Goal: Information Seeking & Learning: Learn about a topic

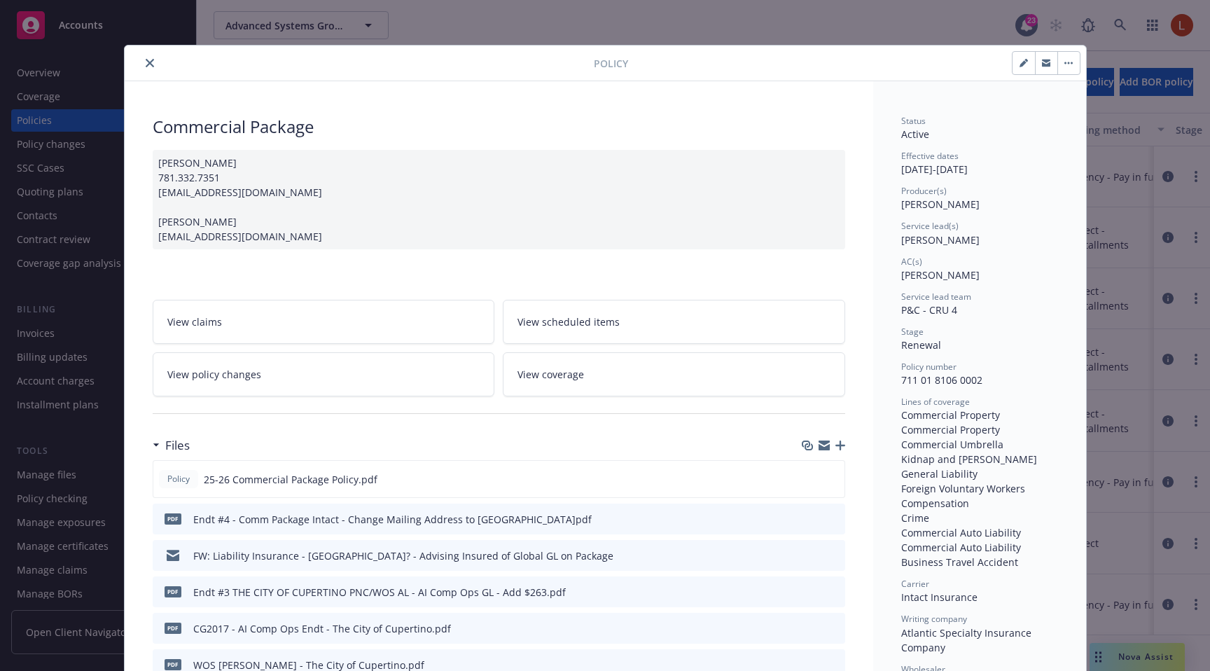
scroll to position [42, 0]
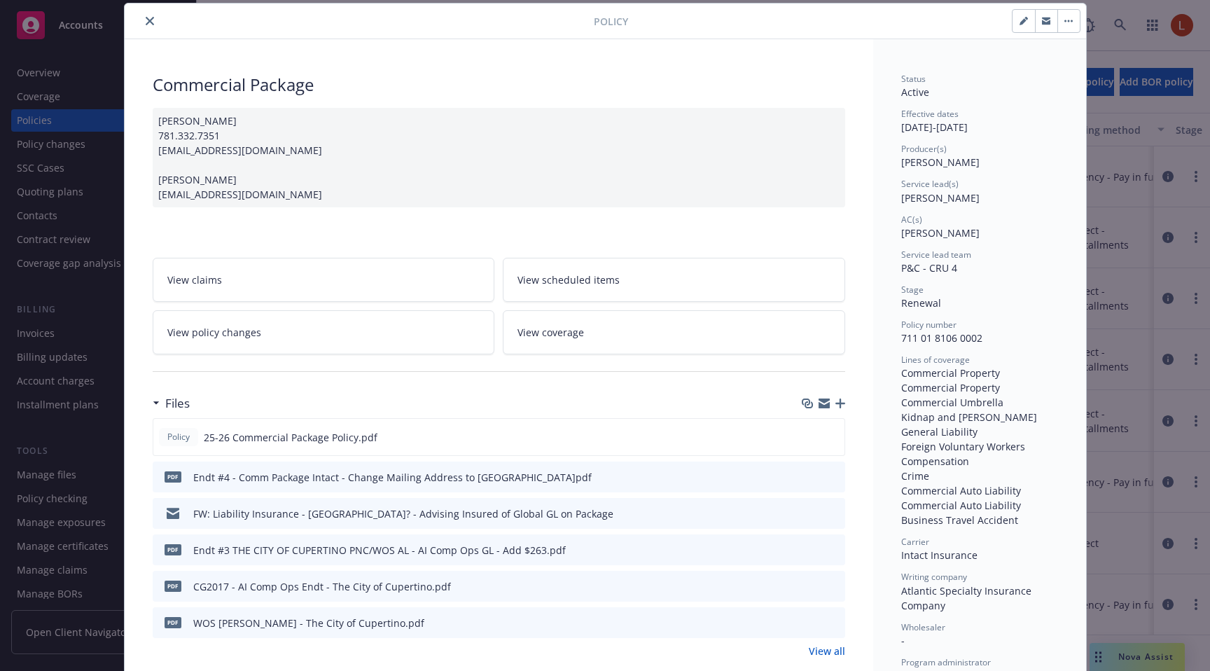
click at [576, 328] on span "View coverage" at bounding box center [550, 332] width 67 height 15
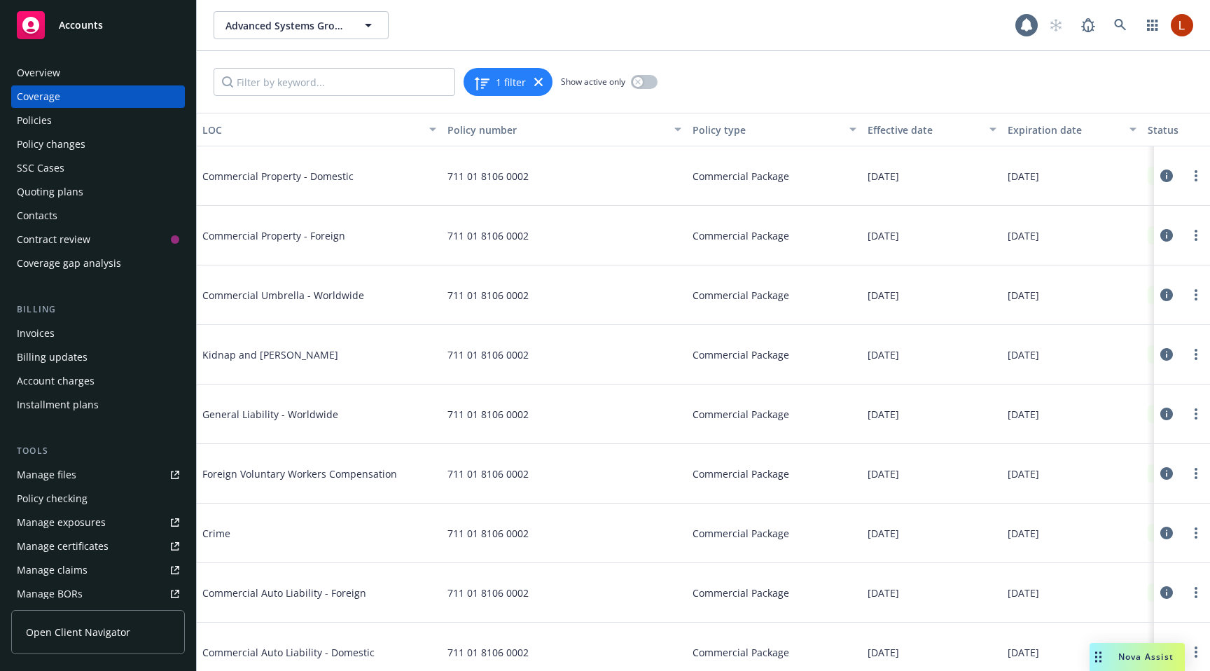
scroll to position [71, 0]
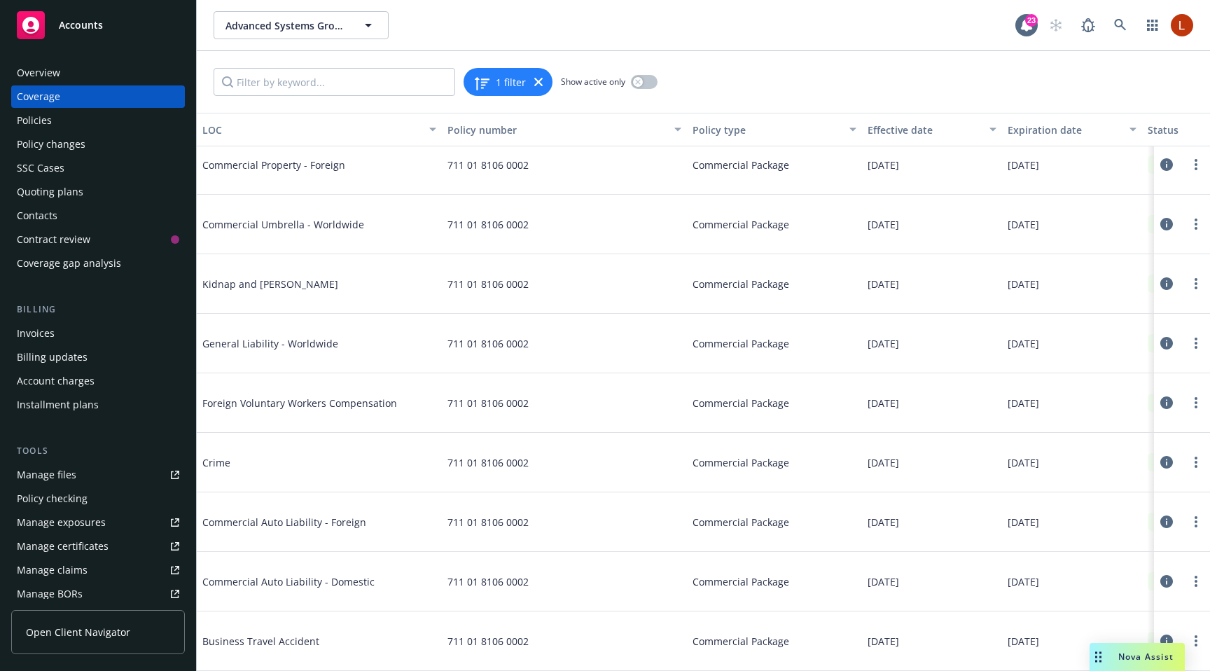
click at [1164, 341] on icon at bounding box center [1166, 343] width 13 height 13
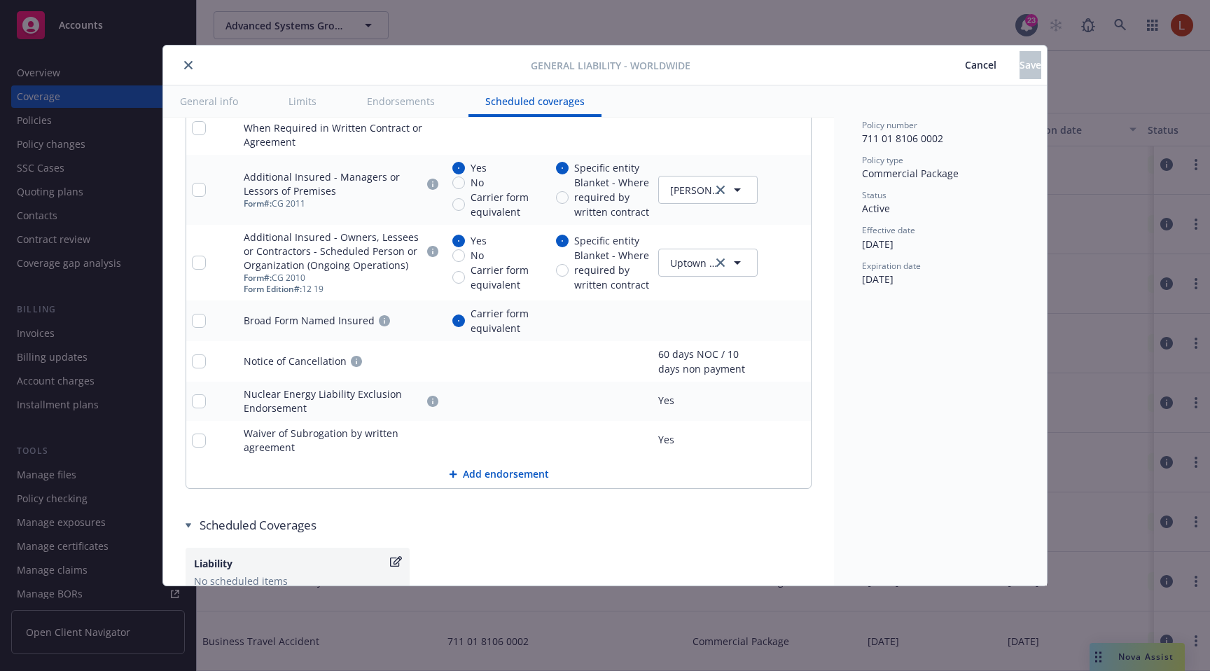
scroll to position [1897, 0]
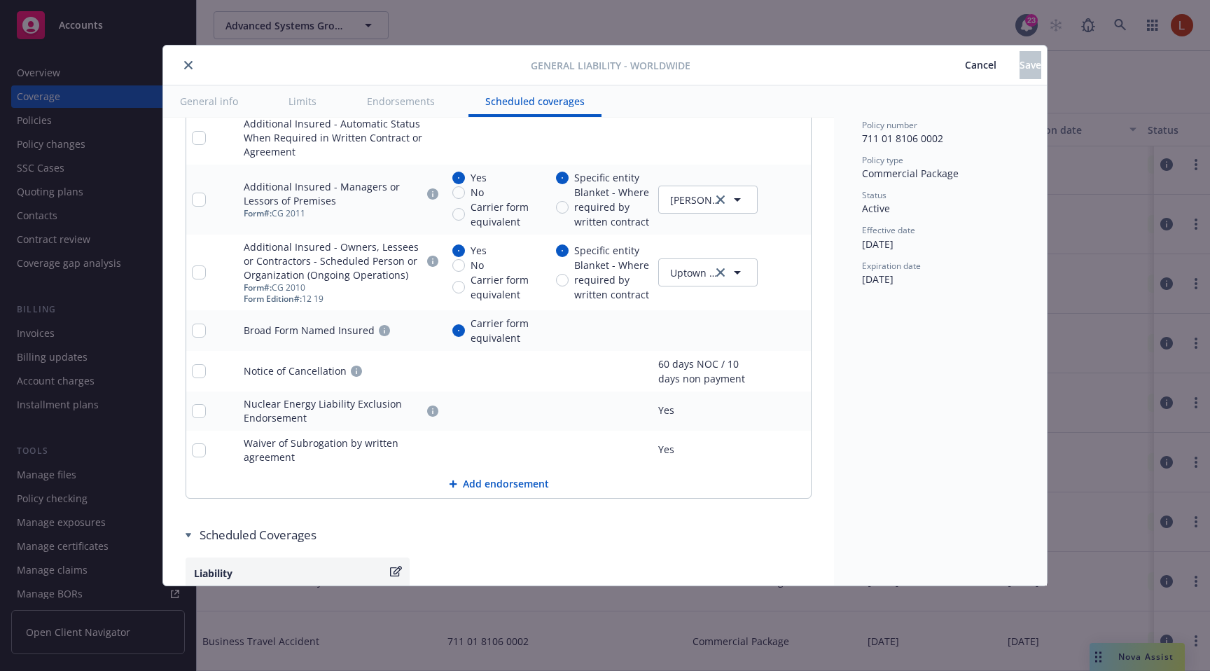
click at [473, 482] on button "Add endorsement" at bounding box center [498, 484] width 624 height 28
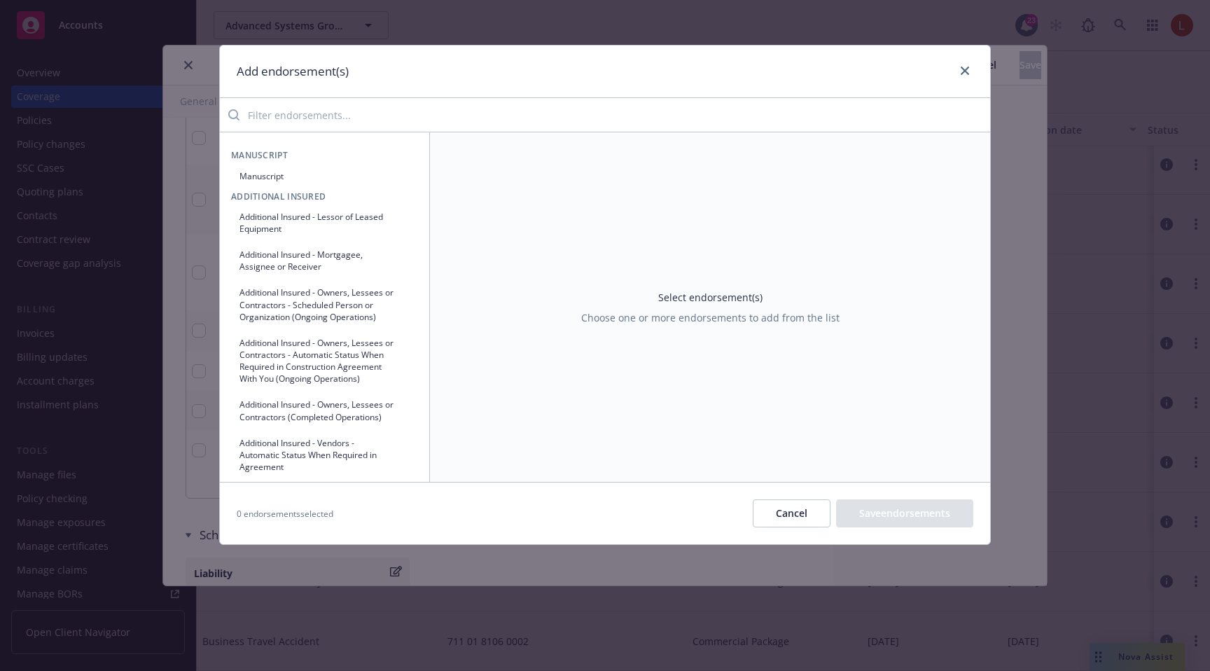
click at [499, 121] on input "search" at bounding box center [614, 115] width 750 height 28
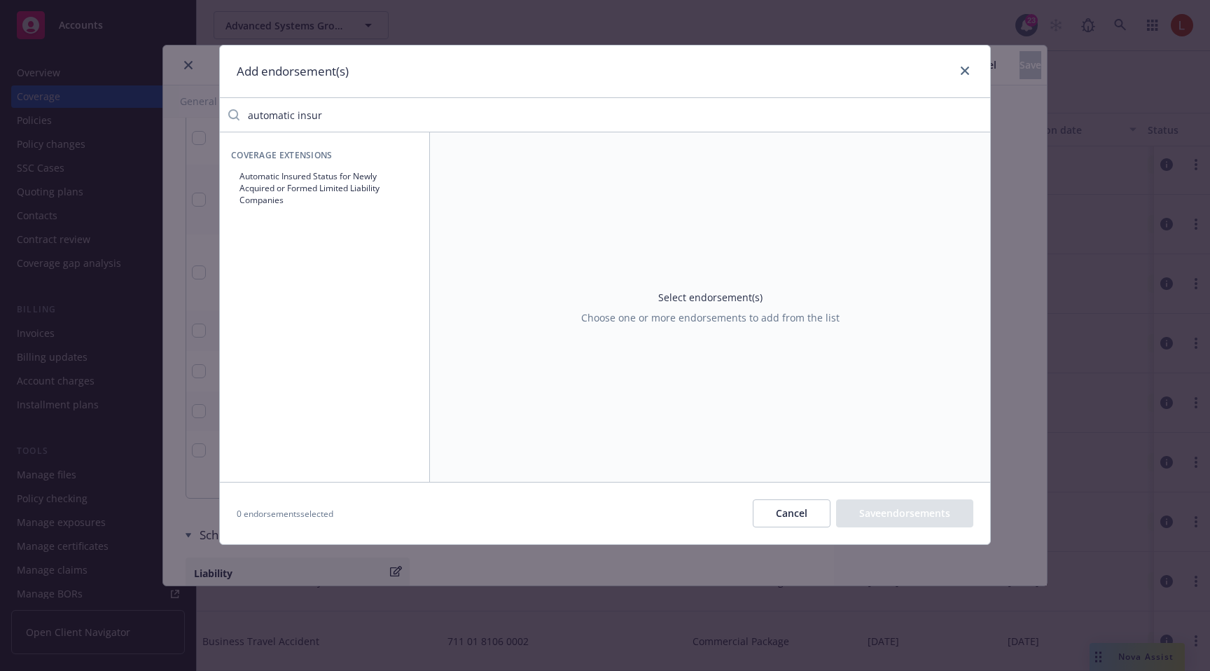
click at [358, 197] on button "Automatic Insured Status for Newly Acquired or Formed Limited Liability Compani…" at bounding box center [324, 188] width 187 height 47
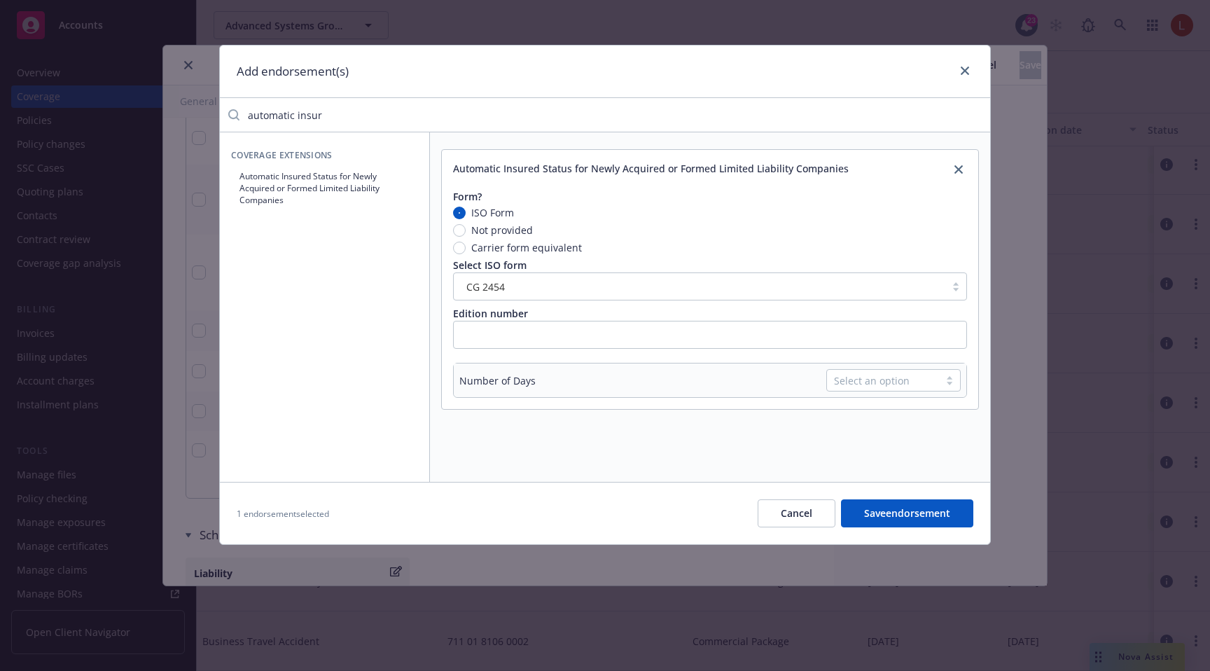
drag, startPoint x: 371, startPoint y: 107, endPoint x: 145, endPoint y: 107, distance: 226.1
click at [145, 107] on div "Add endorsement(s) automatic insur Coverage Extensions Automatic Insured Status…" at bounding box center [605, 335] width 1210 height 671
type input "fellow"
click at [333, 170] on button "Fellow Employee Exclusion Deleted" at bounding box center [324, 176] width 187 height 23
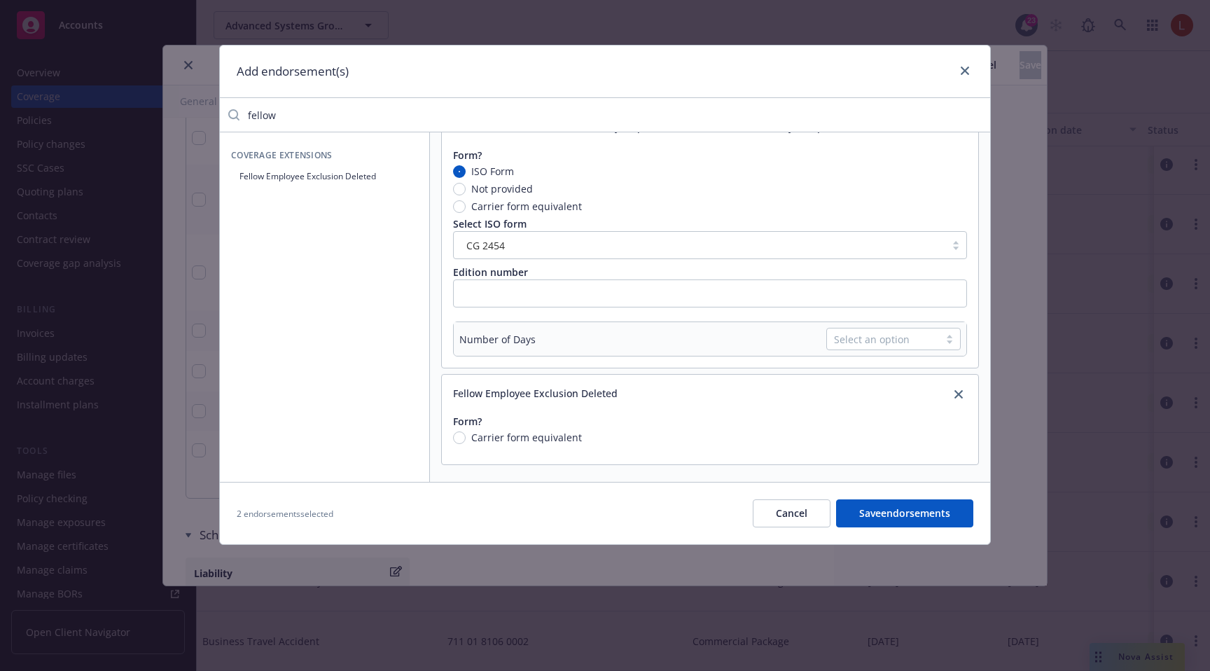
click at [515, 439] on span "Carrier form equivalent" at bounding box center [526, 437] width 111 height 15
click at [466, 439] on input "Carrier form equivalent" at bounding box center [459, 437] width 13 height 13
radio input "true"
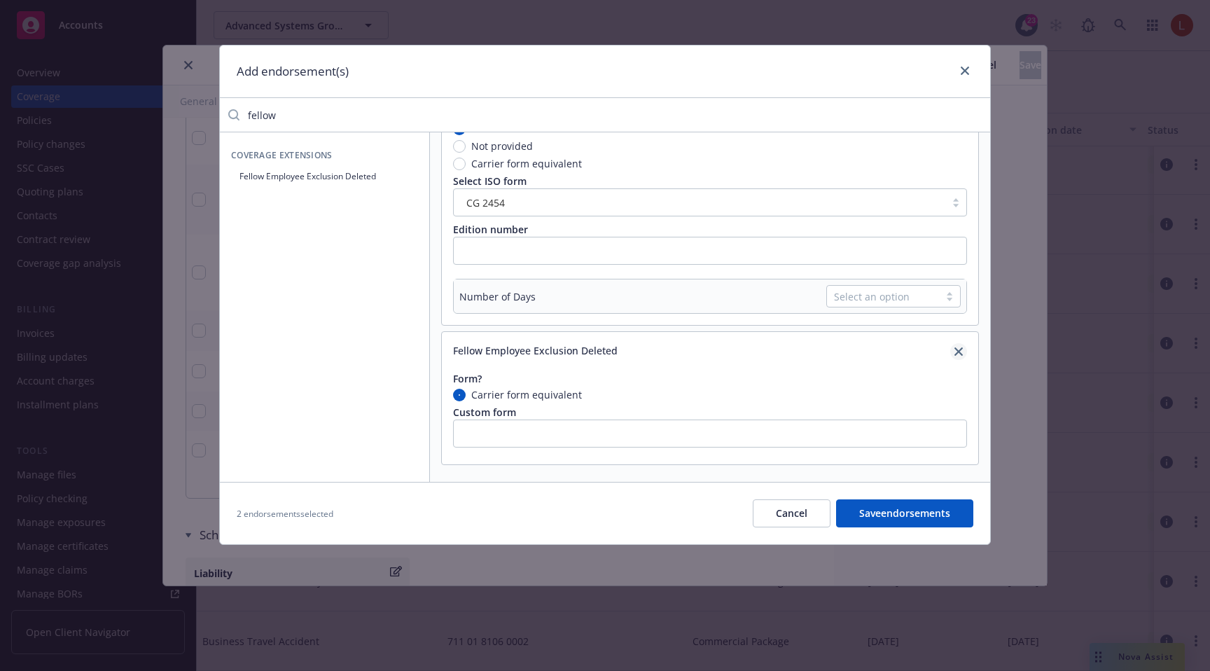
click at [955, 351] on icon "close" at bounding box center [958, 351] width 8 height 8
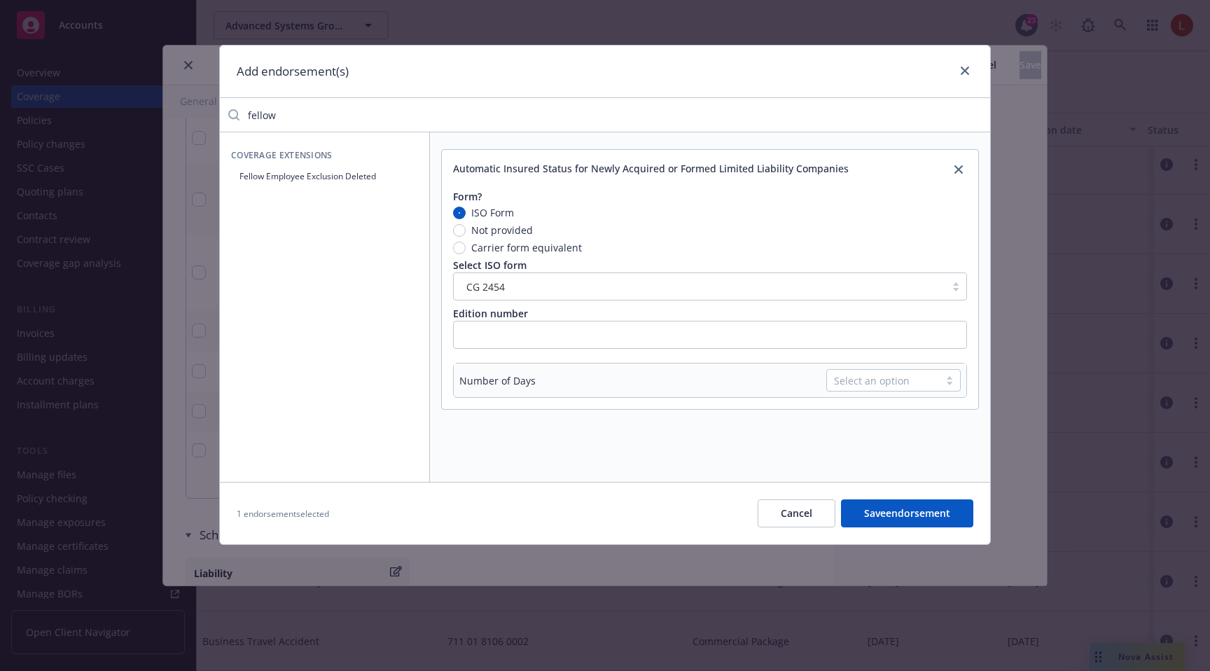
click at [781, 517] on button "Cancel" at bounding box center [796, 513] width 78 height 28
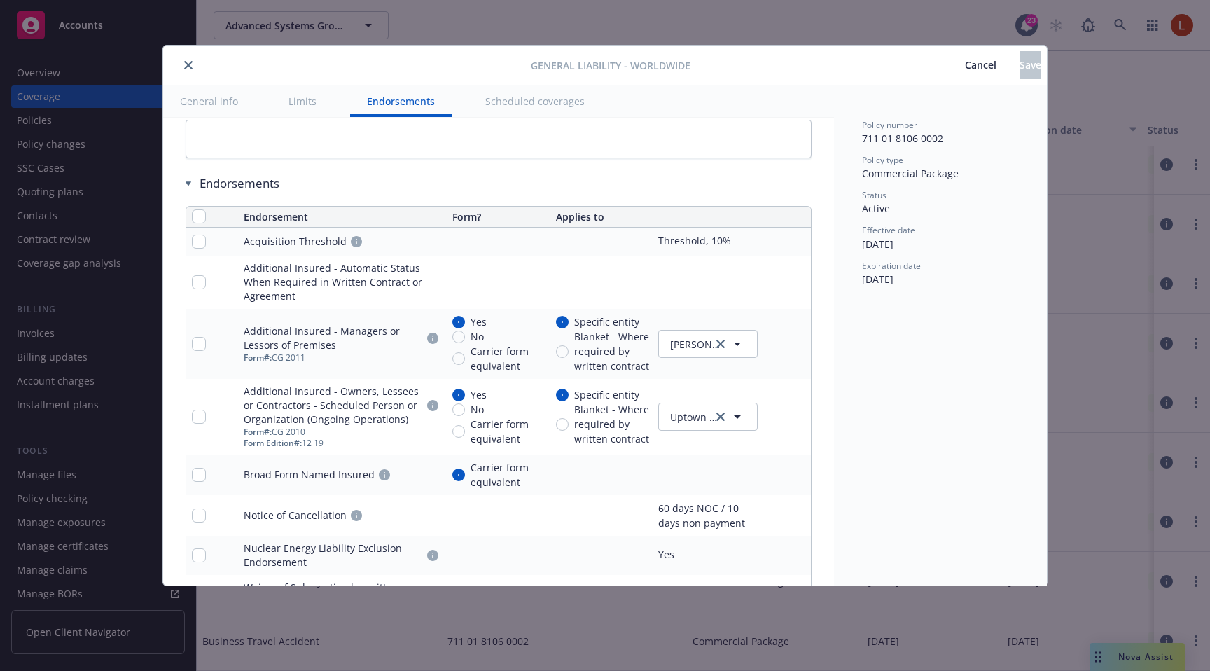
scroll to position [1754, 0]
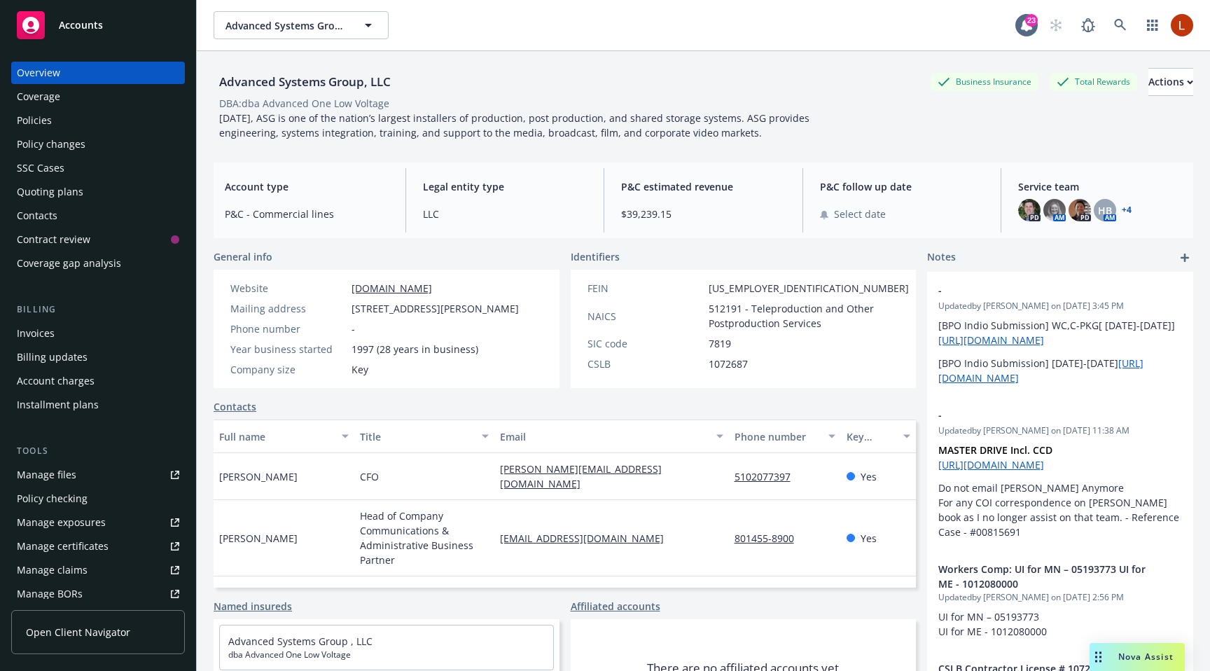
click at [62, 116] on div "Policies" at bounding box center [98, 120] width 162 height 22
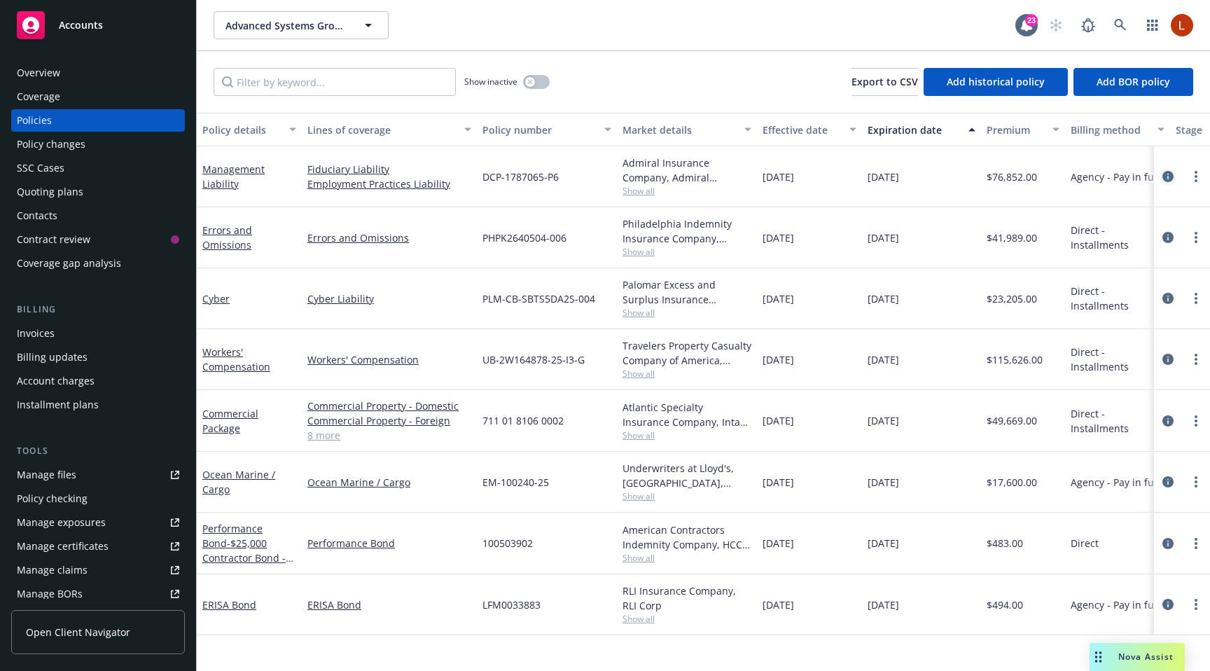
click at [1165, 174] on icon "circleInformation" at bounding box center [1167, 176] width 11 height 11
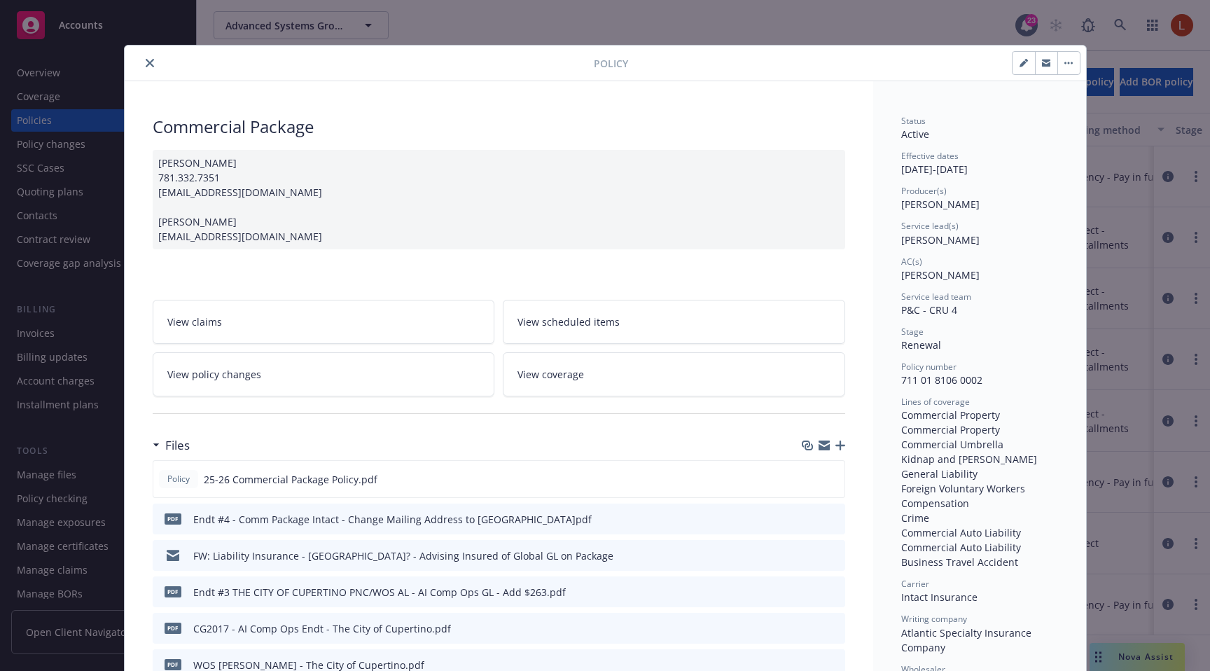
click at [598, 377] on link "View coverage" at bounding box center [674, 374] width 342 height 44
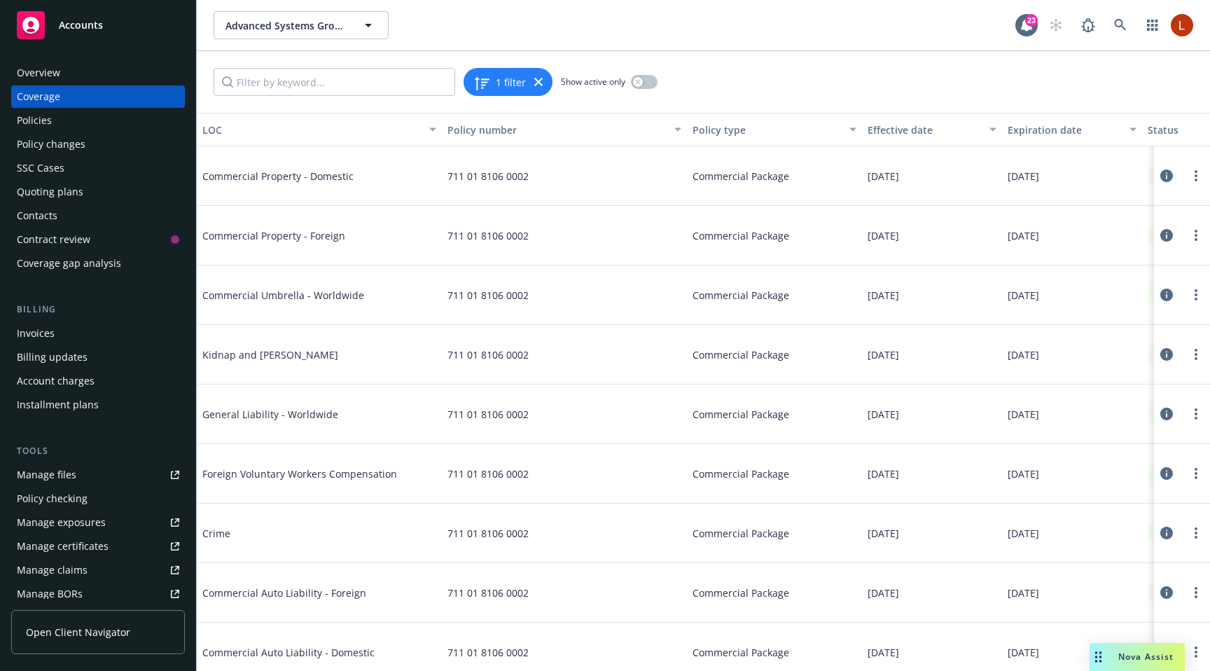
click at [1167, 413] on icon at bounding box center [1166, 413] width 13 height 13
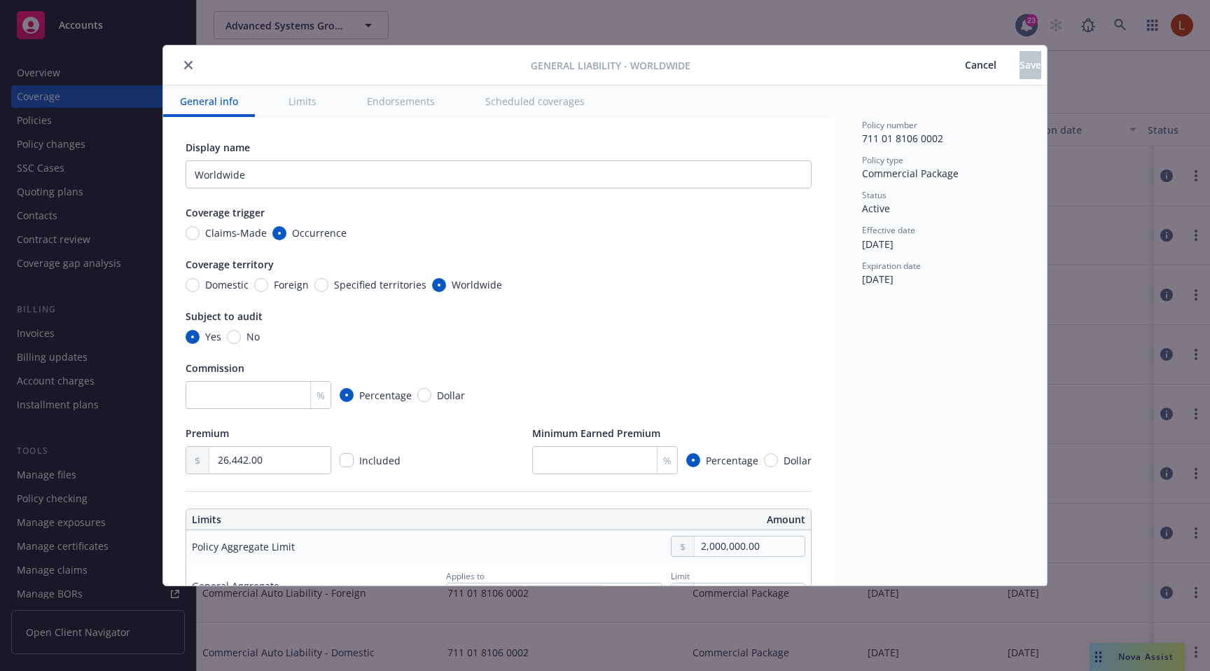
click at [412, 106] on button "Endorsements" at bounding box center [401, 101] width 102 height 32
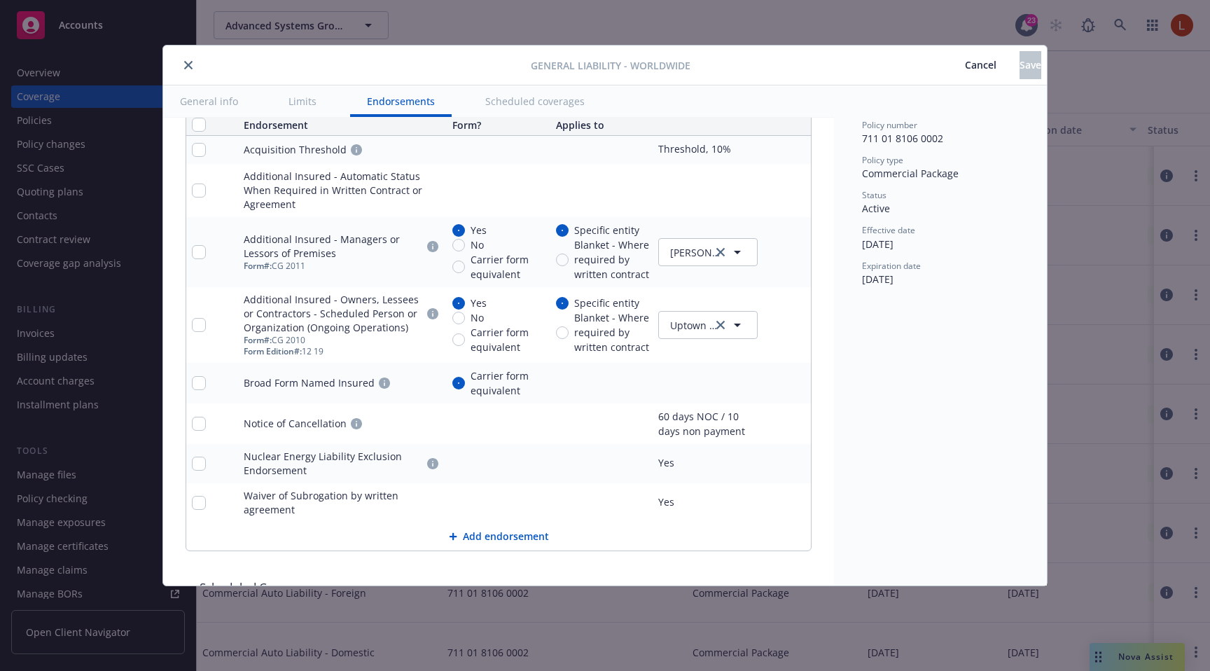
scroll to position [1834, 0]
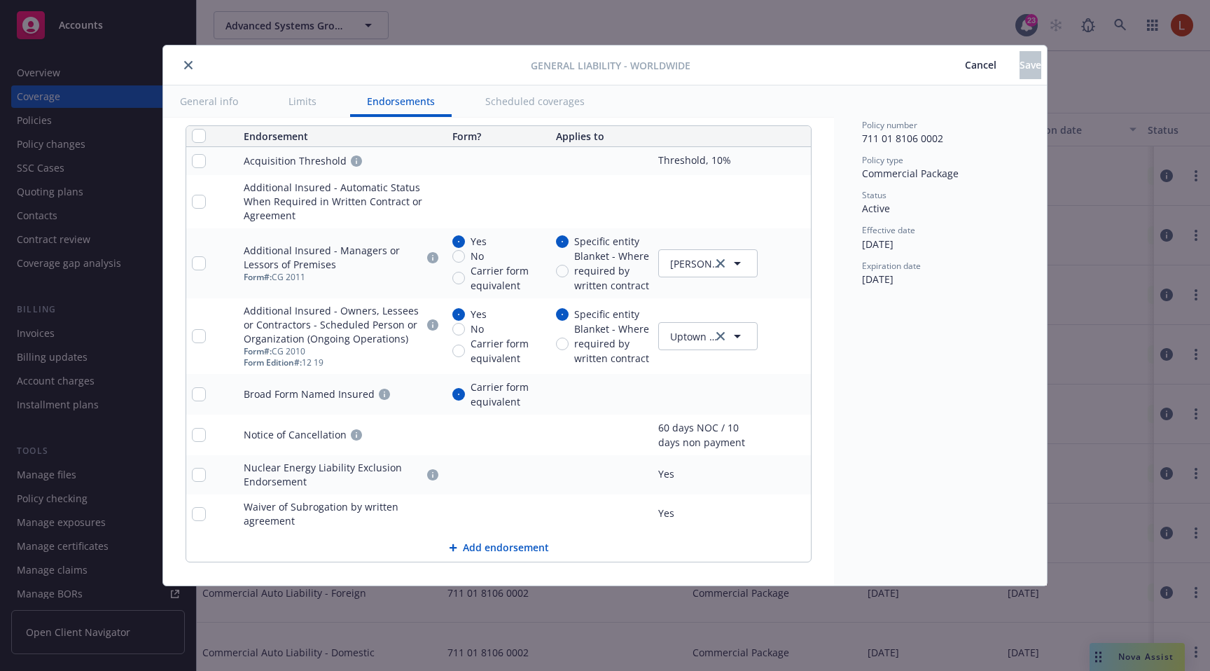
click at [772, 432] on icon "pencil" at bounding box center [771, 435] width 8 height 8
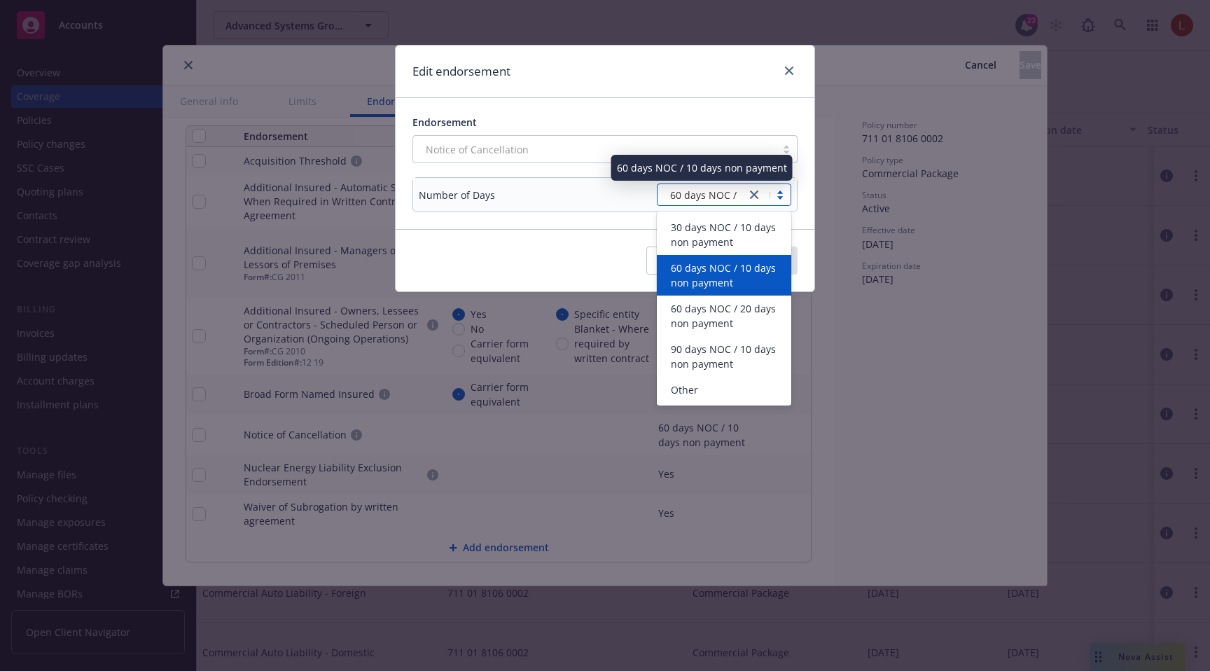
click at [699, 196] on span "60 days NOC / 10 days non payment" at bounding box center [740, 195] width 140 height 15
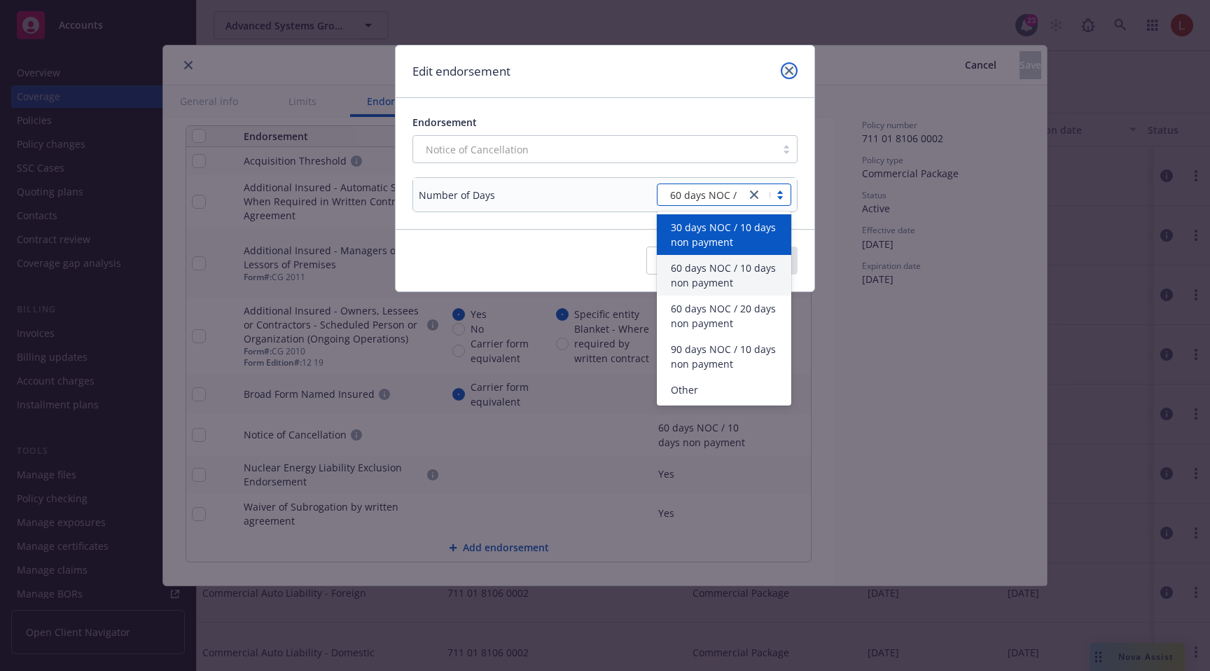
click at [788, 72] on icon "close" at bounding box center [789, 71] width 8 height 8
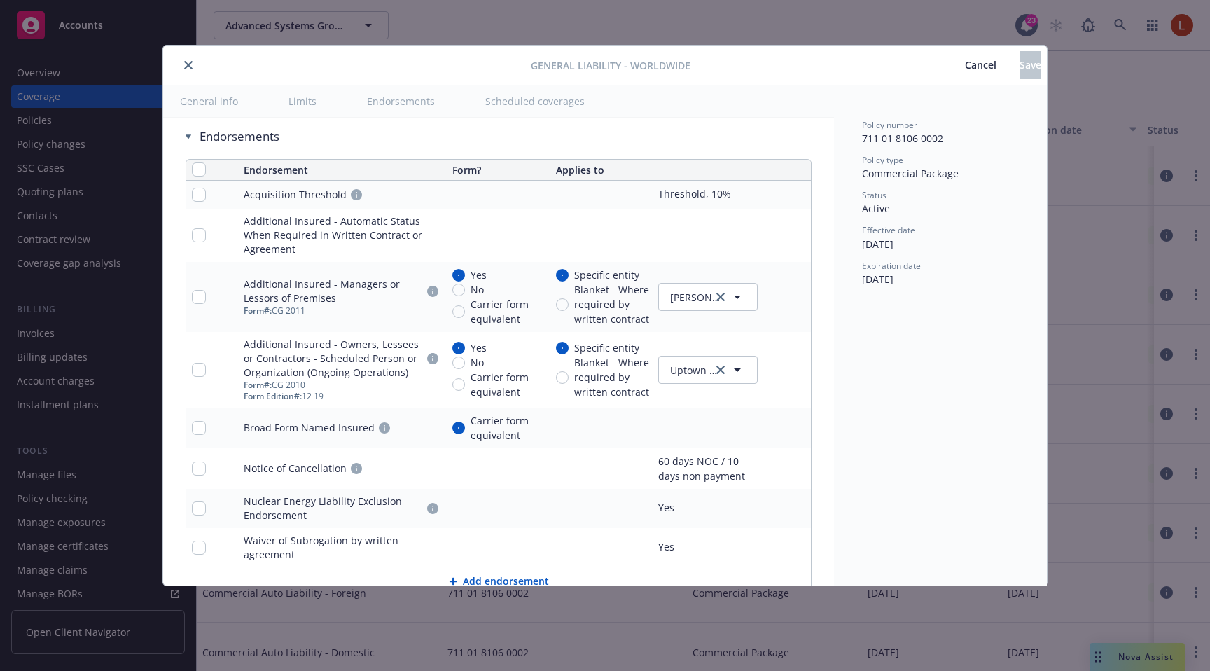
scroll to position [1969, 0]
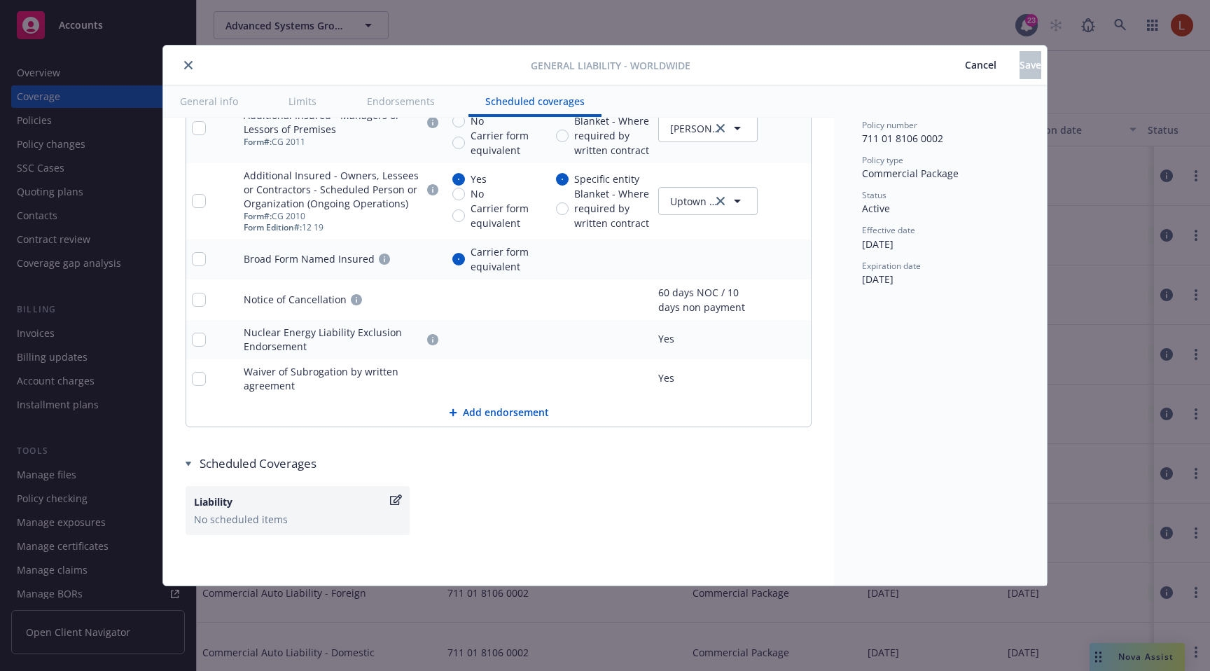
click at [193, 65] on button "close" at bounding box center [188, 65] width 17 height 17
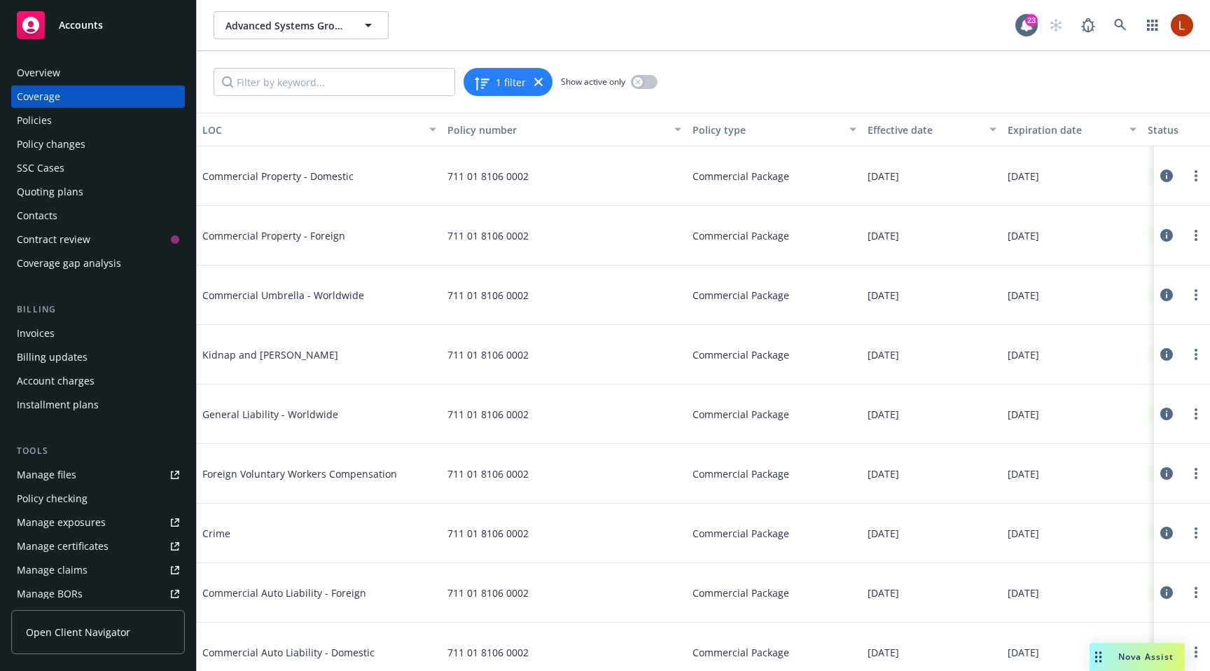
click at [1162, 415] on icon at bounding box center [1166, 413] width 13 height 13
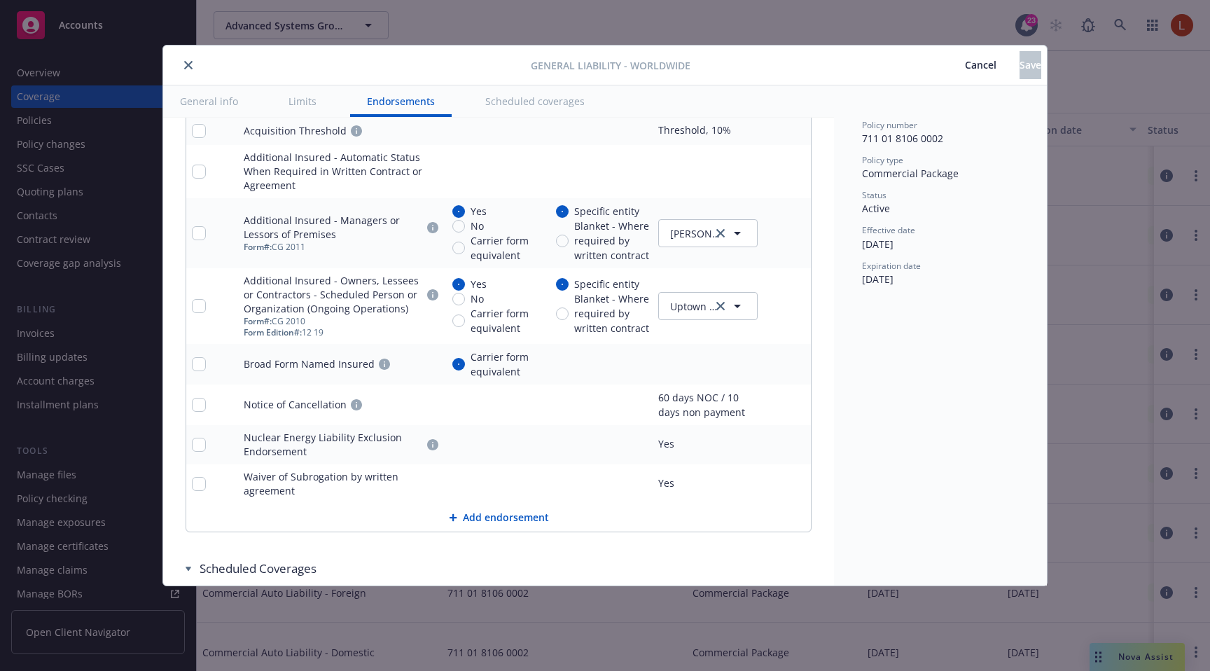
scroll to position [1836, 0]
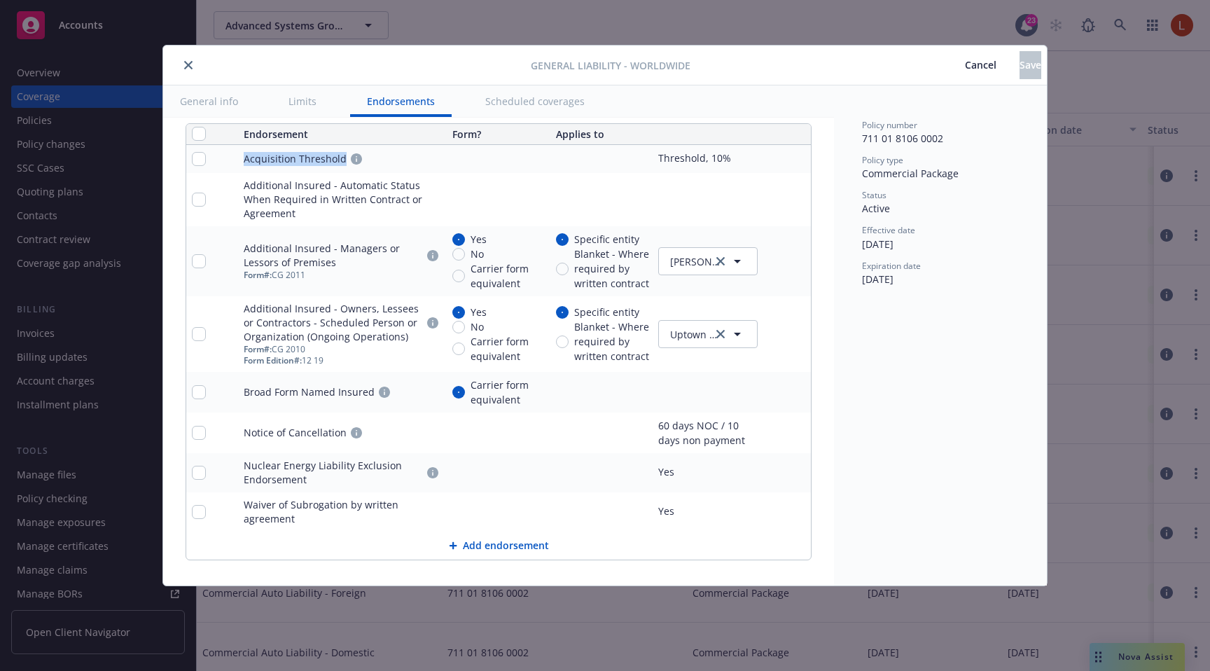
drag, startPoint x: 342, startPoint y: 159, endPoint x: 242, endPoint y: 159, distance: 100.1
click at [242, 159] on td "Acquisition Threshold" at bounding box center [342, 159] width 208 height 28
copy div "Acquisition Threshold"
click at [838, 329] on div "Policy number 711 01 8106 0002 Policy type Commercial Package Status Active Eff…" at bounding box center [940, 335] width 213 height 500
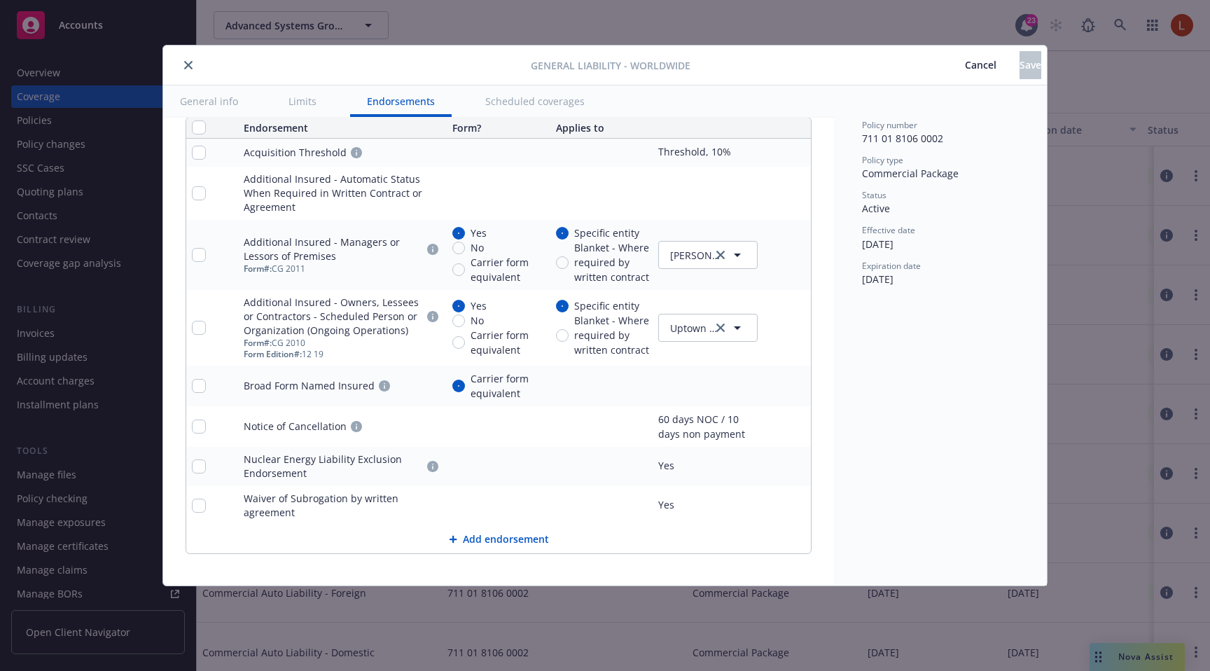
scroll to position [1824, 0]
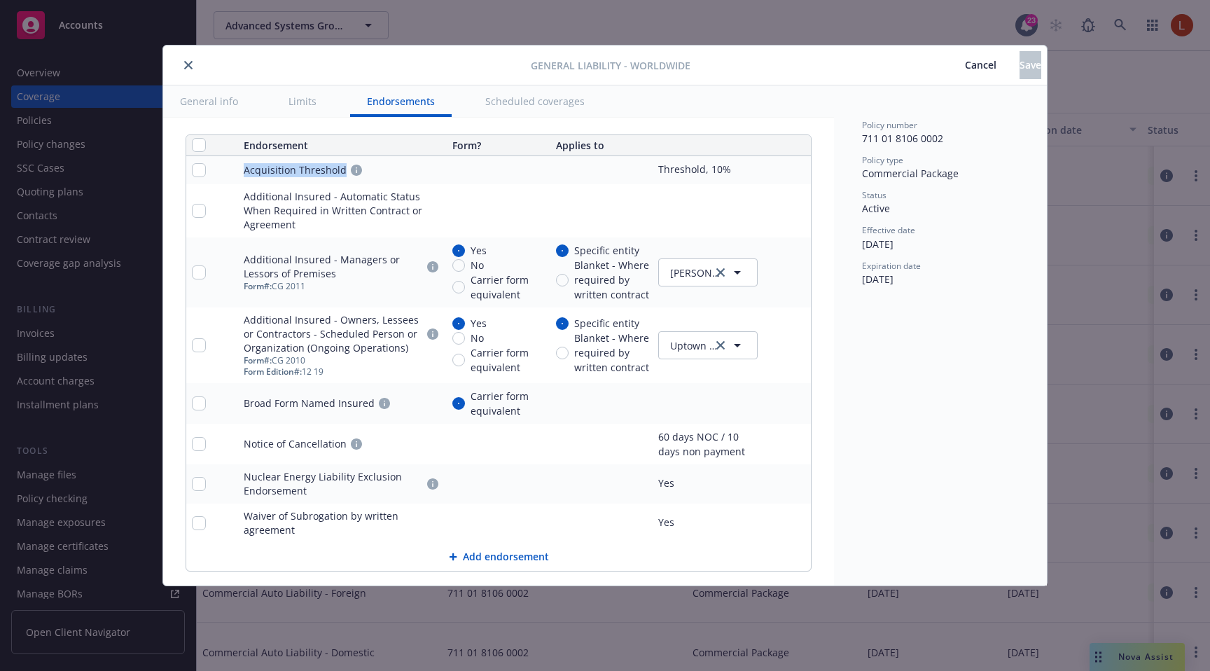
drag, startPoint x: 342, startPoint y: 172, endPoint x: 246, endPoint y: 172, distance: 96.6
click at [246, 172] on div "Acquisition Threshold" at bounding box center [295, 170] width 103 height 14
copy div "Acquisition Threshold"
click at [776, 165] on link "pencil" at bounding box center [771, 170] width 17 height 17
type textarea "x"
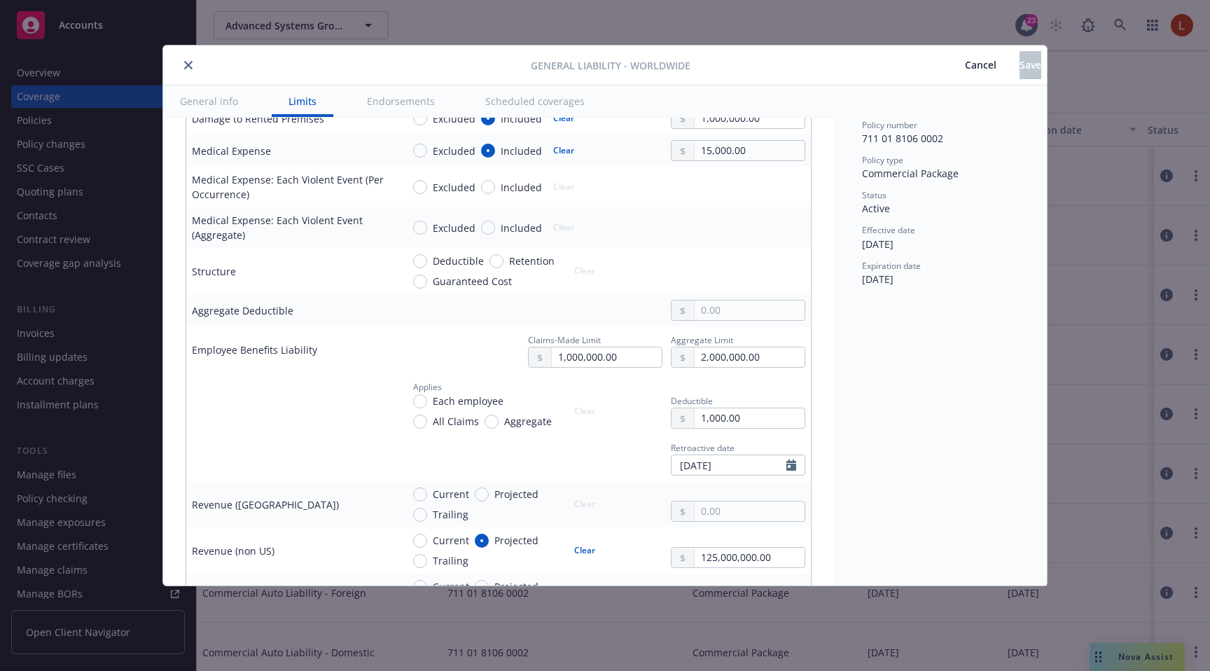
scroll to position [0, 0]
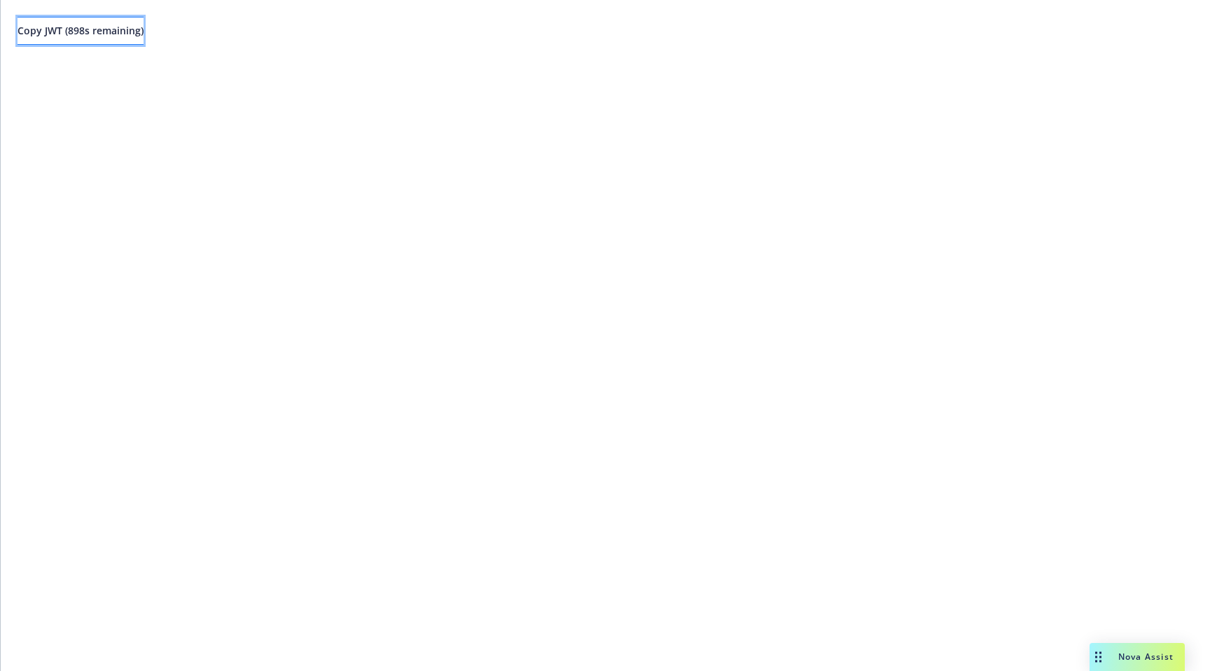
click at [144, 37] on span "Copy JWT ( 898 s remaining)" at bounding box center [81, 30] width 126 height 13
click at [97, 32] on span "Copy JWT ( 898 s remaining)" at bounding box center [81, 30] width 126 height 13
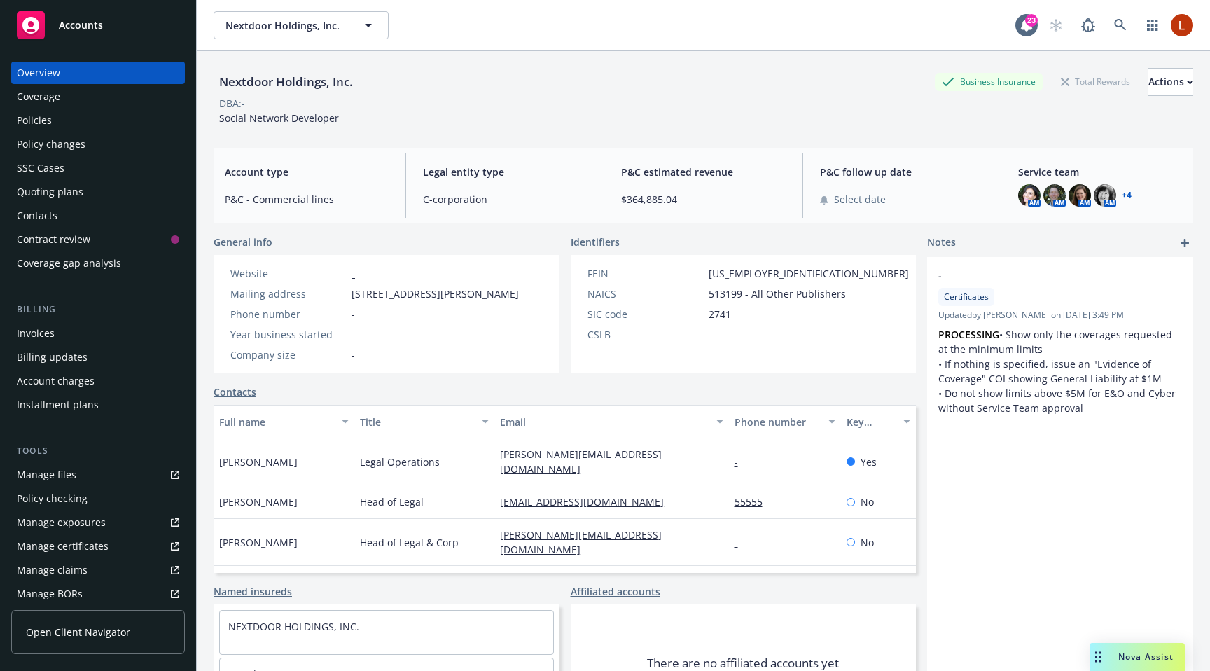
click at [46, 129] on div "Policies" at bounding box center [34, 120] width 35 height 22
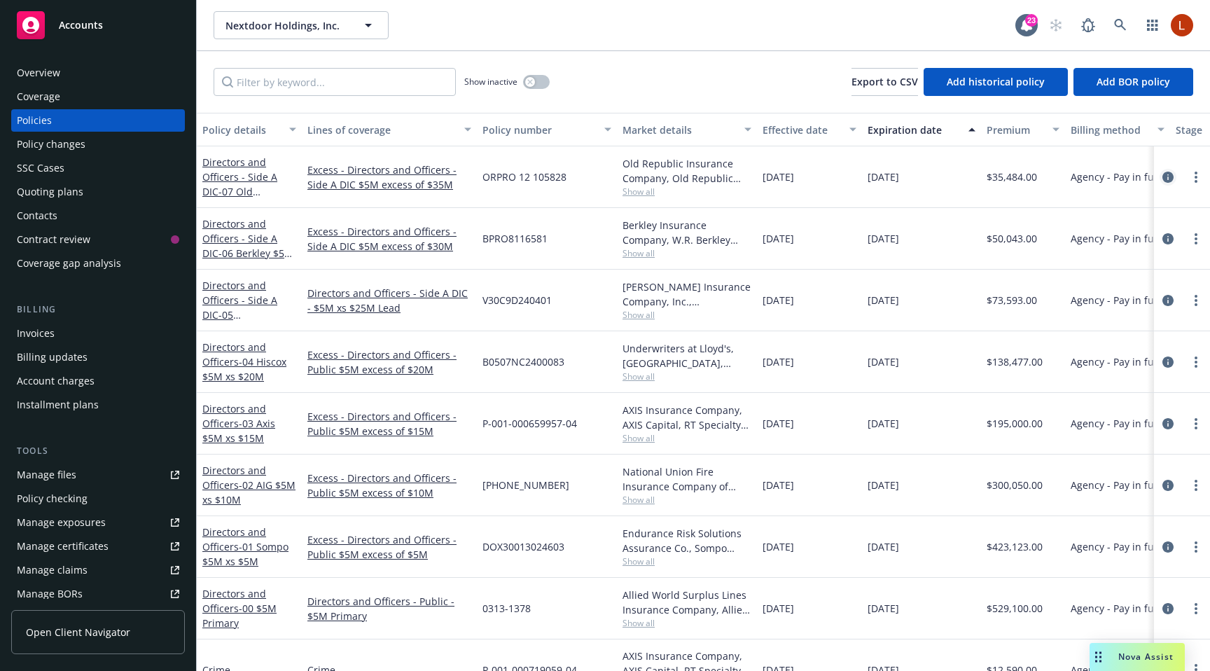
click at [1164, 178] on icon "circleInformation" at bounding box center [1167, 177] width 11 height 11
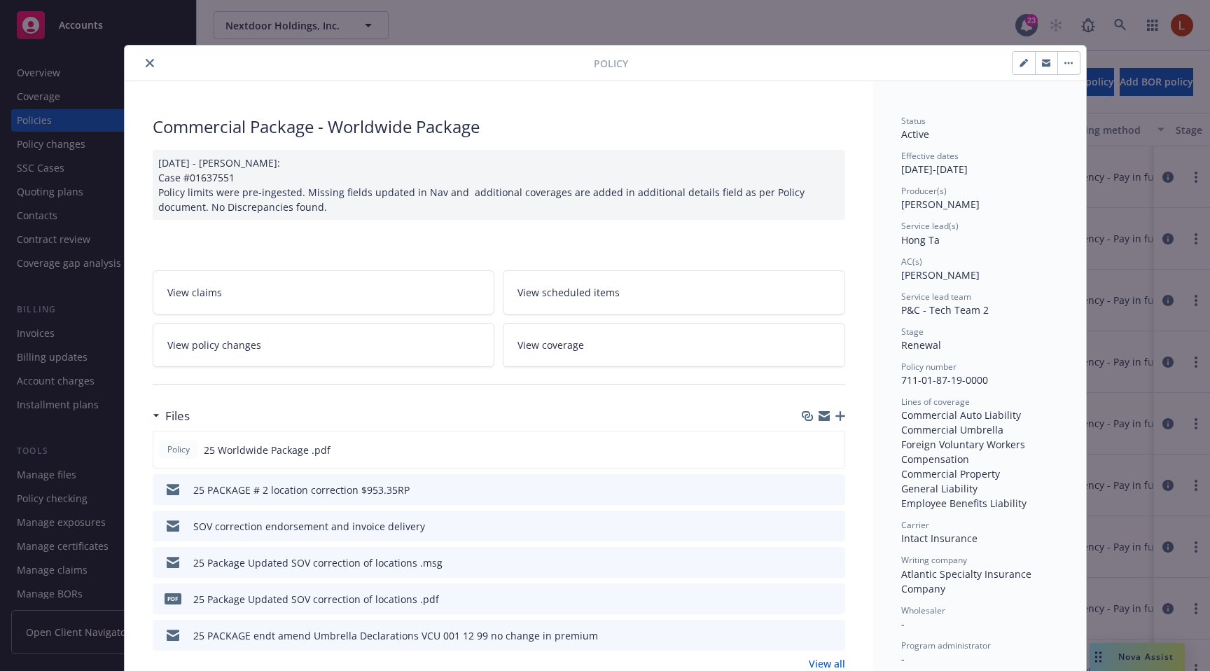
click at [754, 347] on link "View coverage" at bounding box center [674, 345] width 342 height 44
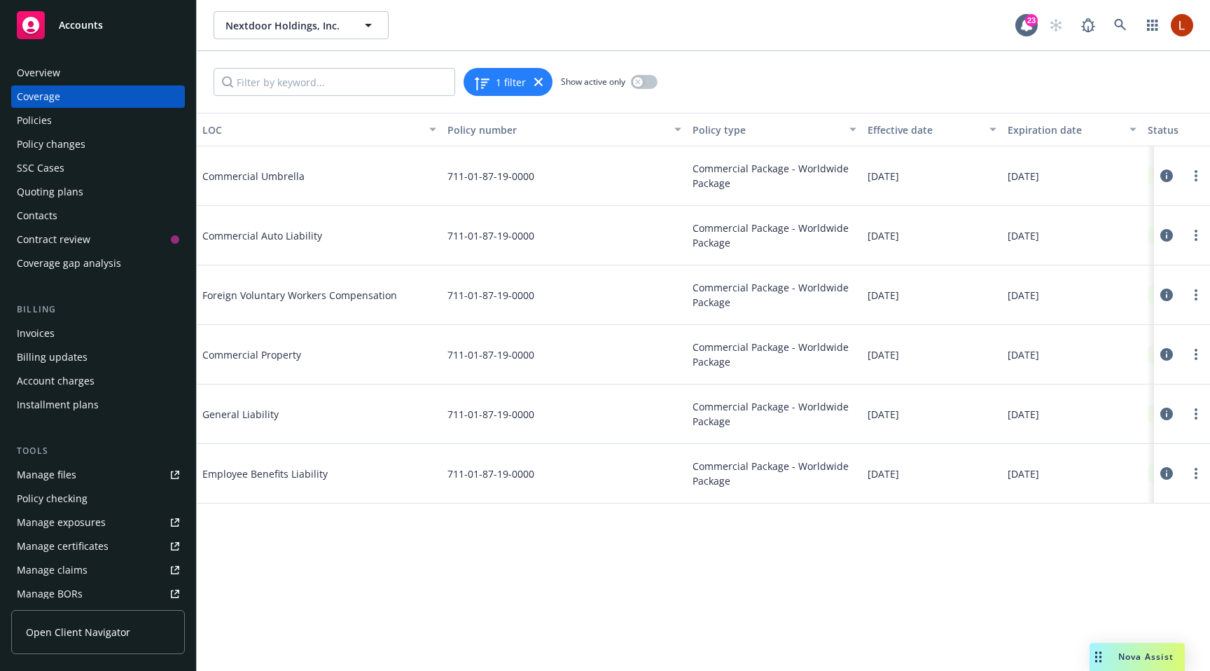
click at [1164, 413] on icon at bounding box center [1166, 413] width 13 height 13
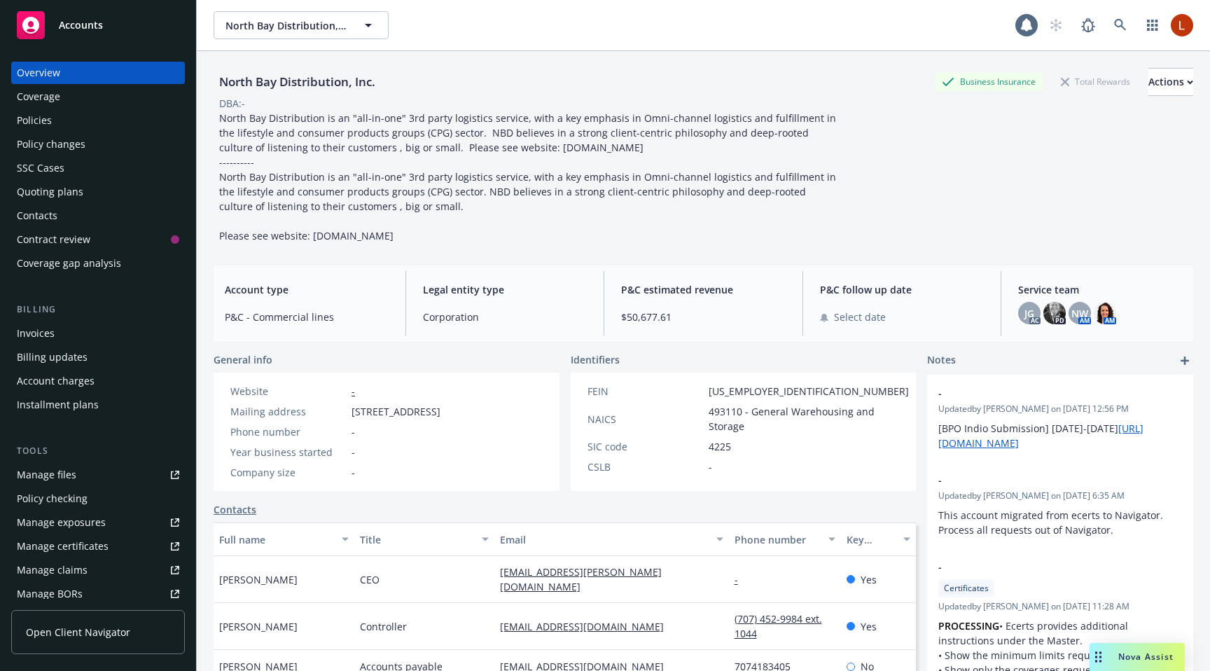
click at [41, 125] on div "Policies" at bounding box center [34, 120] width 35 height 22
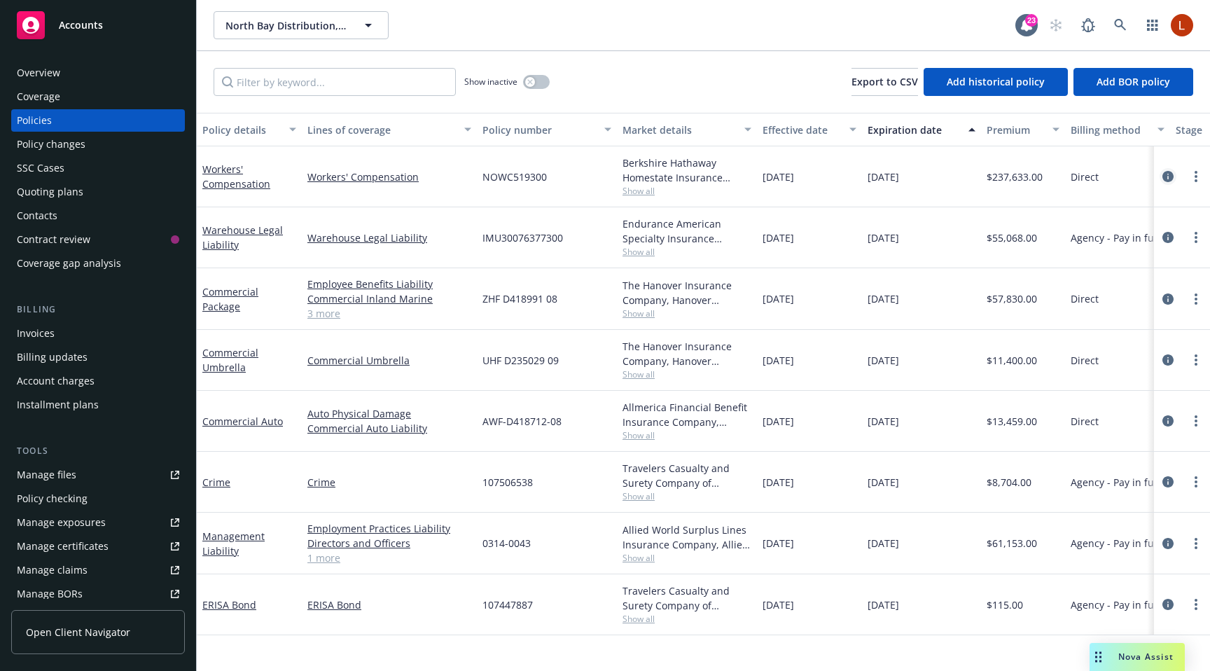
click at [1168, 174] on icon "circleInformation" at bounding box center [1167, 176] width 11 height 11
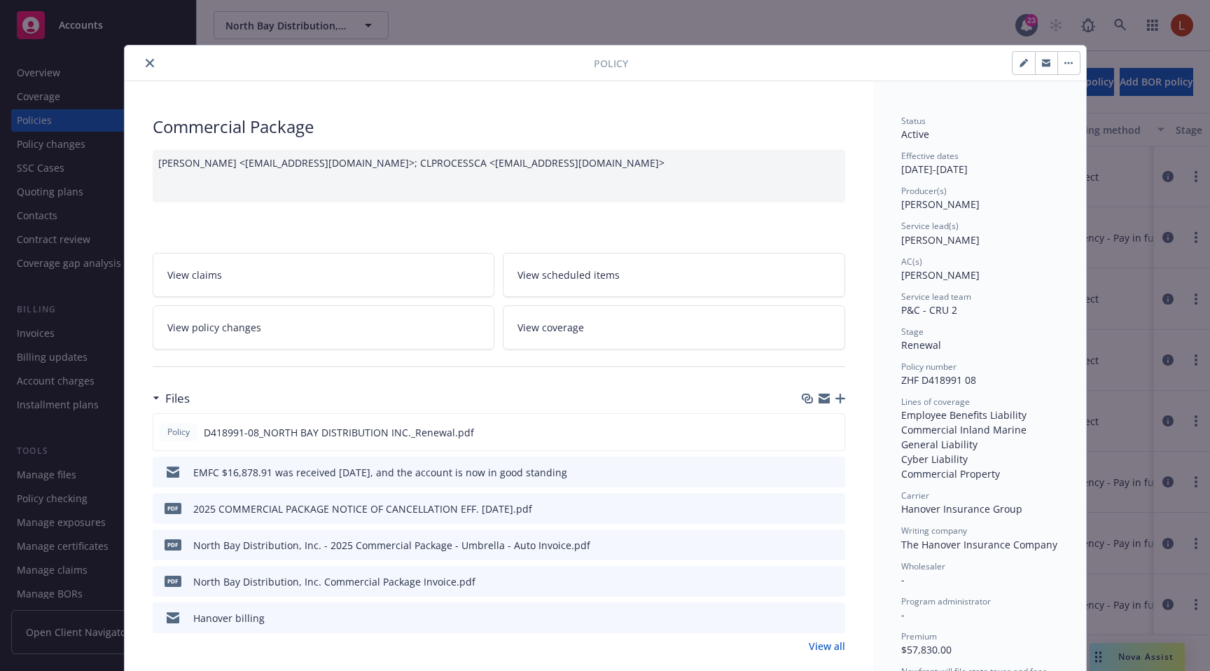
click at [641, 326] on link "View coverage" at bounding box center [674, 327] width 342 height 44
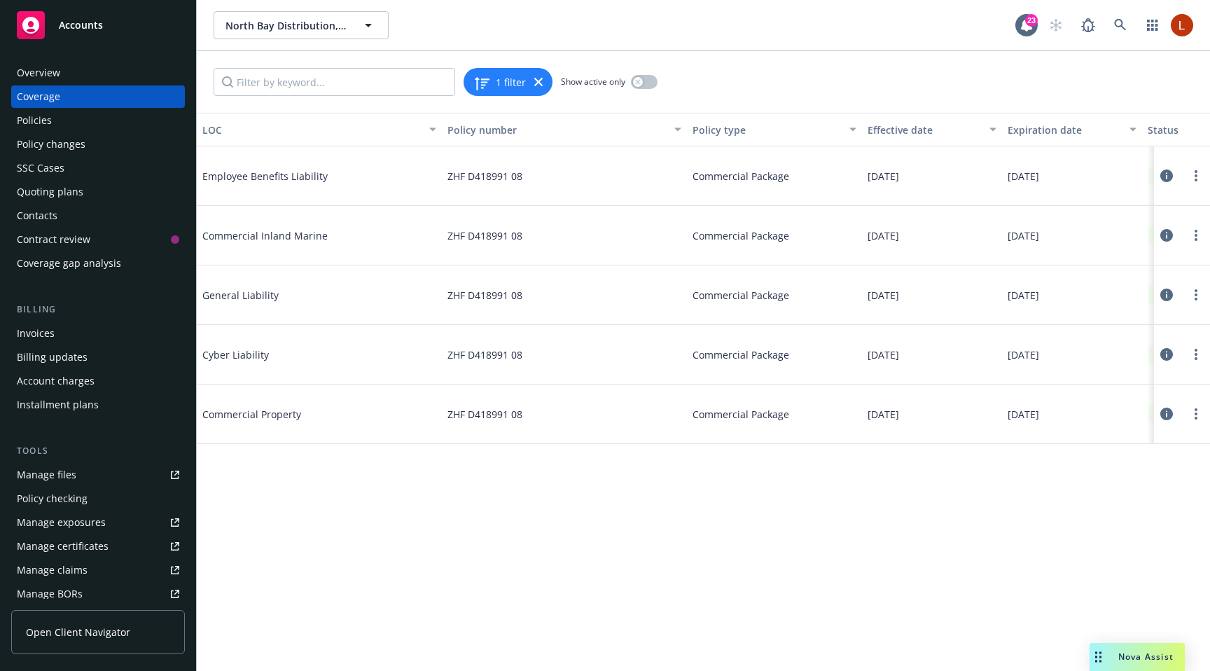
click at [1168, 292] on icon at bounding box center [1166, 294] width 13 height 13
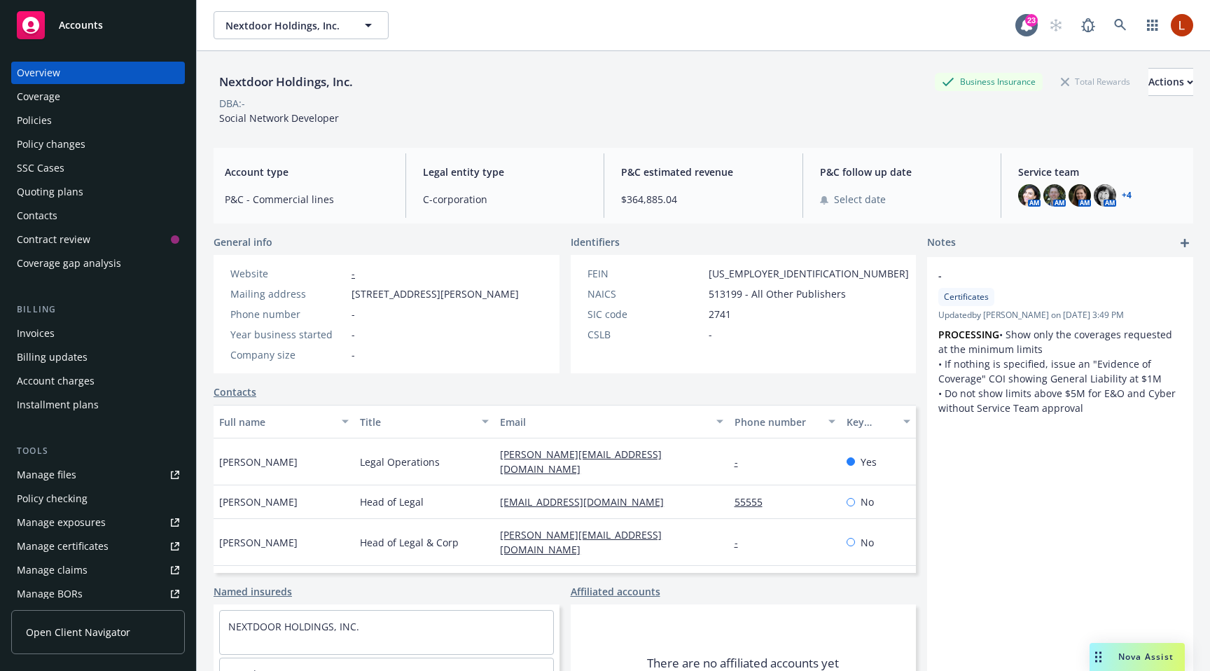
click at [56, 115] on div "Policies" at bounding box center [98, 120] width 162 height 22
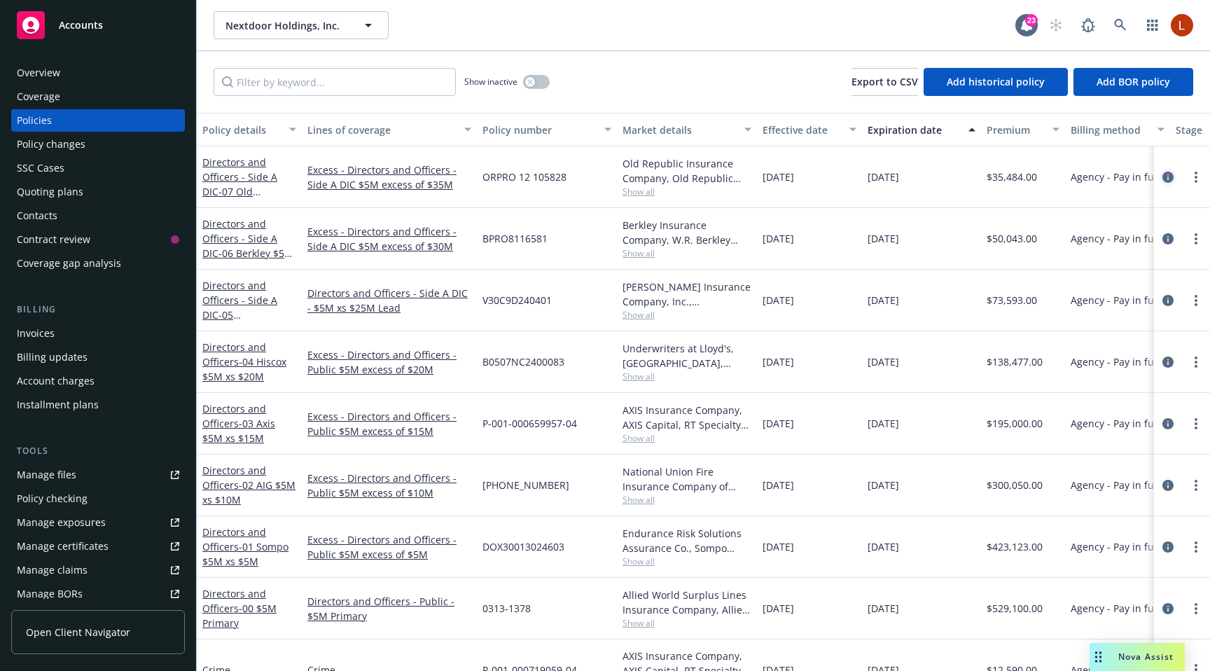
click at [1168, 174] on icon "circleInformation" at bounding box center [1167, 177] width 11 height 11
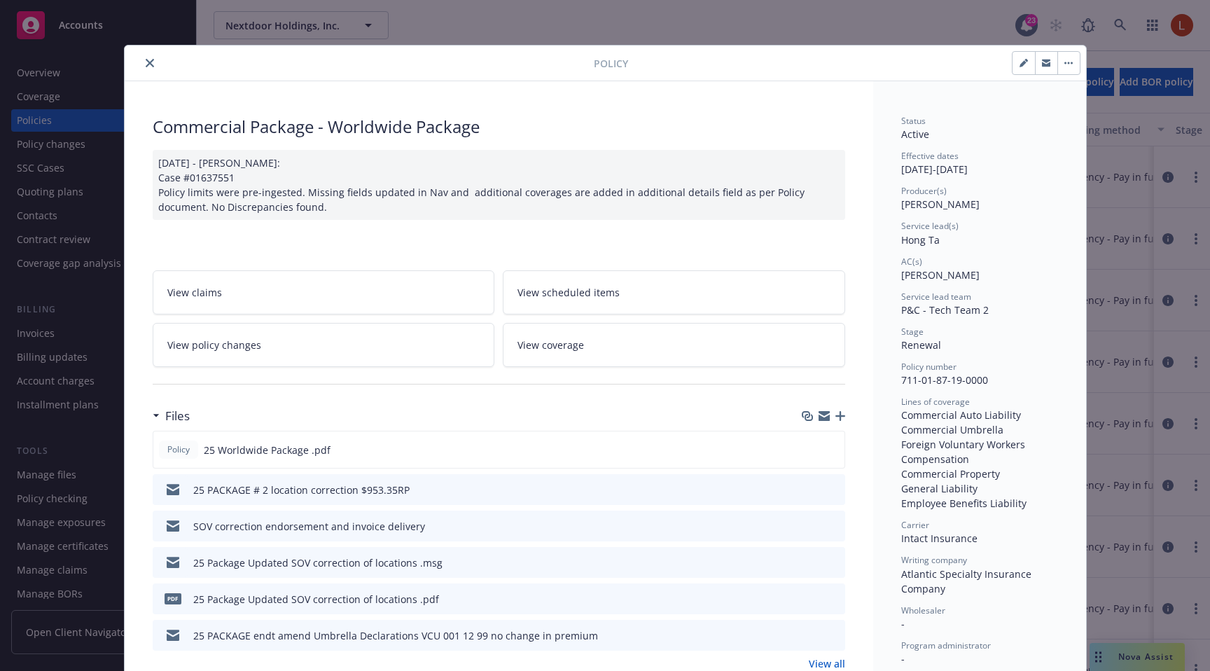
click at [589, 344] on link "View coverage" at bounding box center [674, 345] width 342 height 44
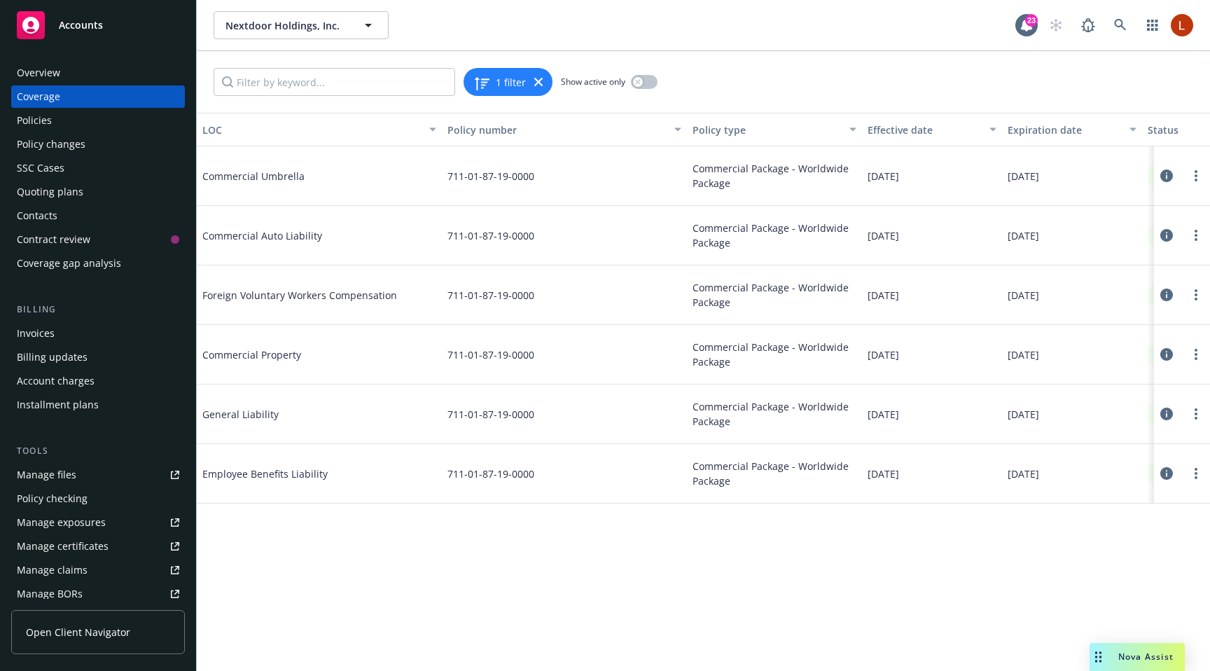
click at [1165, 414] on icon at bounding box center [1166, 413] width 13 height 13
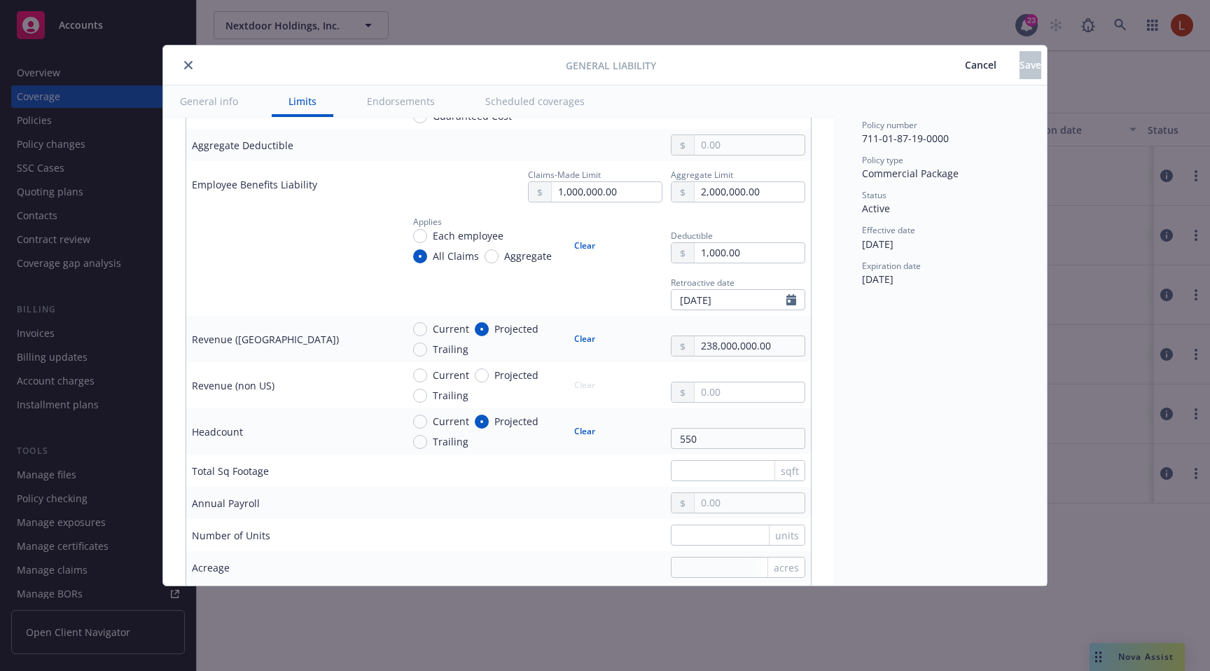
scroll to position [755, 0]
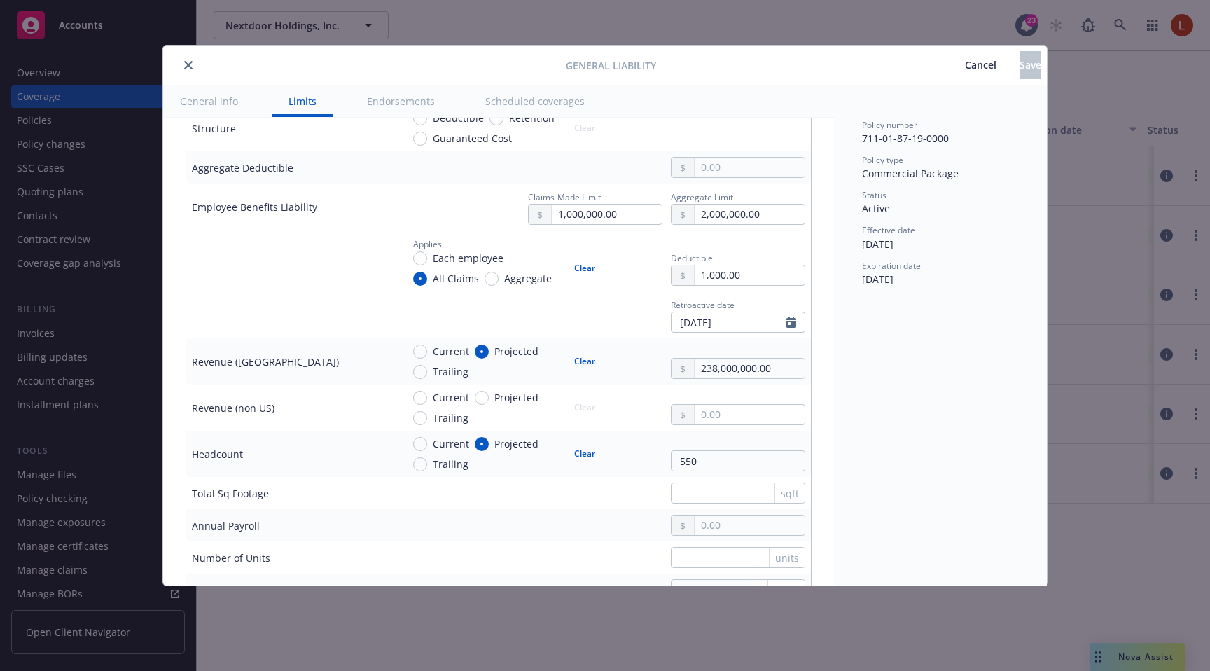
type textarea "x"
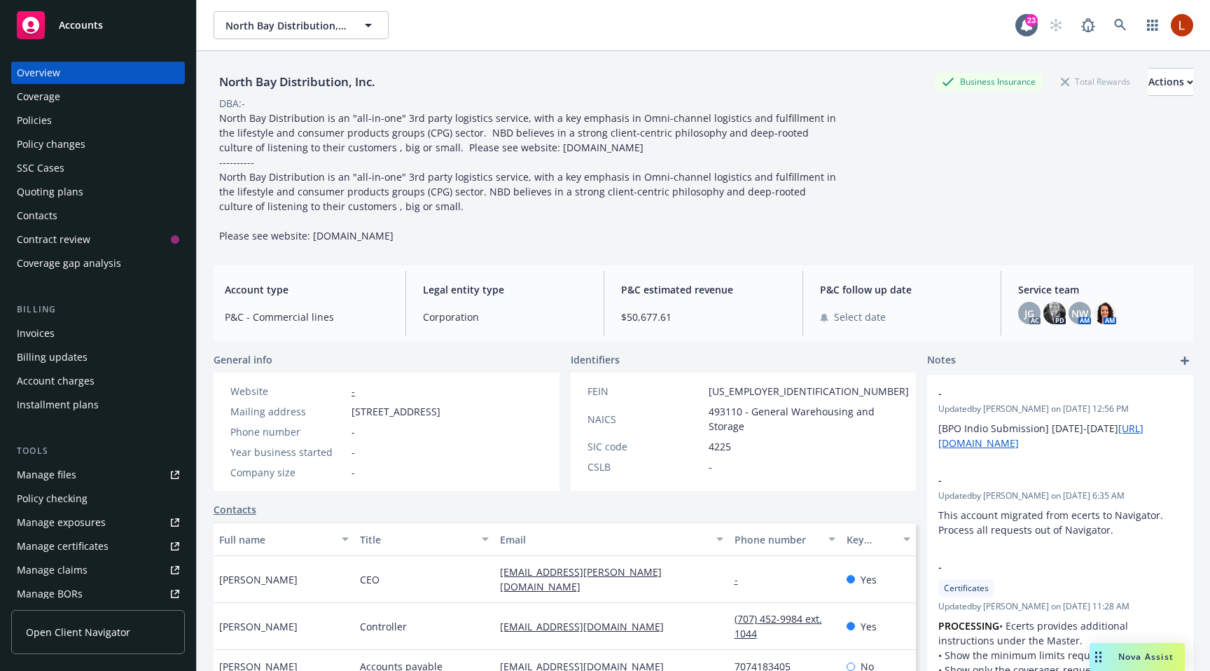
click at [82, 127] on div "Policies" at bounding box center [98, 120] width 162 height 22
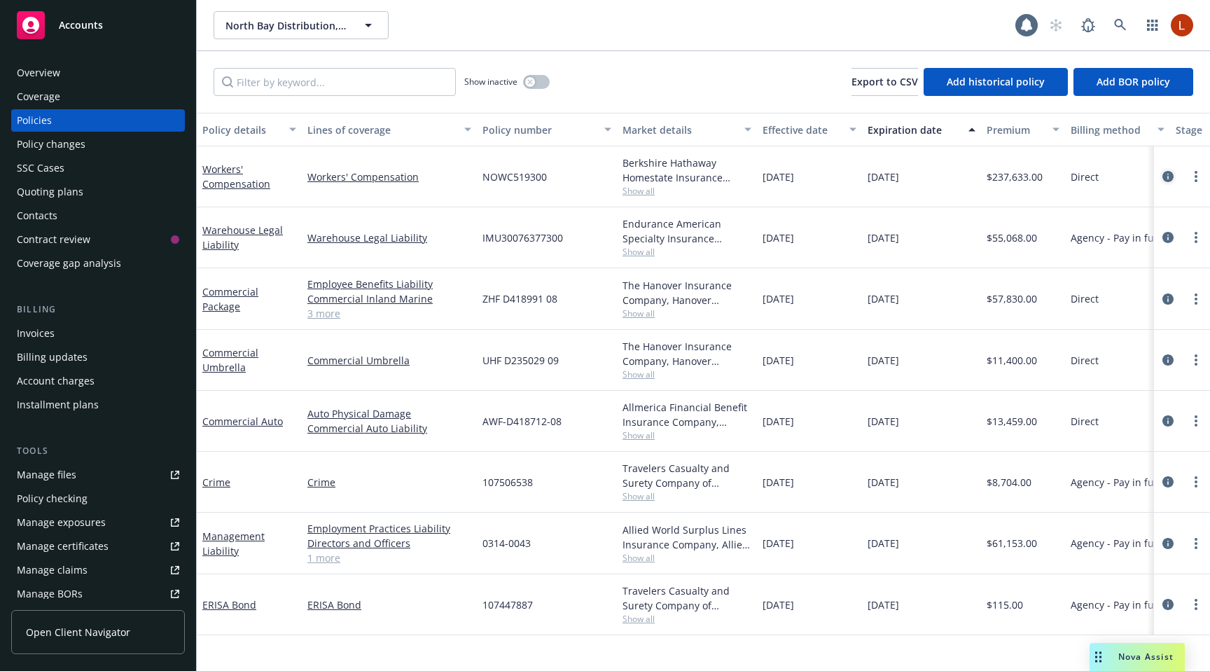
click at [1168, 182] on link "circleInformation" at bounding box center [1167, 176] width 17 height 17
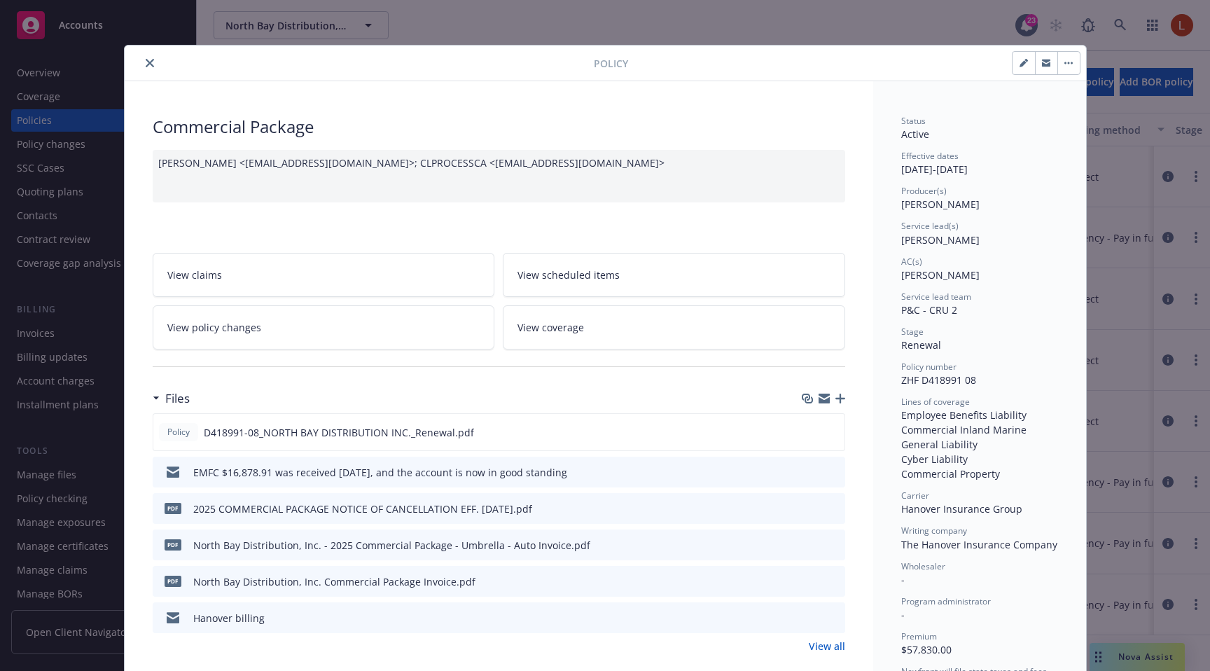
click at [536, 333] on span "View coverage" at bounding box center [550, 327] width 67 height 15
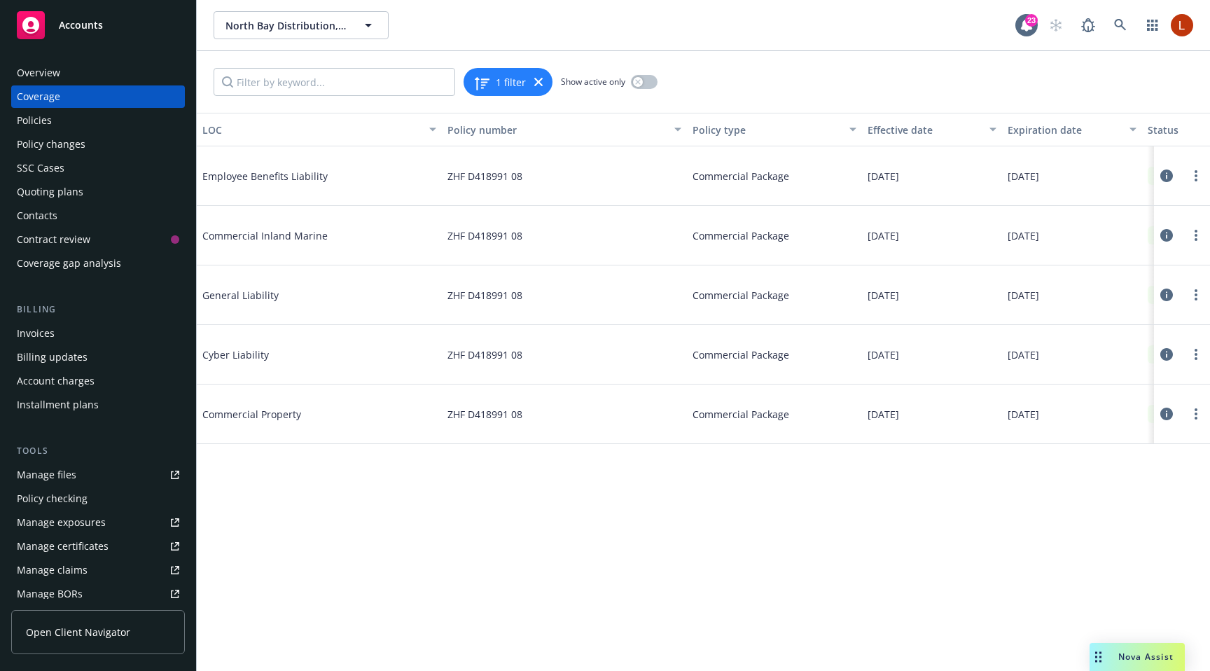
click at [1162, 288] on button at bounding box center [1166, 295] width 14 height 28
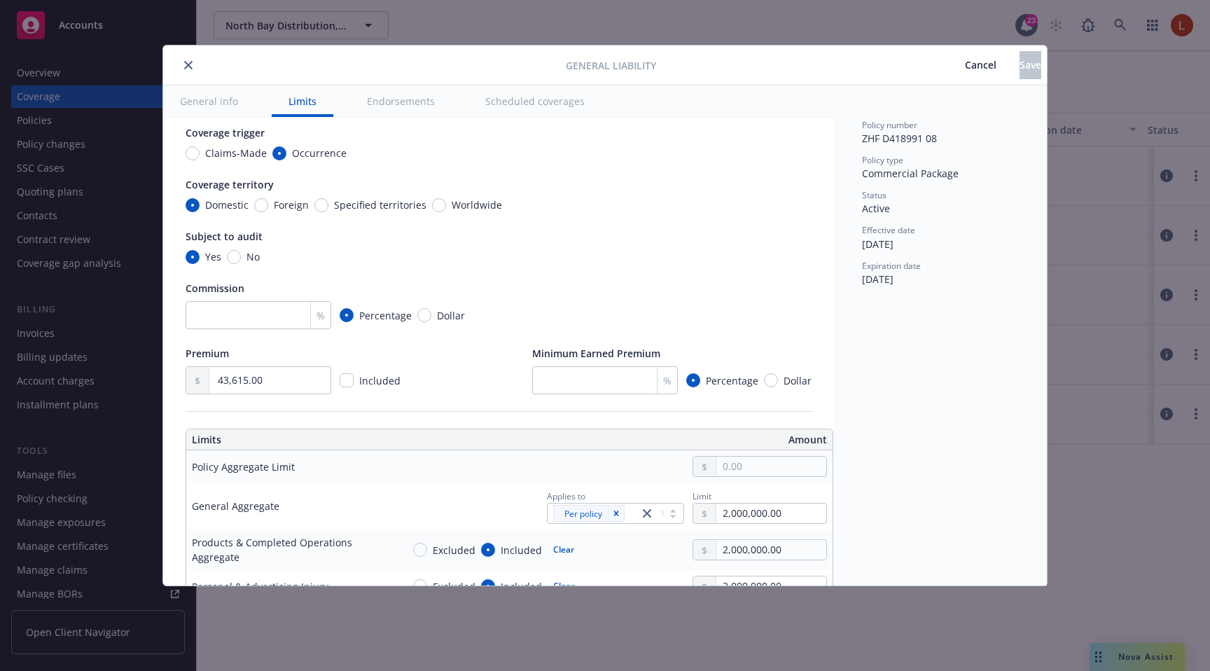
scroll to position [95, 0]
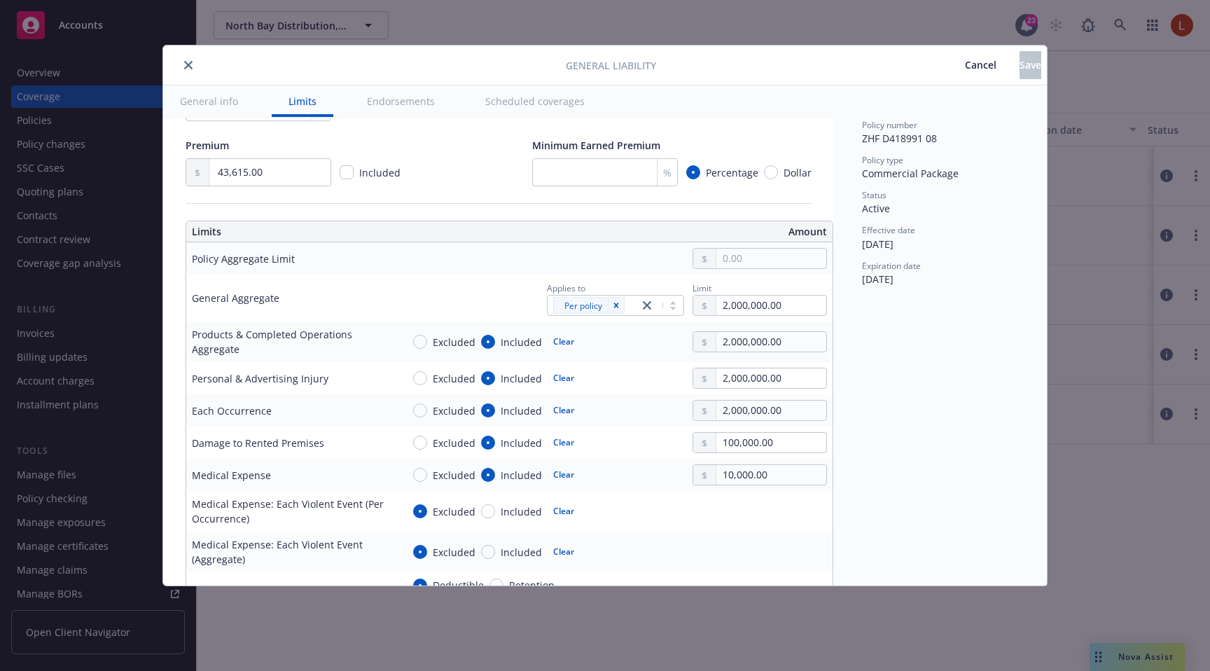
type textarea "x"
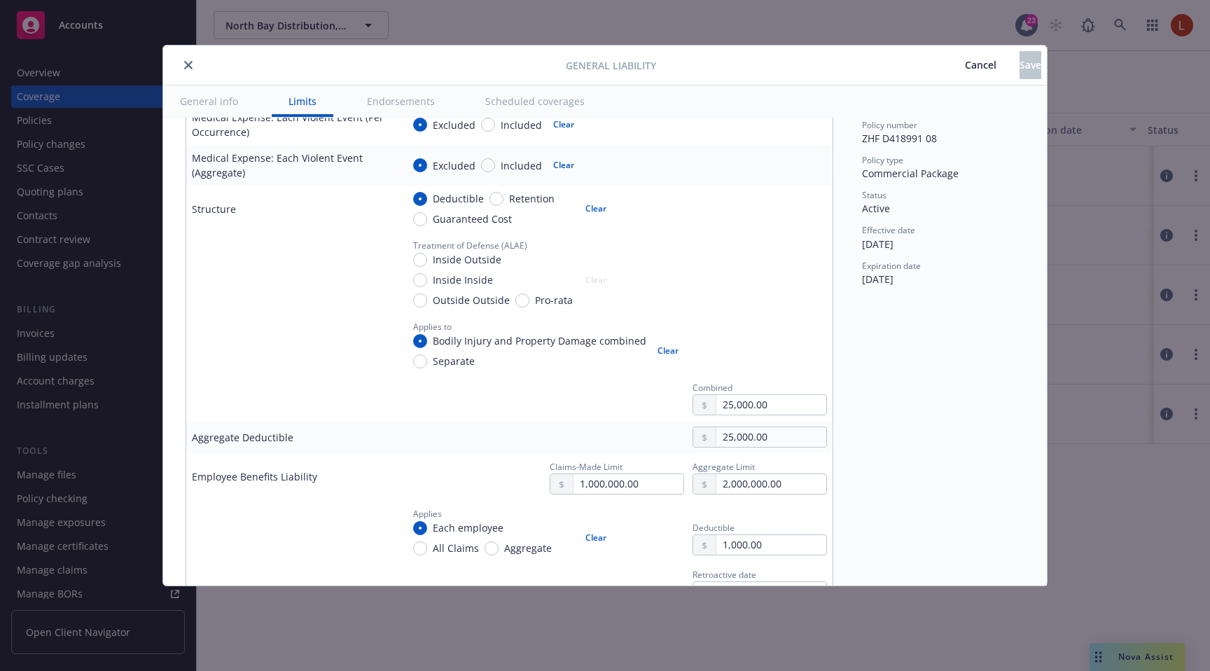
scroll to position [531, 0]
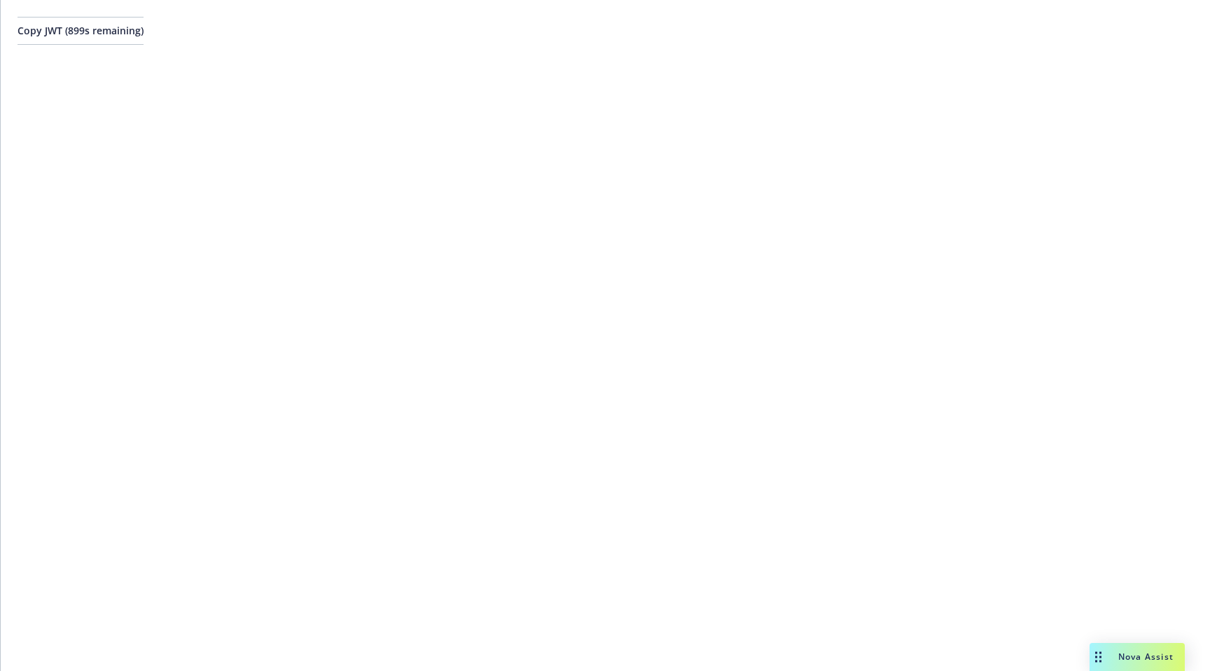
click at [97, 50] on div "Copy JWT ( 899 s remaining)" at bounding box center [605, 31] width 1209 height 62
click at [97, 33] on span "Copy JWT ( 899 s remaining)" at bounding box center [81, 30] width 126 height 13
click at [111, 42] on button "Copy JWT ( 810 s remaining)" at bounding box center [81, 31] width 126 height 28
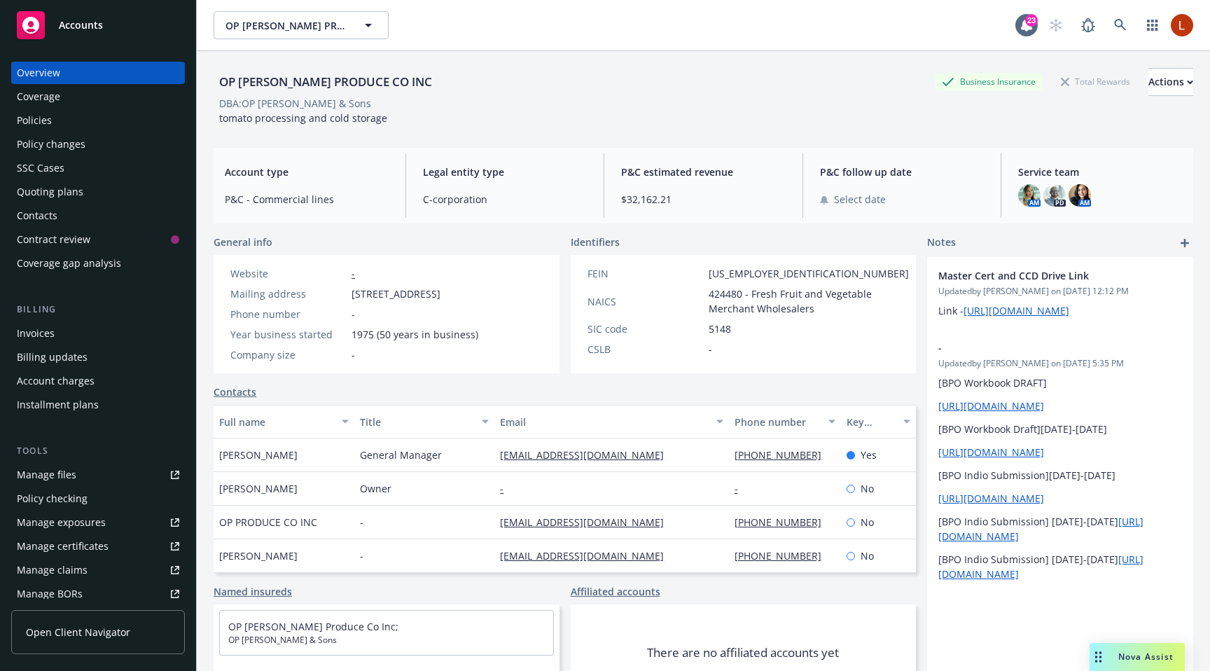
click at [31, 127] on div "Policies" at bounding box center [34, 120] width 35 height 22
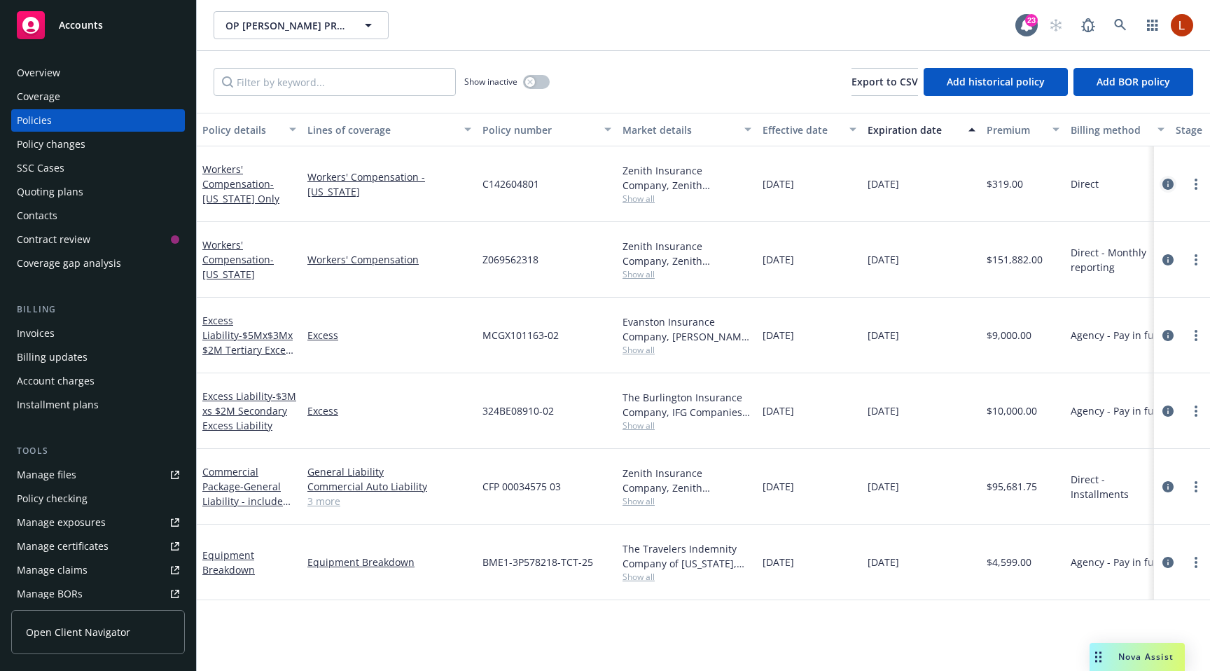
click at [1161, 189] on link "circleInformation" at bounding box center [1167, 184] width 17 height 17
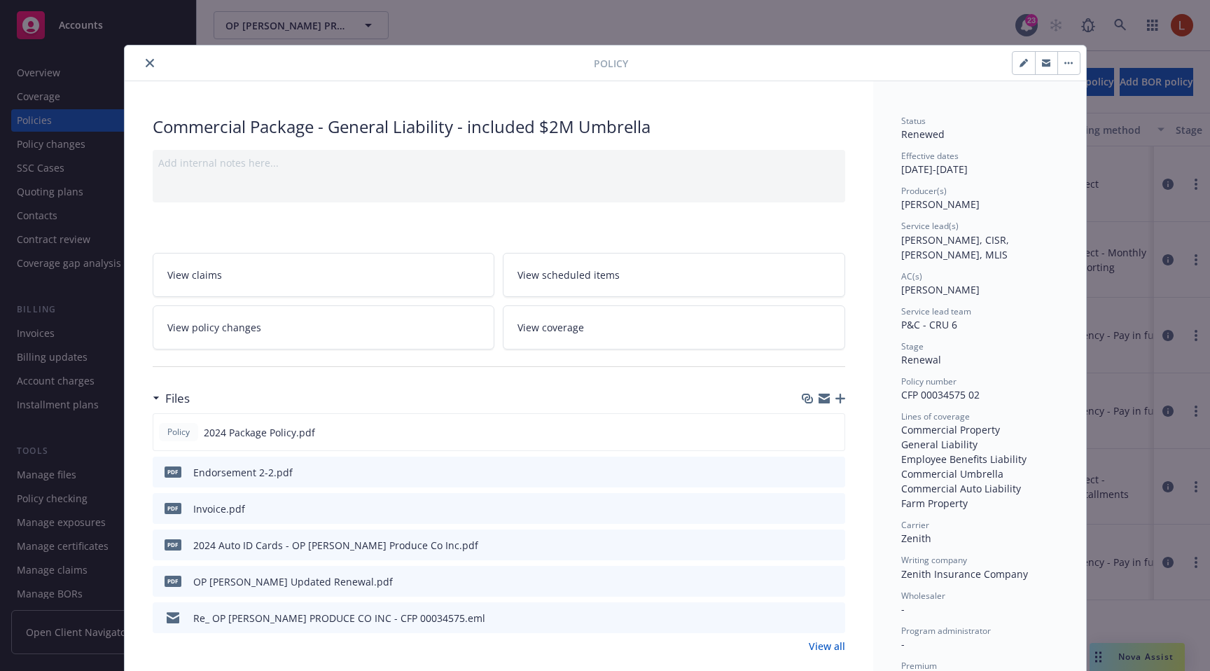
click at [671, 331] on link "View coverage" at bounding box center [674, 327] width 342 height 44
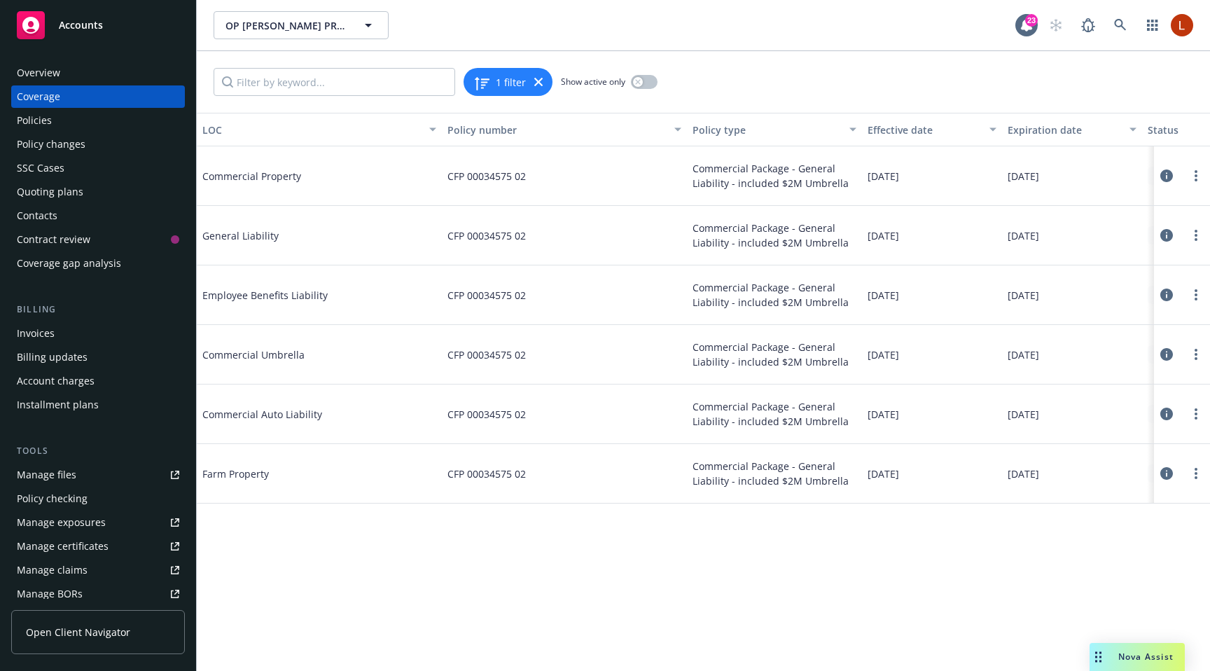
click at [1161, 235] on icon at bounding box center [1166, 235] width 13 height 13
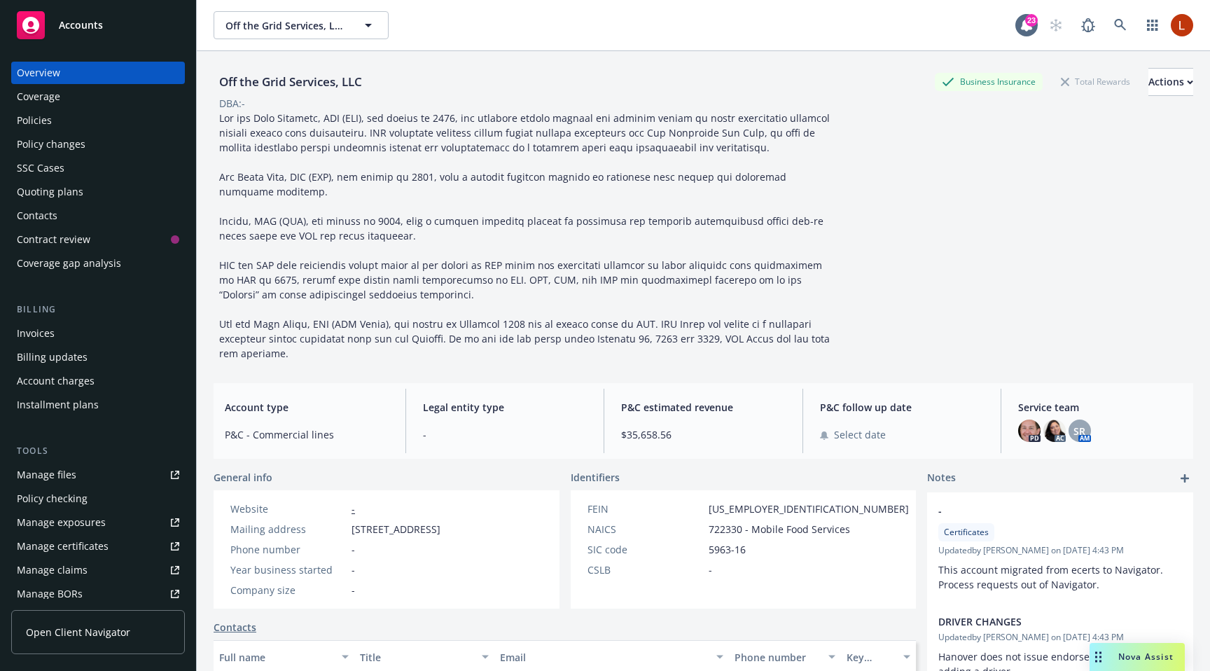
click at [68, 118] on div "Policies" at bounding box center [98, 120] width 162 height 22
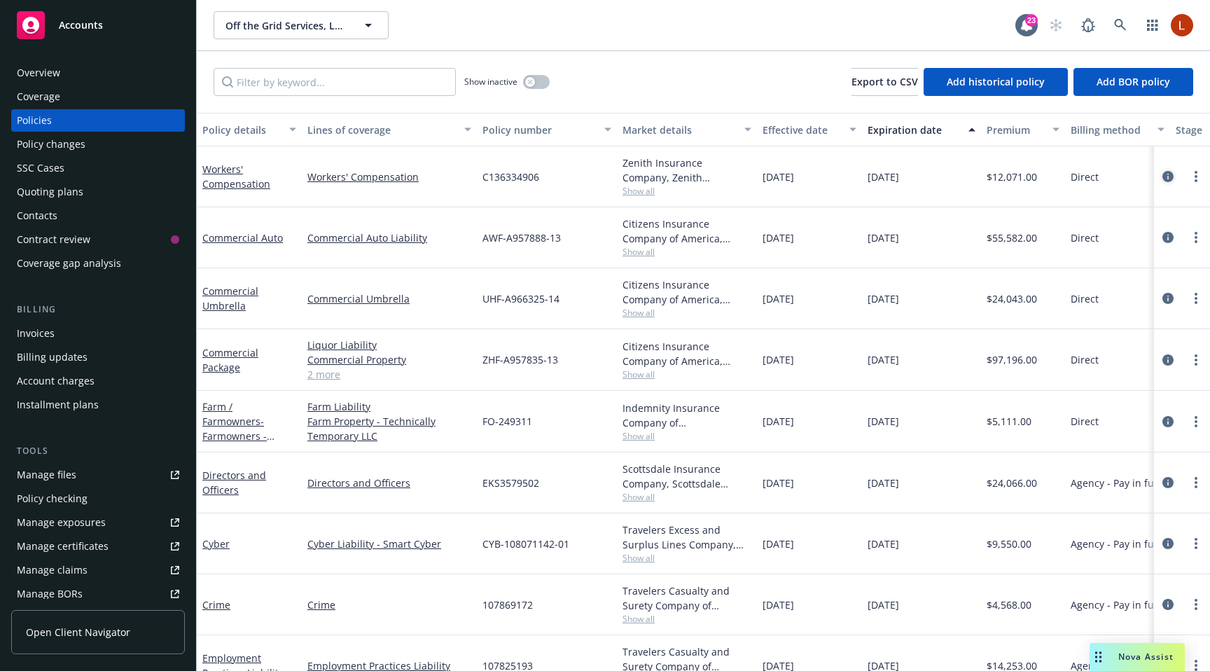
click at [1171, 176] on icon "circleInformation" at bounding box center [1167, 176] width 11 height 11
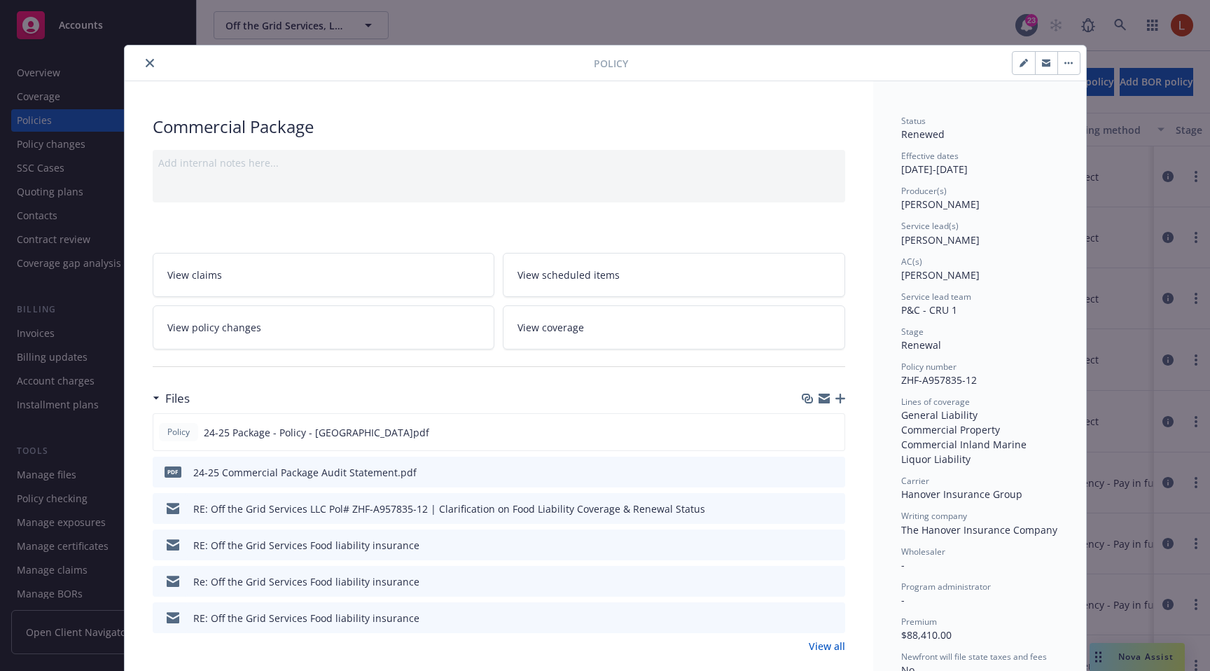
click at [698, 323] on link "View coverage" at bounding box center [674, 327] width 342 height 44
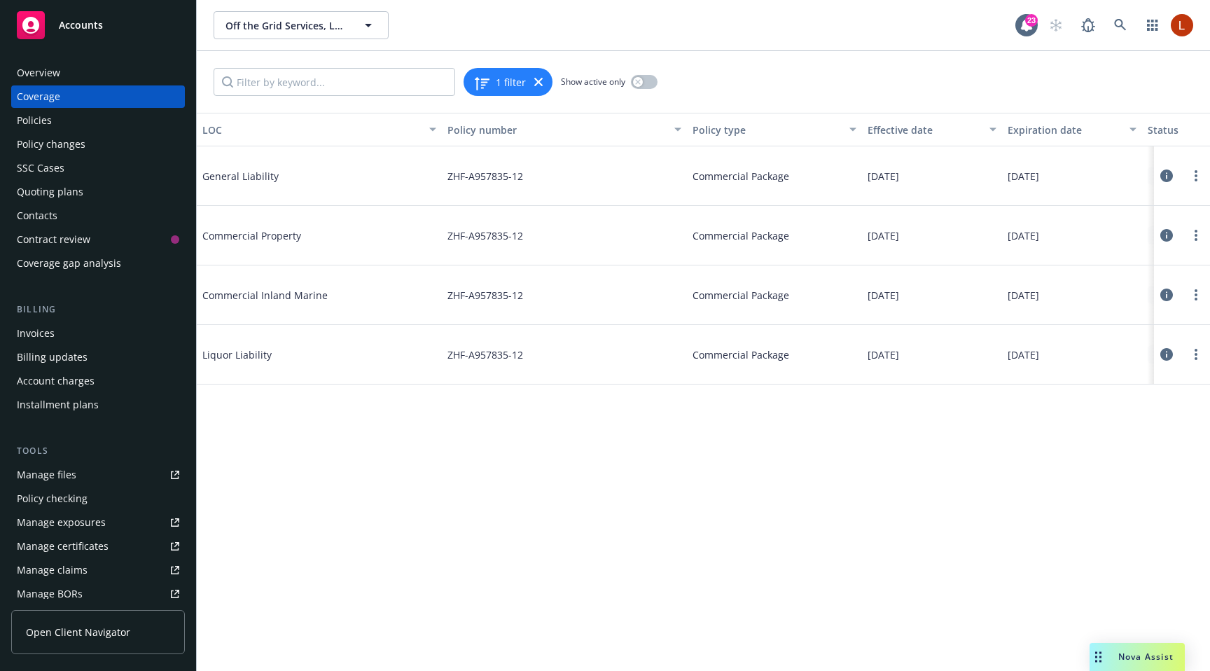
click at [1164, 174] on icon at bounding box center [1166, 175] width 13 height 13
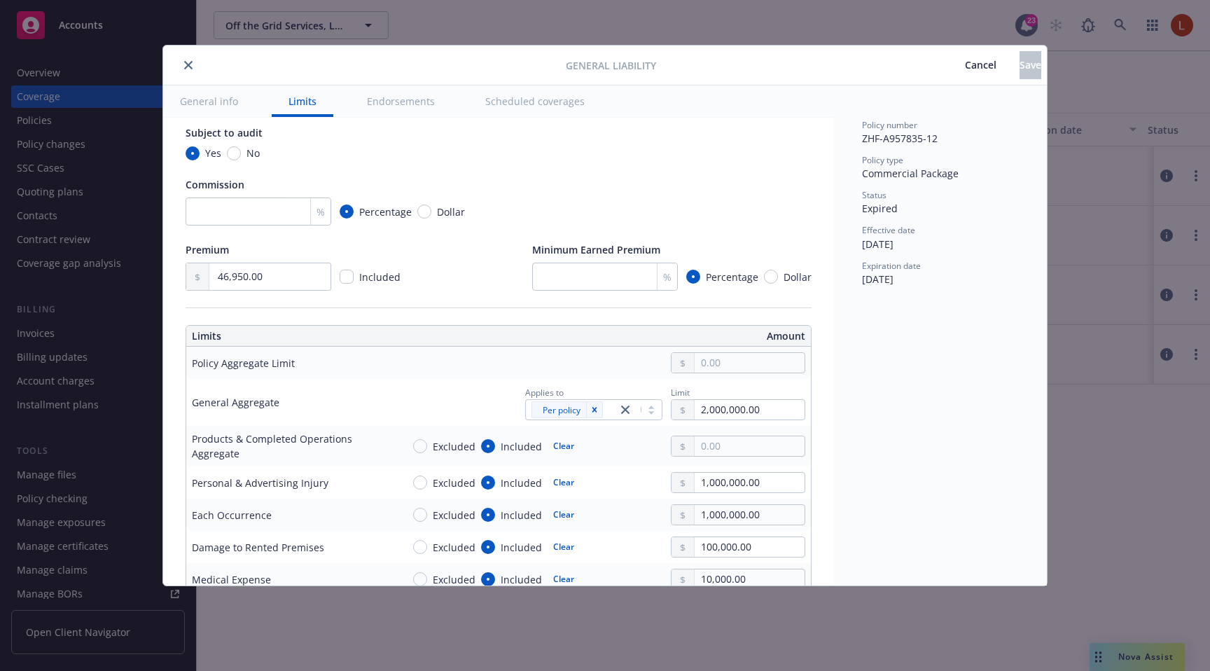
scroll to position [402, 0]
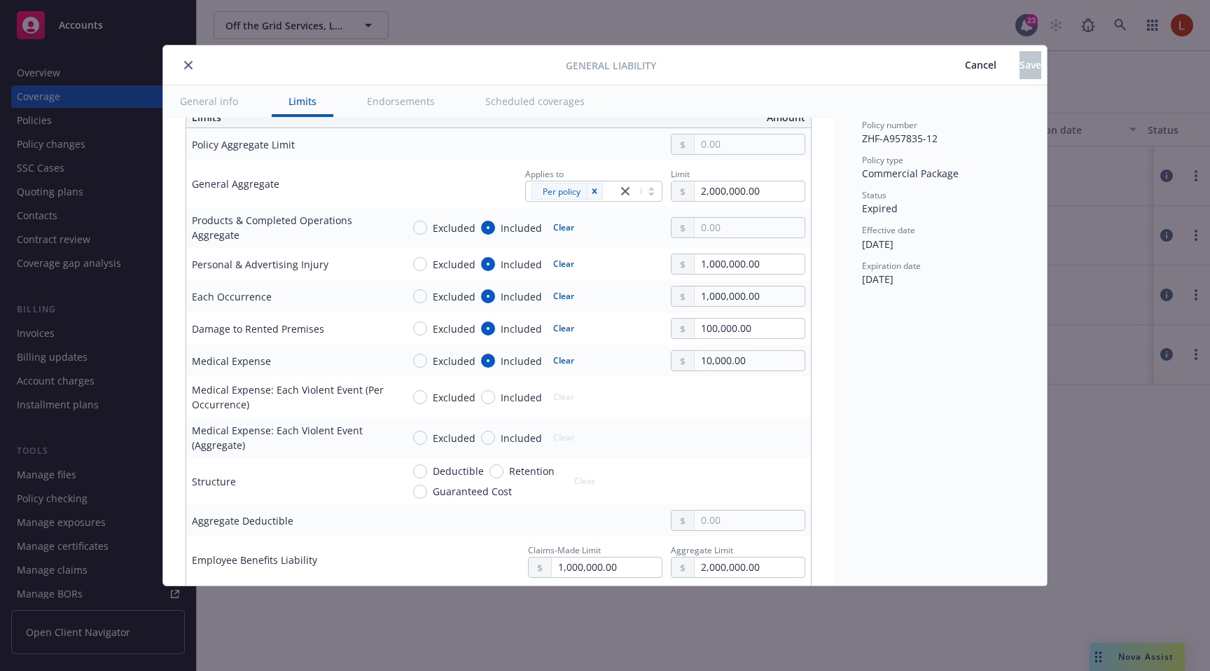
click at [410, 223] on div "Excluded Included Clear" at bounding box center [503, 227] width 202 height 21
click at [421, 224] on input "Excluded" at bounding box center [420, 228] width 14 height 14
radio input "true"
click at [485, 224] on input "Included" at bounding box center [488, 228] width 14 height 14
radio input "true"
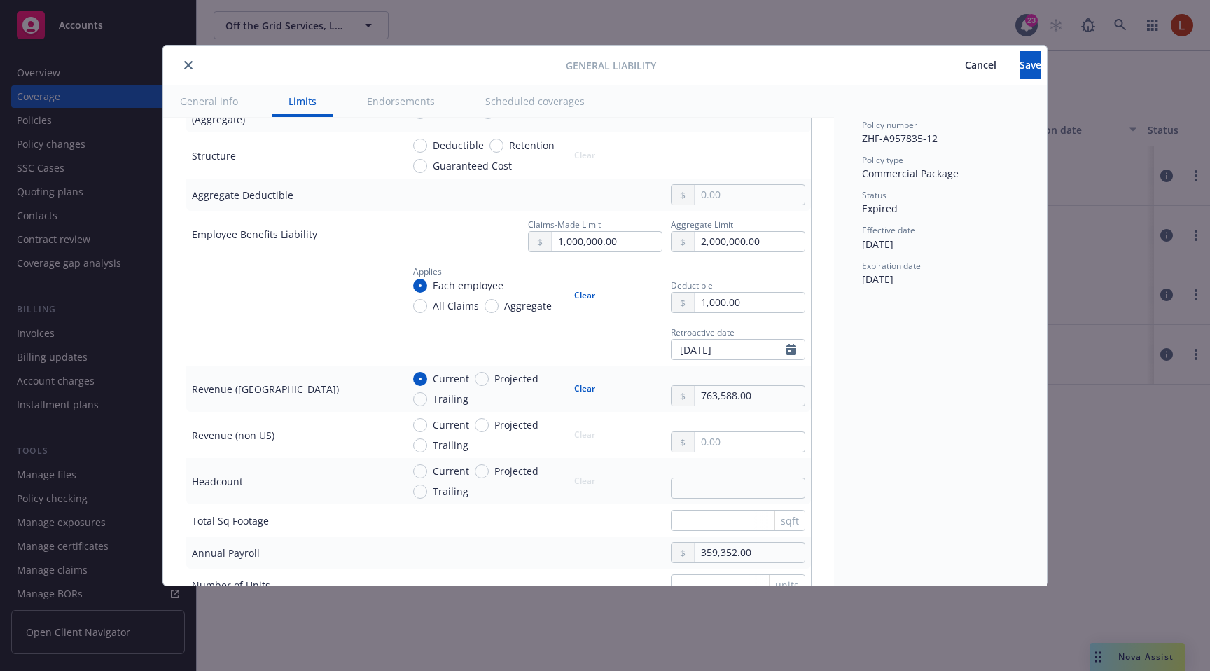
scroll to position [712, 0]
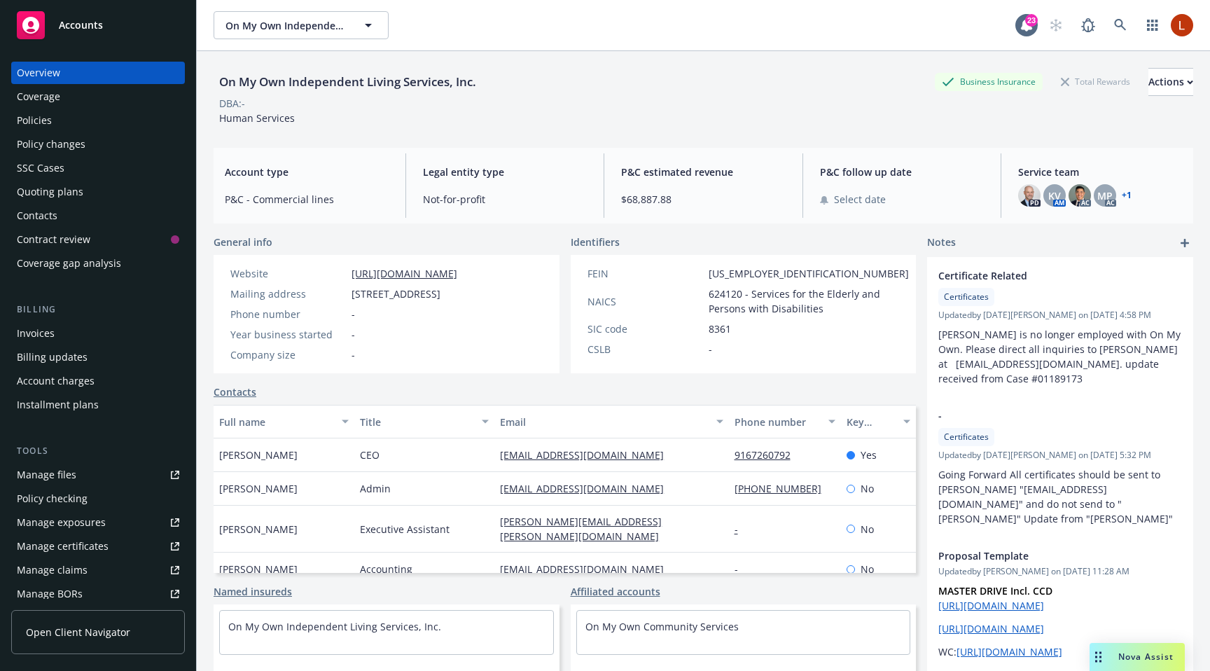
click at [64, 114] on div "Policies" at bounding box center [98, 120] width 162 height 22
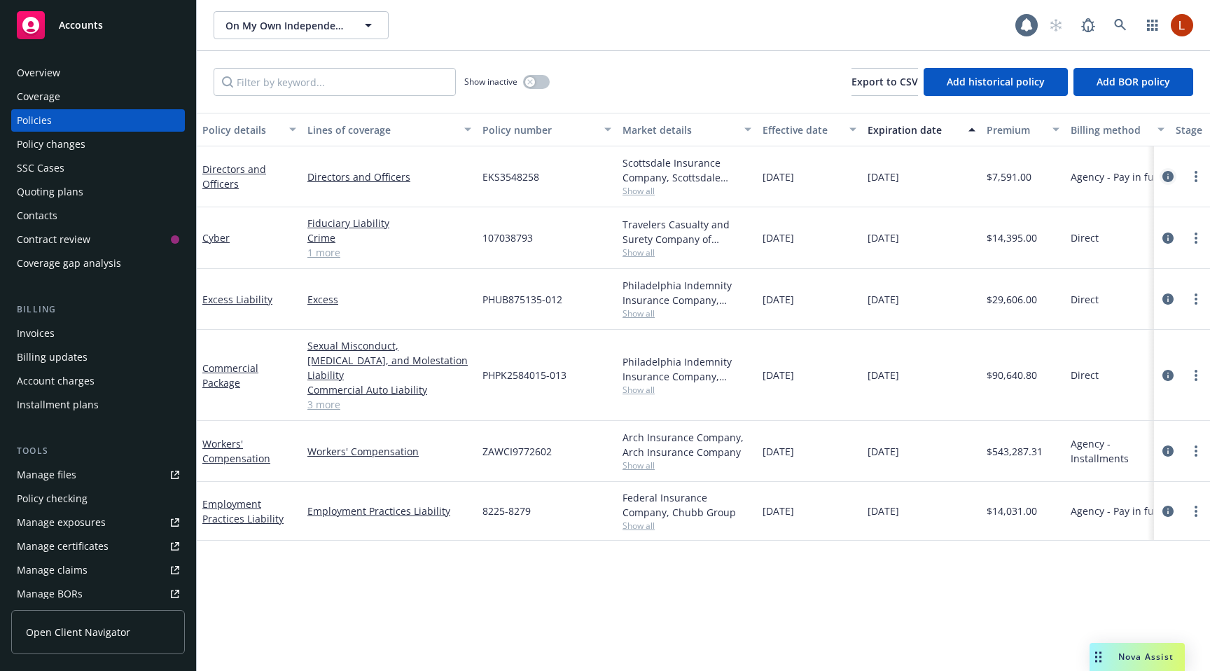
click at [1171, 171] on icon "circleInformation" at bounding box center [1167, 176] width 11 height 11
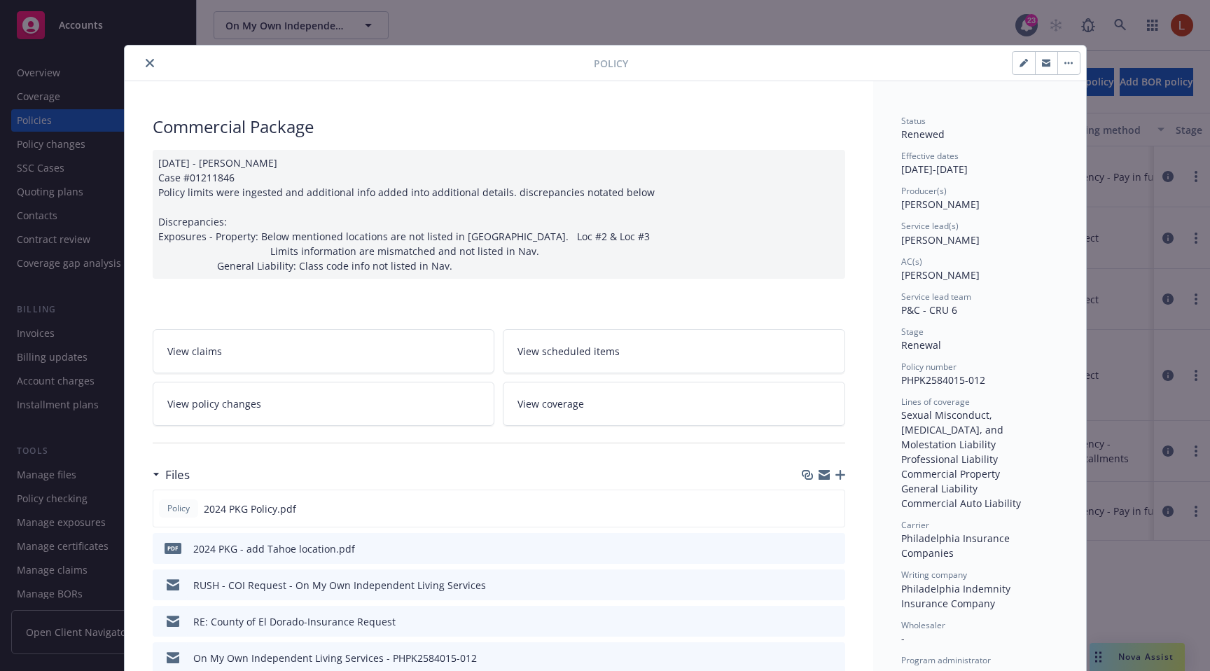
click at [685, 400] on link "View coverage" at bounding box center [674, 404] width 342 height 44
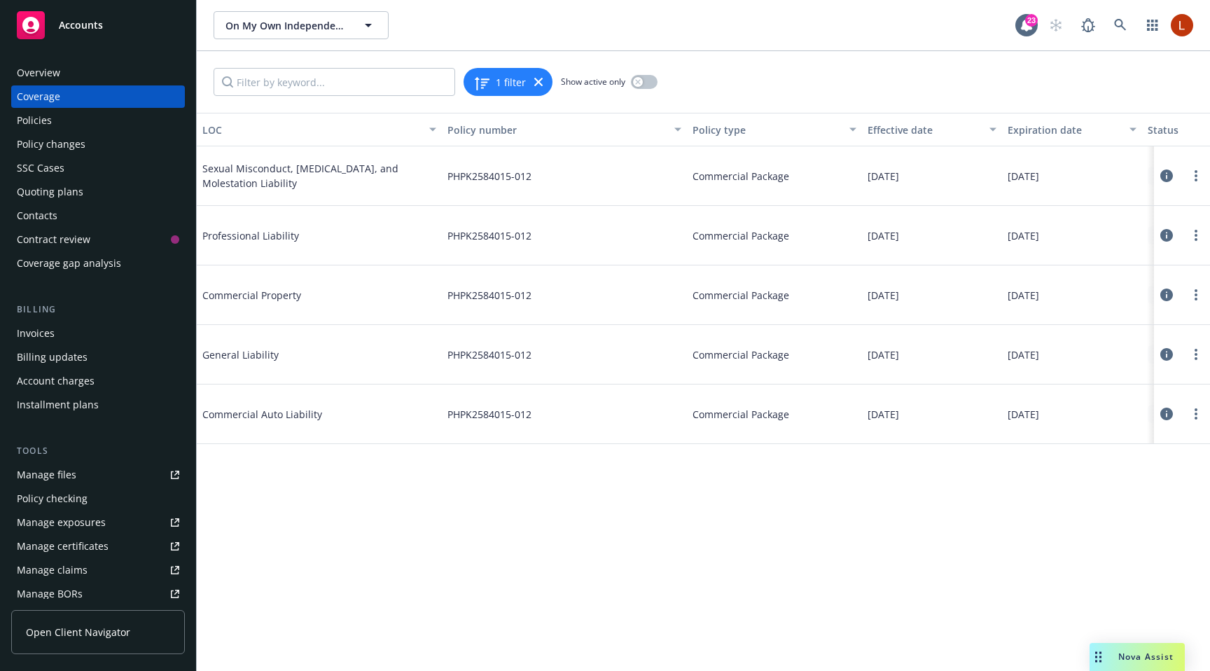
click at [1163, 347] on button at bounding box center [1166, 354] width 14 height 28
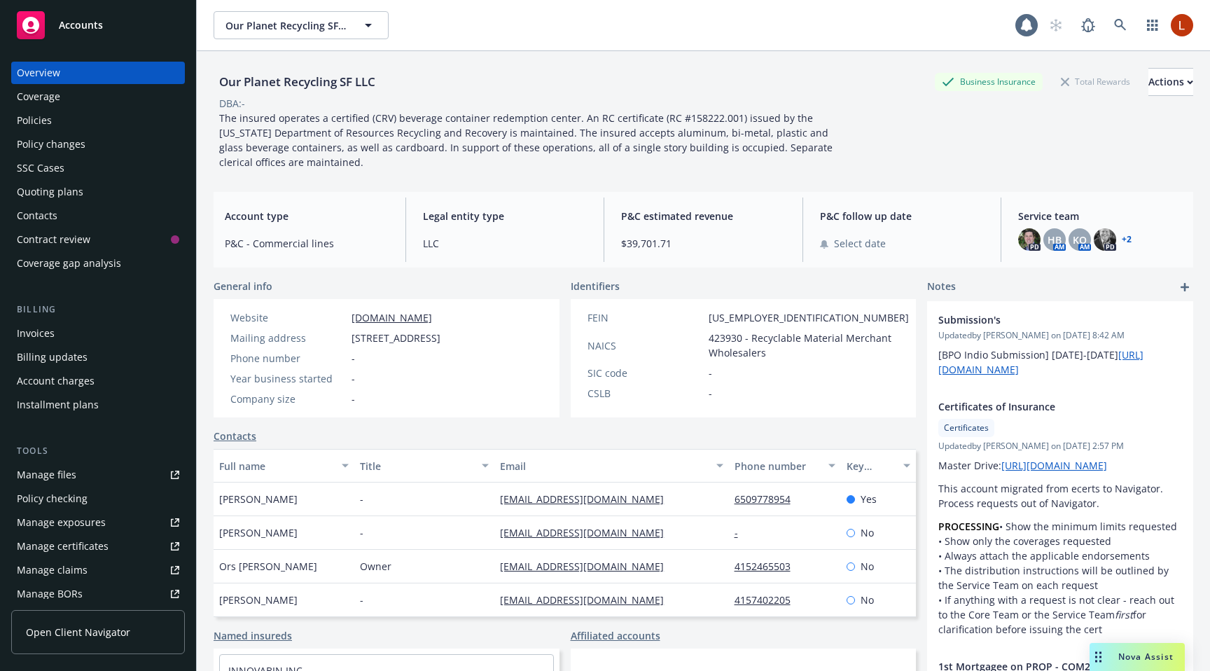
click at [60, 127] on div "Policies" at bounding box center [98, 120] width 162 height 22
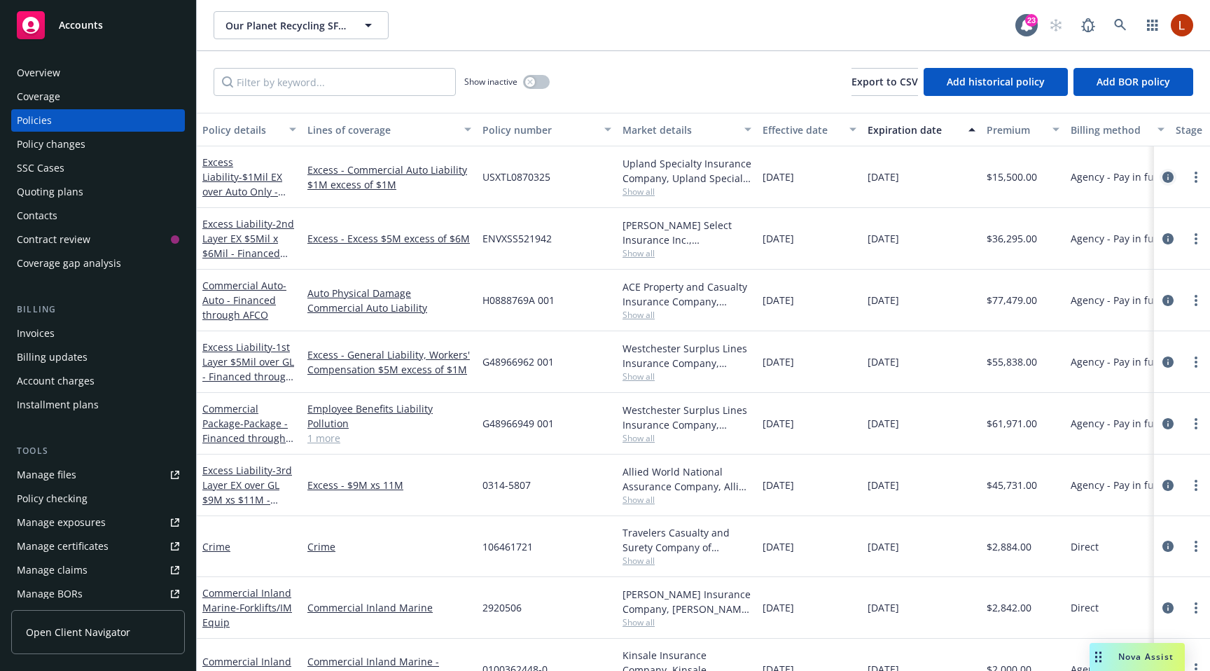
click at [1163, 175] on icon "circleInformation" at bounding box center [1167, 177] width 11 height 11
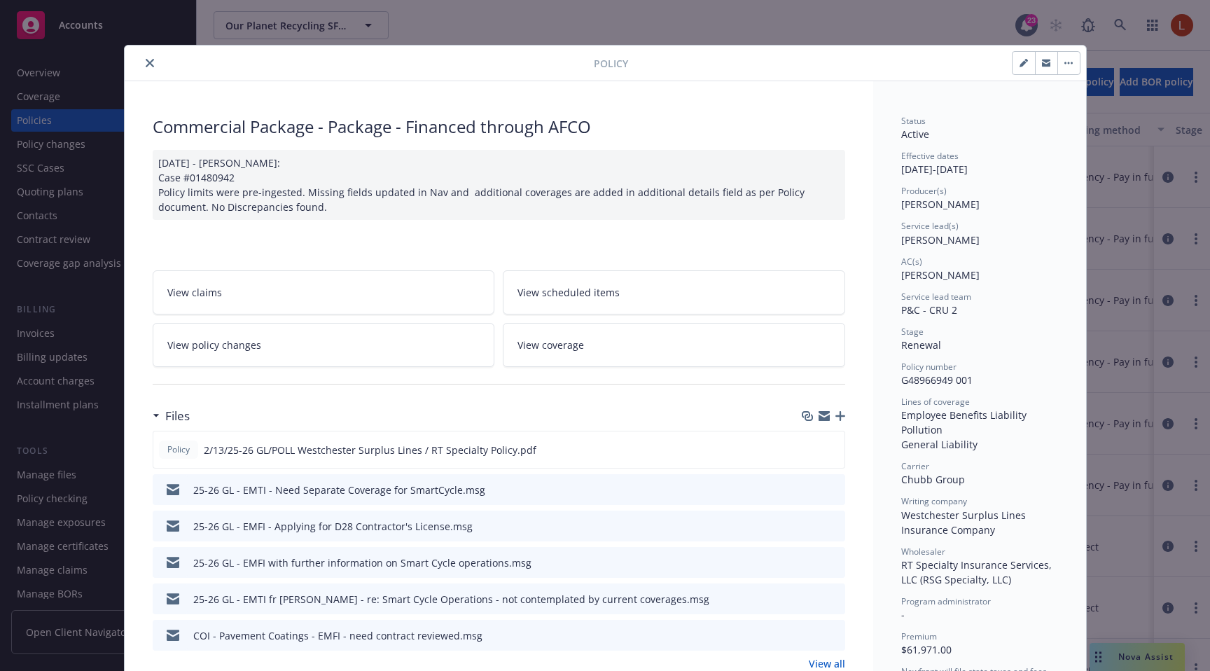
click at [578, 335] on link "View coverage" at bounding box center [674, 345] width 342 height 44
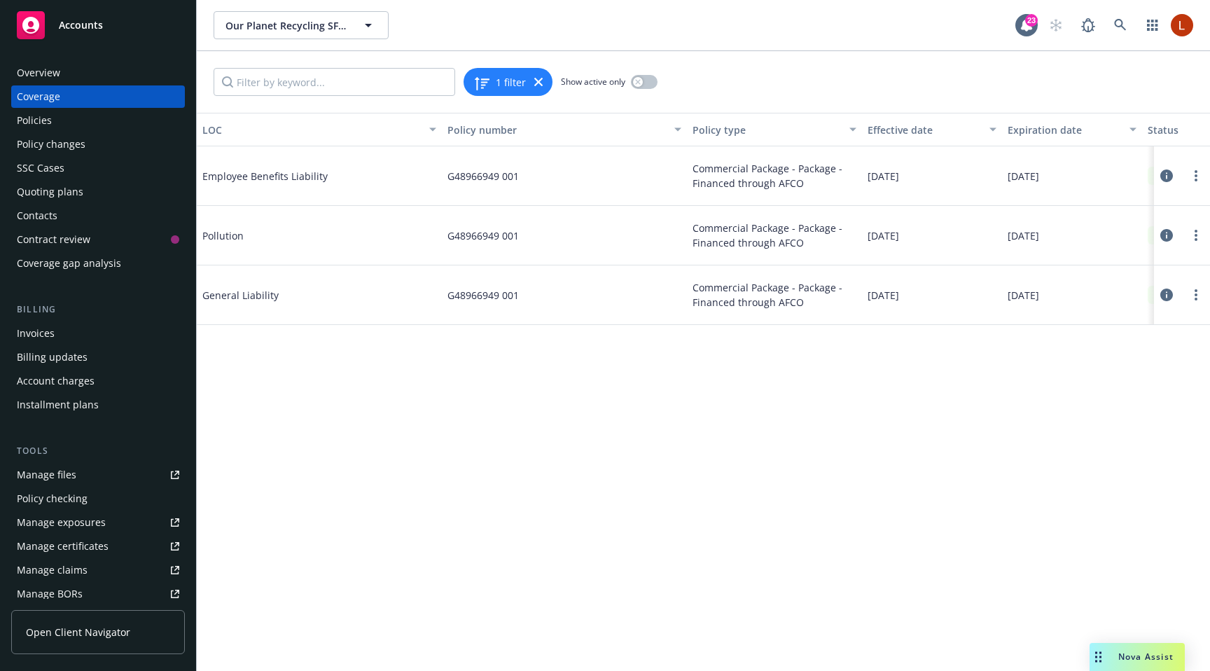
click at [1165, 293] on icon at bounding box center [1166, 294] width 13 height 13
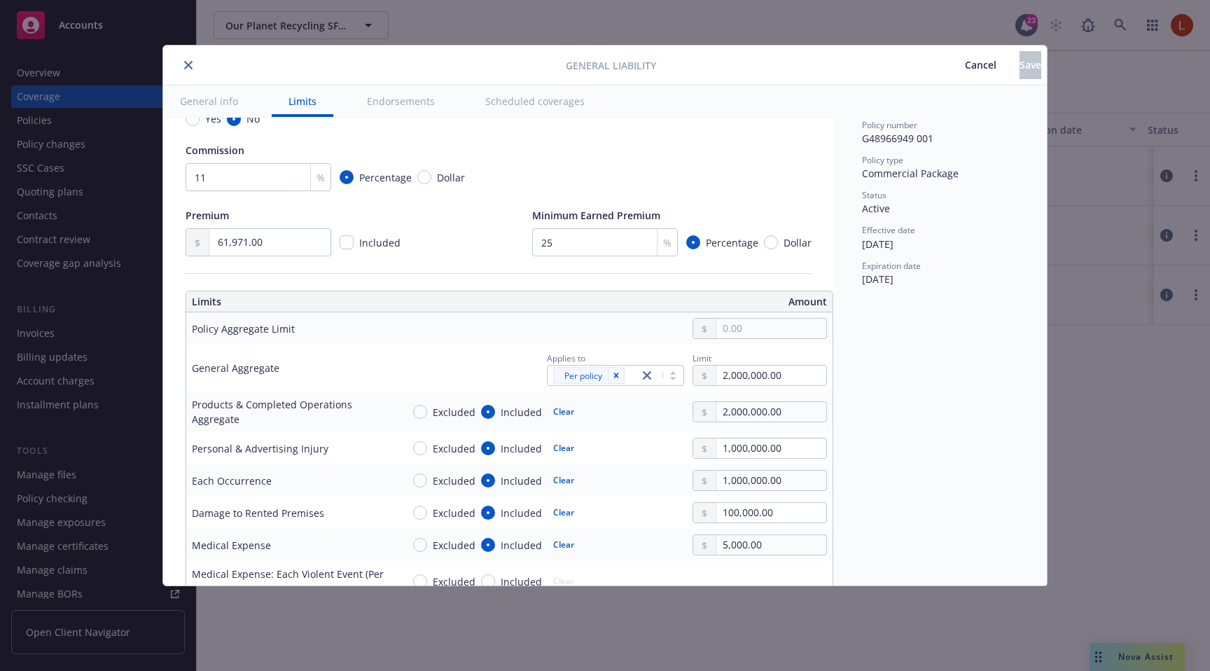
scroll to position [284, 0]
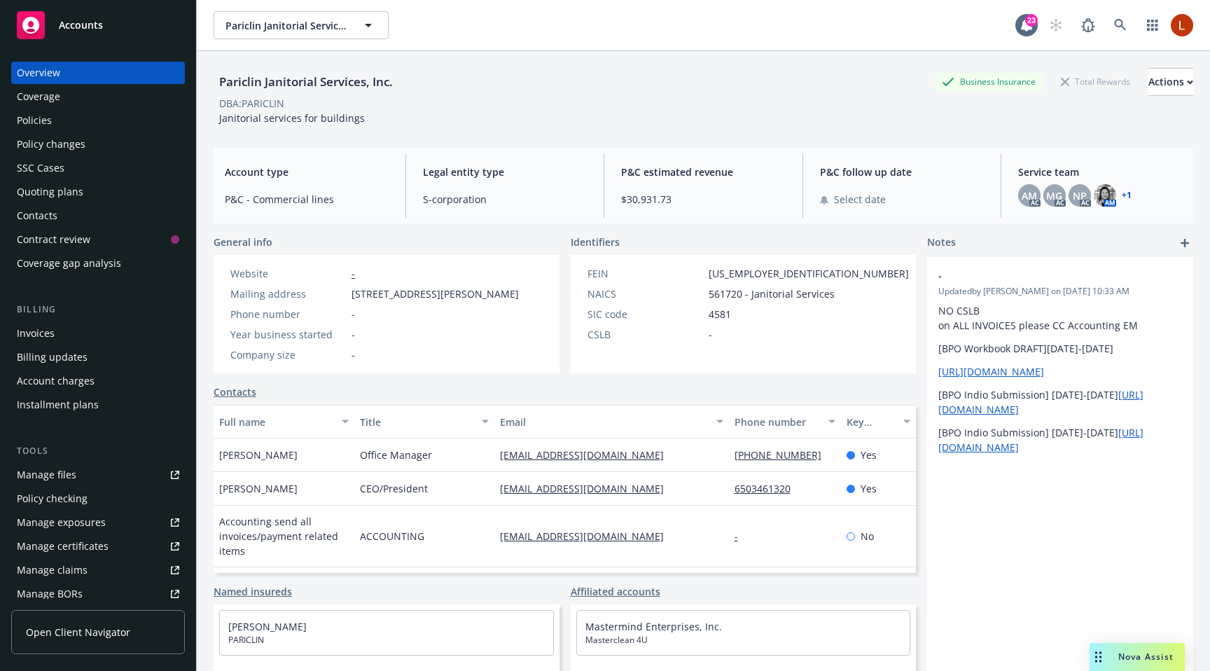
click at [65, 125] on div "Policies" at bounding box center [98, 120] width 162 height 22
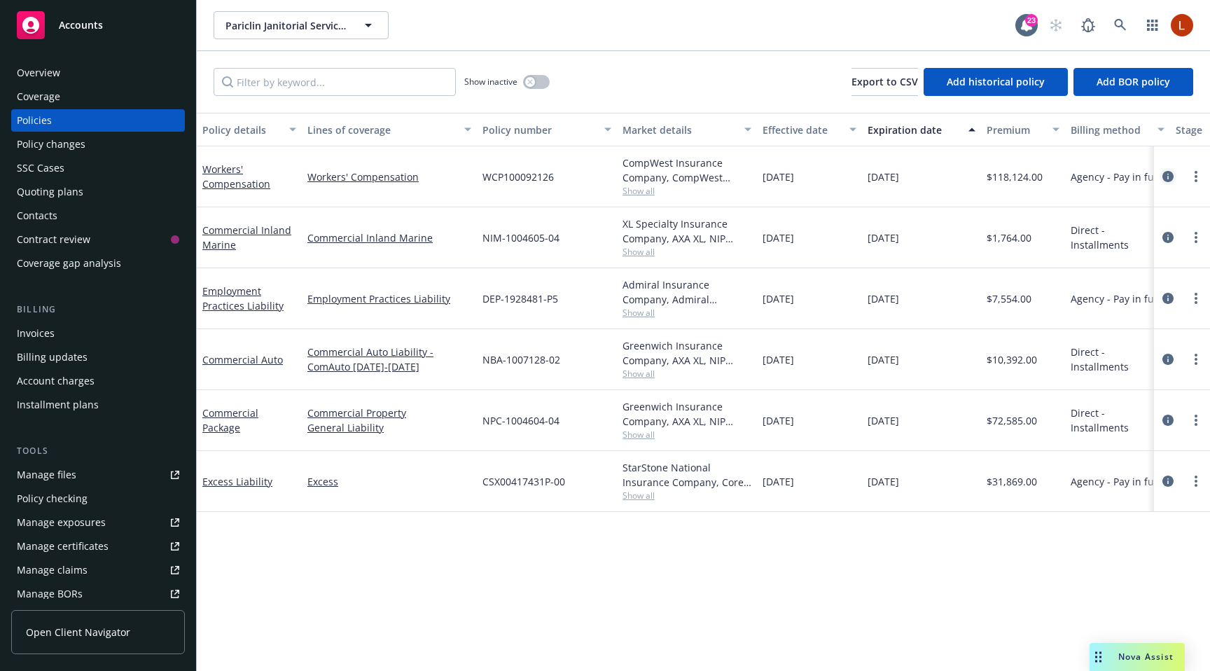
click at [1166, 177] on icon "circleInformation" at bounding box center [1167, 176] width 11 height 11
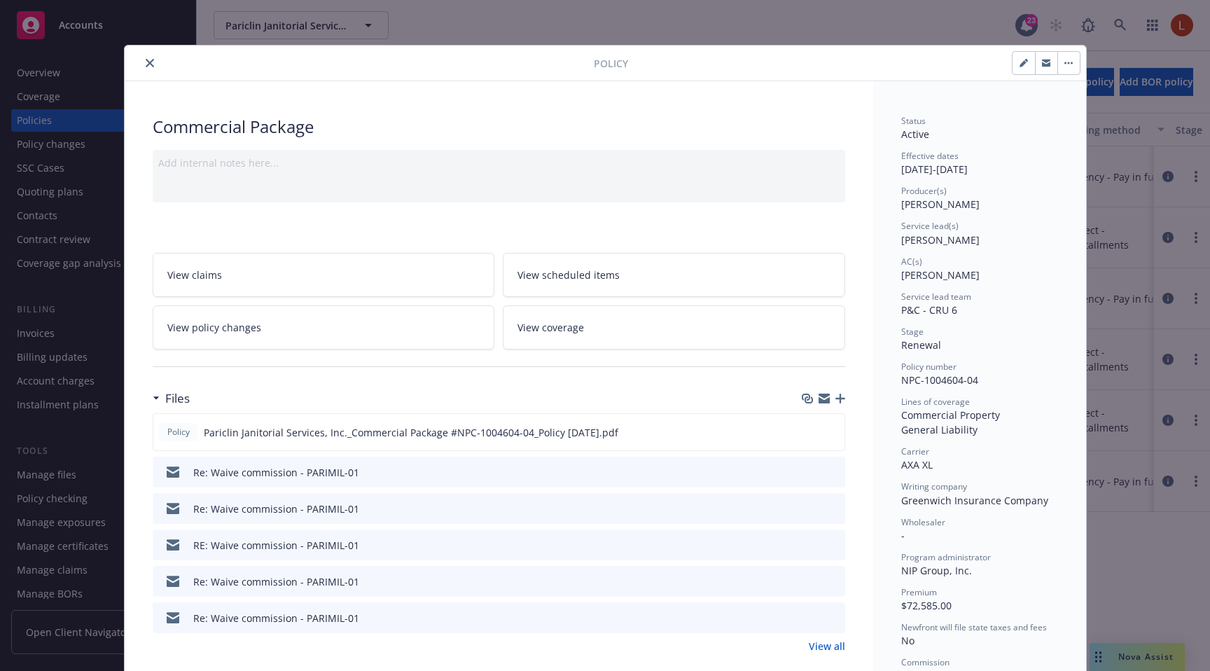
click at [645, 328] on link "View coverage" at bounding box center [674, 327] width 342 height 44
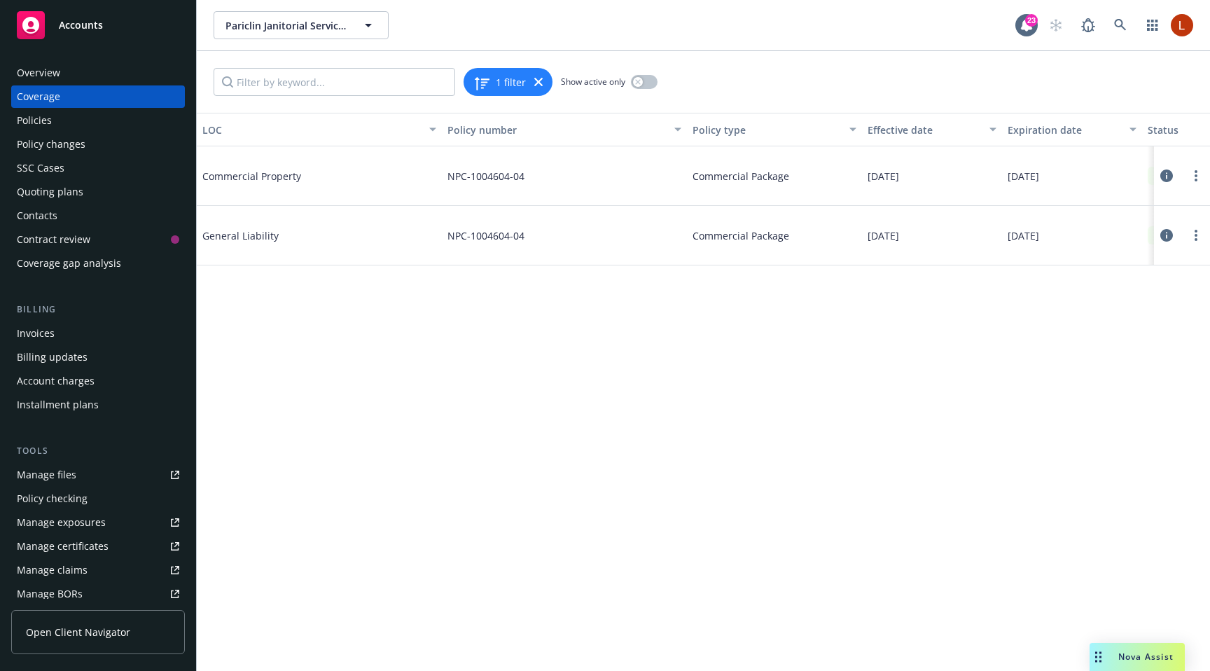
click at [1164, 236] on icon at bounding box center [1166, 235] width 13 height 13
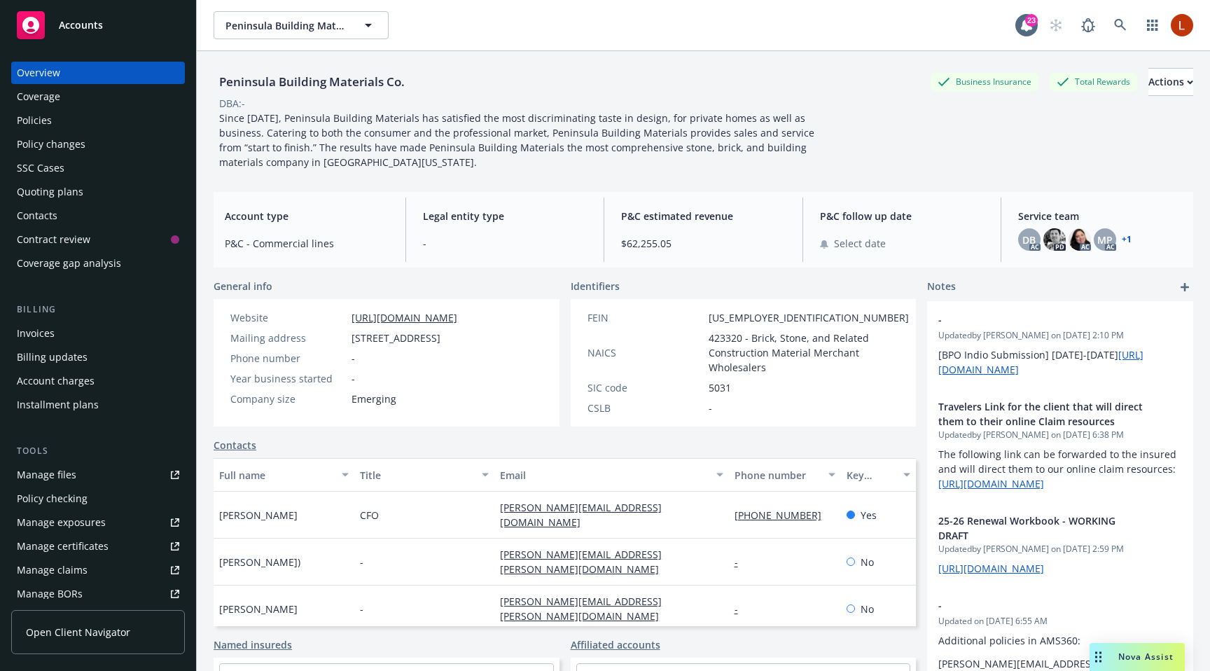
click at [117, 125] on div "Policies" at bounding box center [98, 120] width 162 height 22
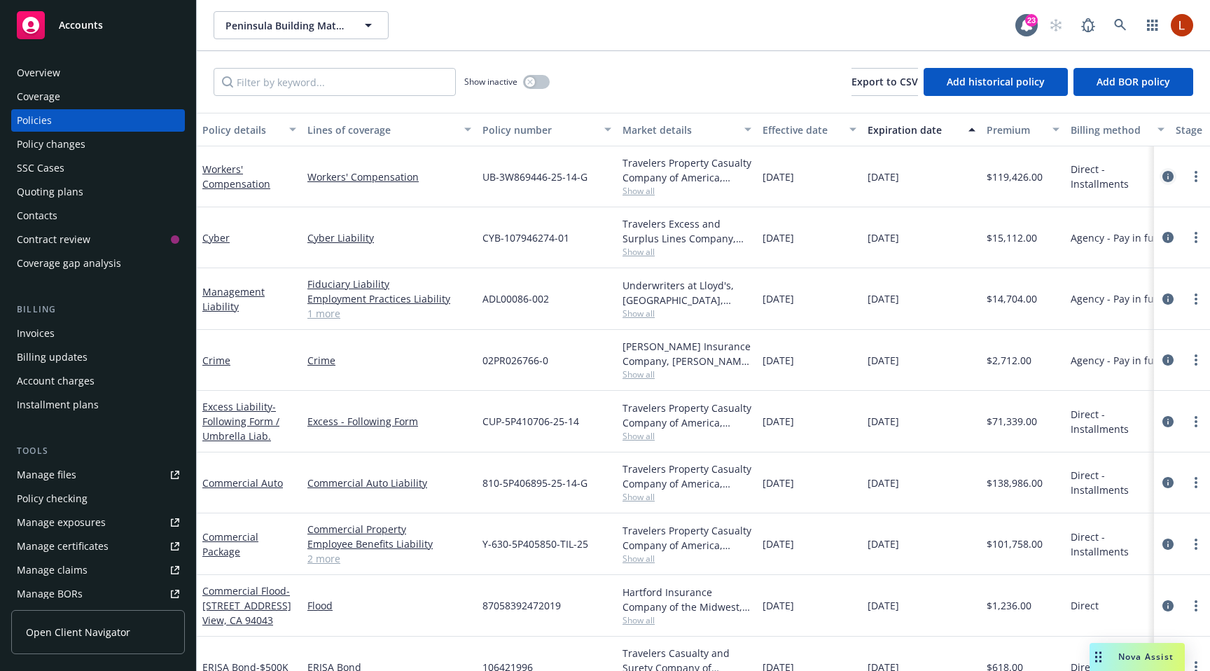
click at [1171, 176] on icon "circleInformation" at bounding box center [1167, 176] width 11 height 11
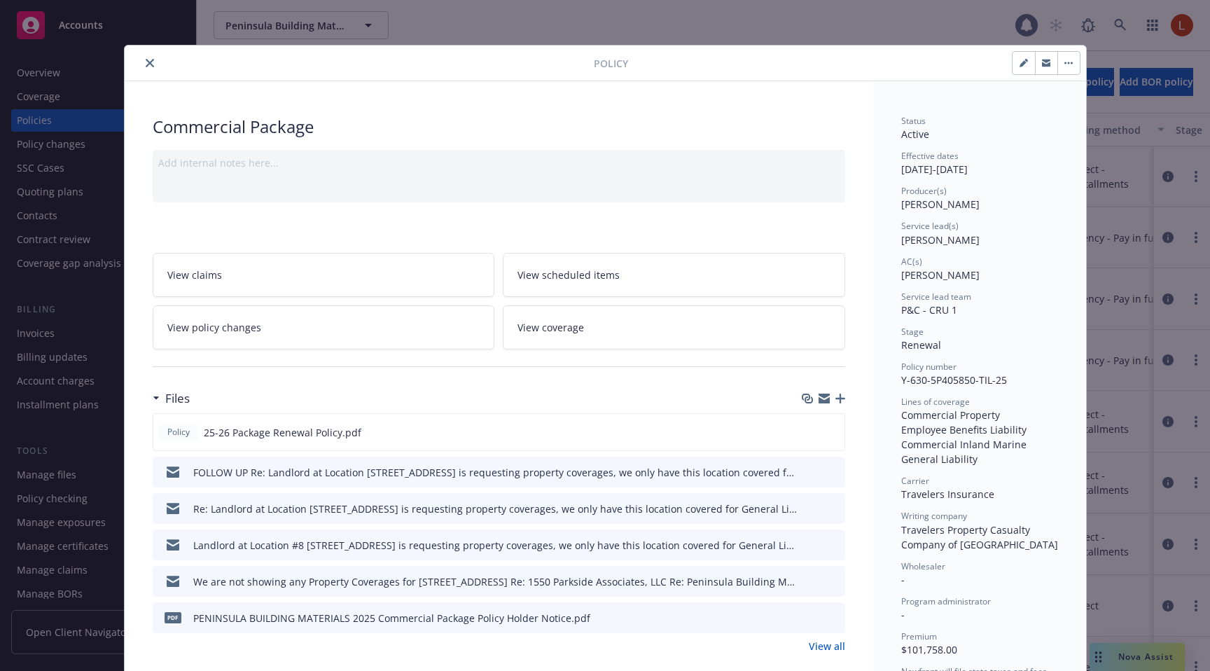
click at [657, 334] on link "View coverage" at bounding box center [674, 327] width 342 height 44
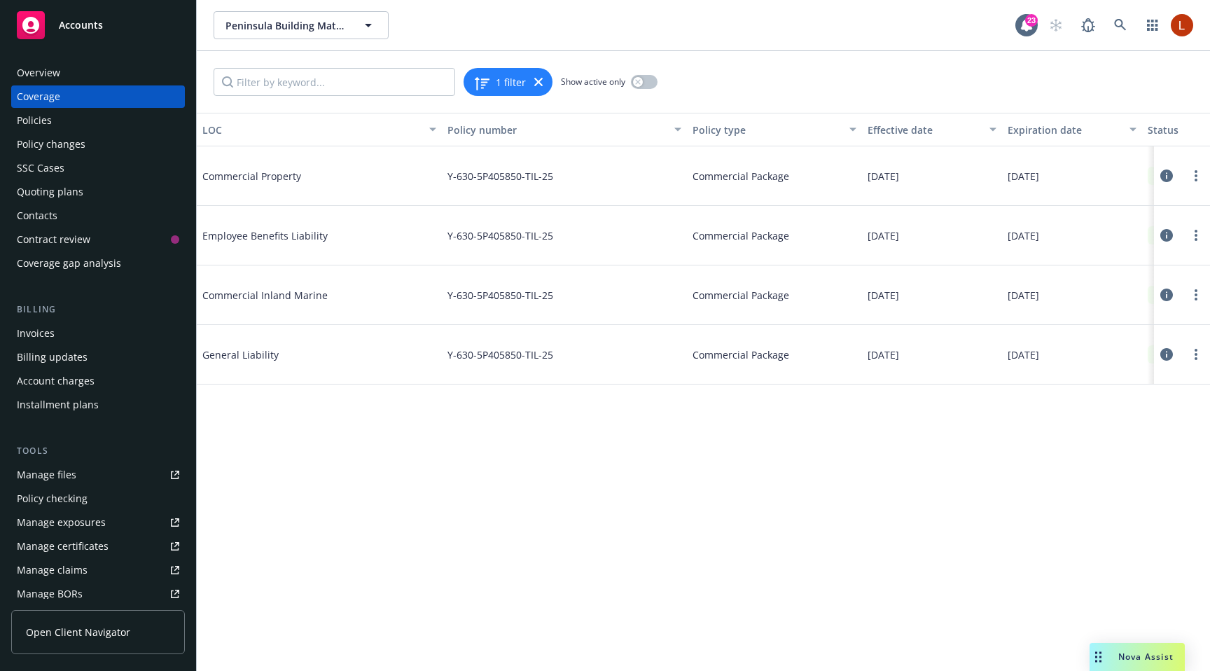
click at [1162, 355] on icon at bounding box center [1166, 354] width 13 height 13
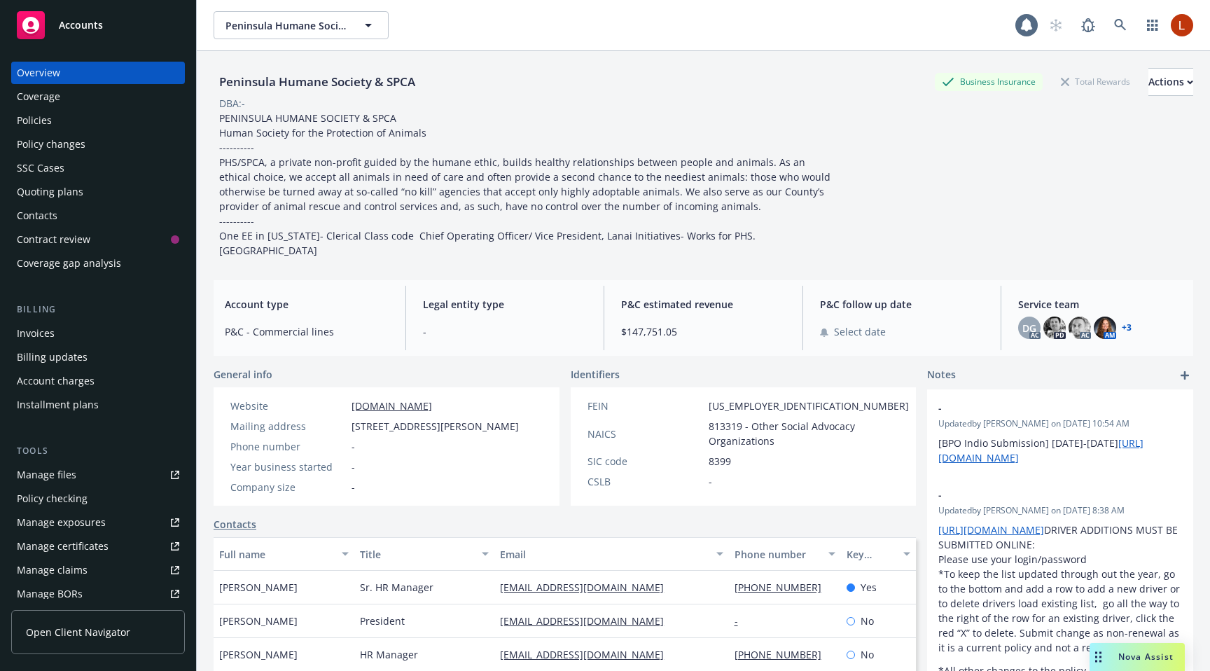
click at [49, 128] on div "Policies" at bounding box center [34, 120] width 35 height 22
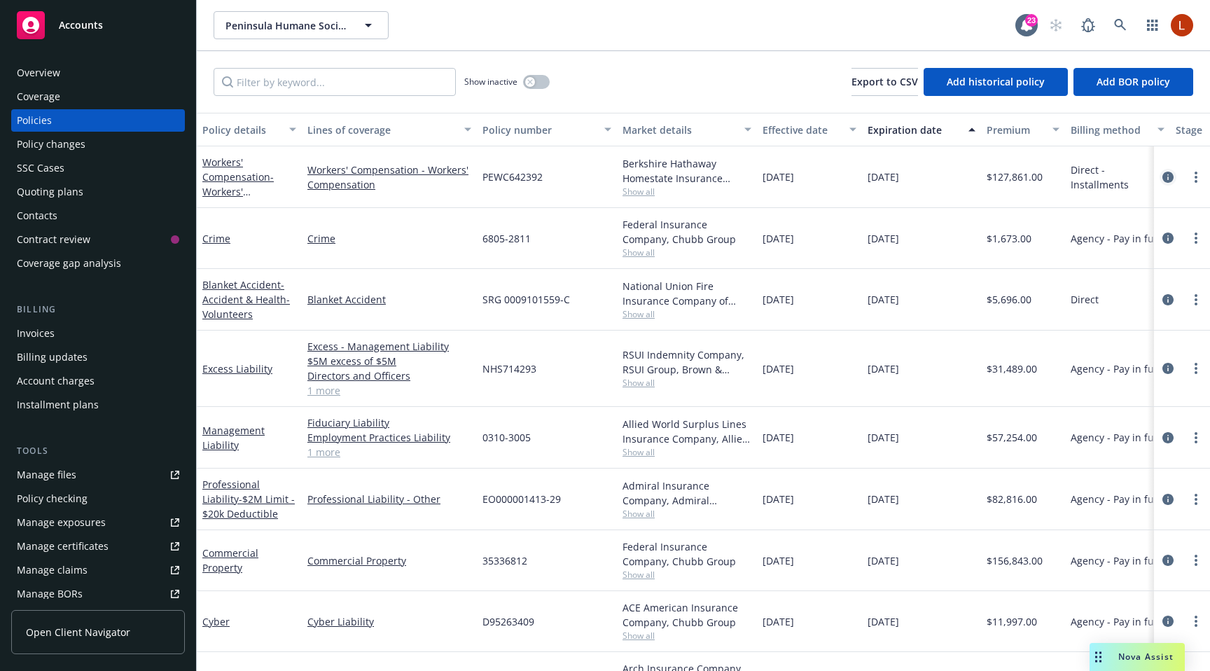
click at [1166, 176] on icon "circleInformation" at bounding box center [1167, 177] width 11 height 11
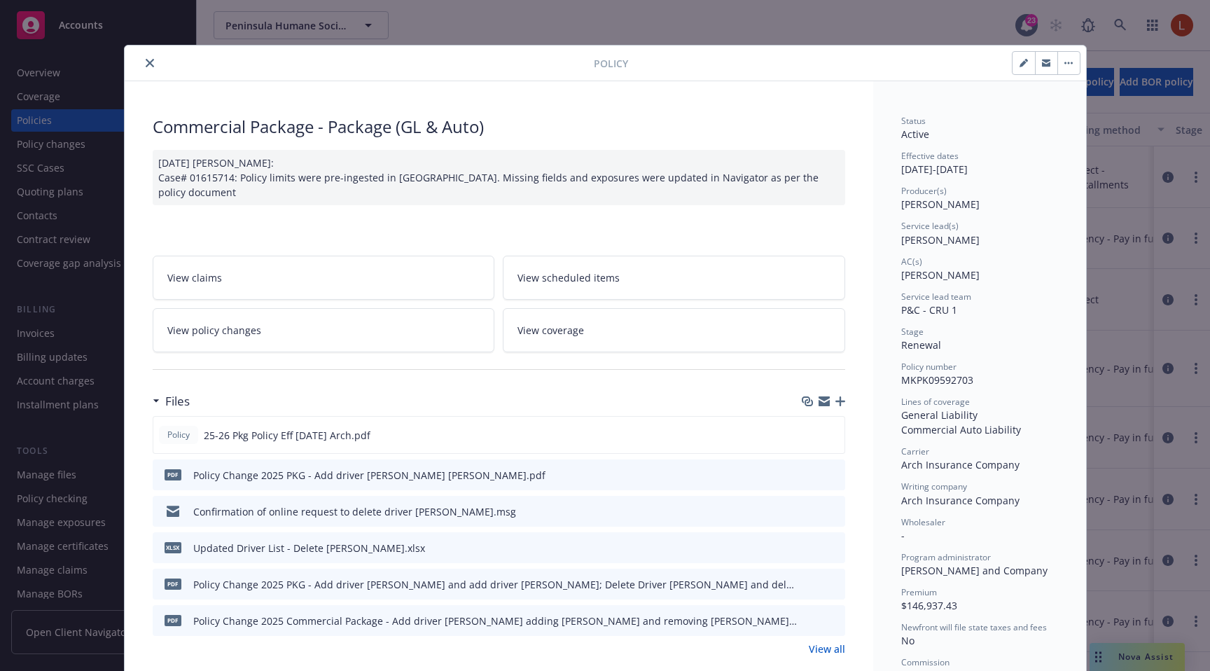
click at [683, 324] on link "View coverage" at bounding box center [674, 330] width 342 height 44
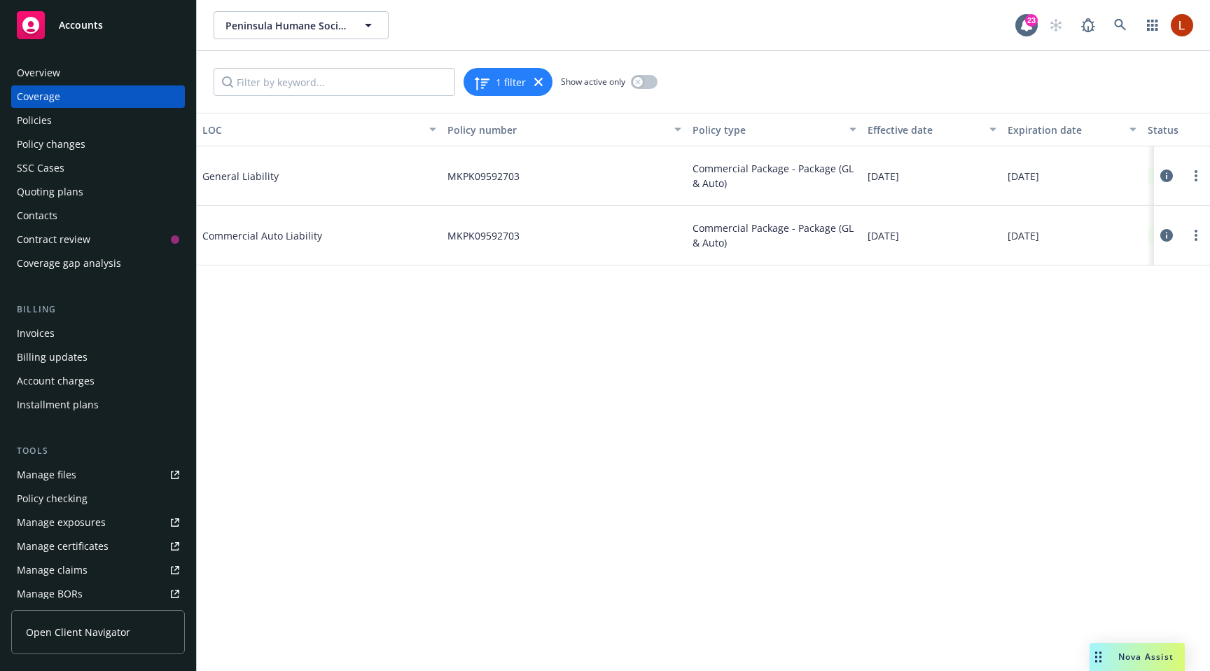
click at [1162, 174] on icon at bounding box center [1166, 175] width 13 height 13
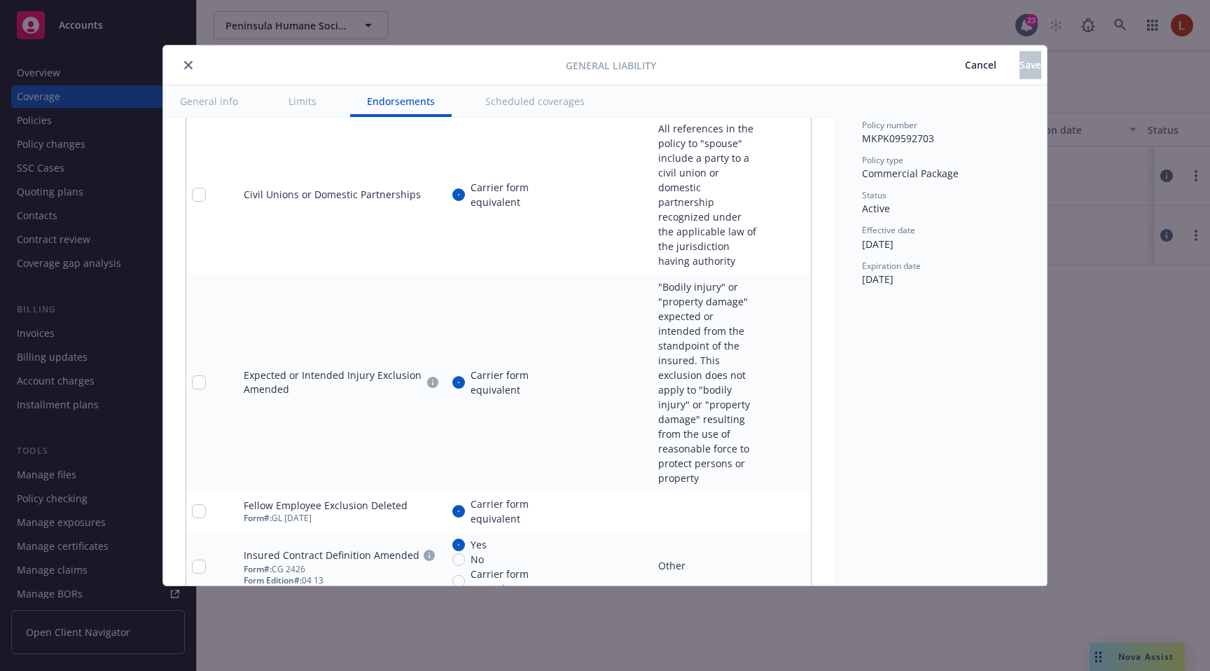
scroll to position [2359, 0]
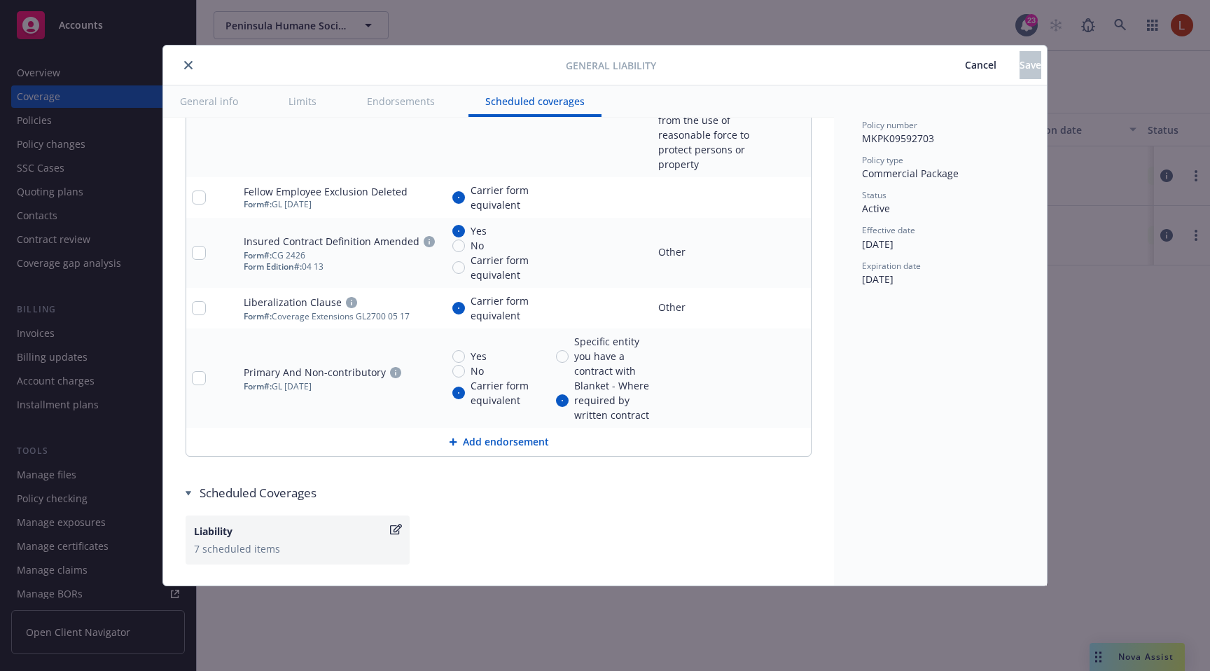
click at [523, 428] on button "Add endorsement" at bounding box center [498, 442] width 624 height 28
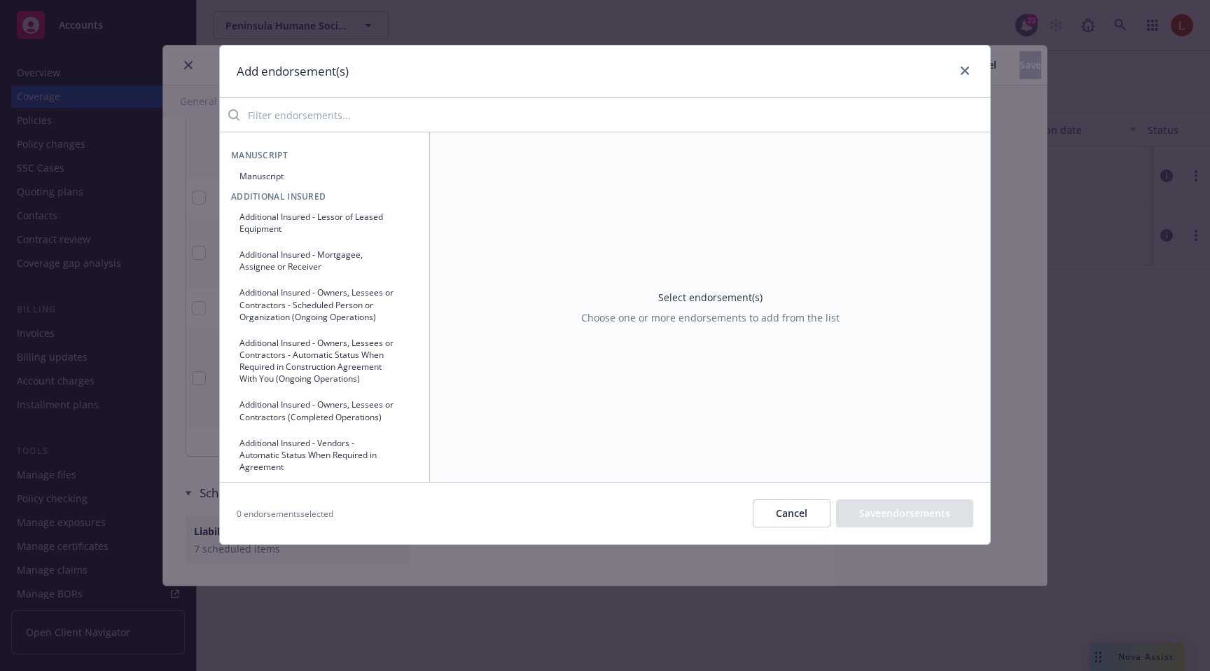
click at [425, 116] on input "search" at bounding box center [614, 115] width 750 height 28
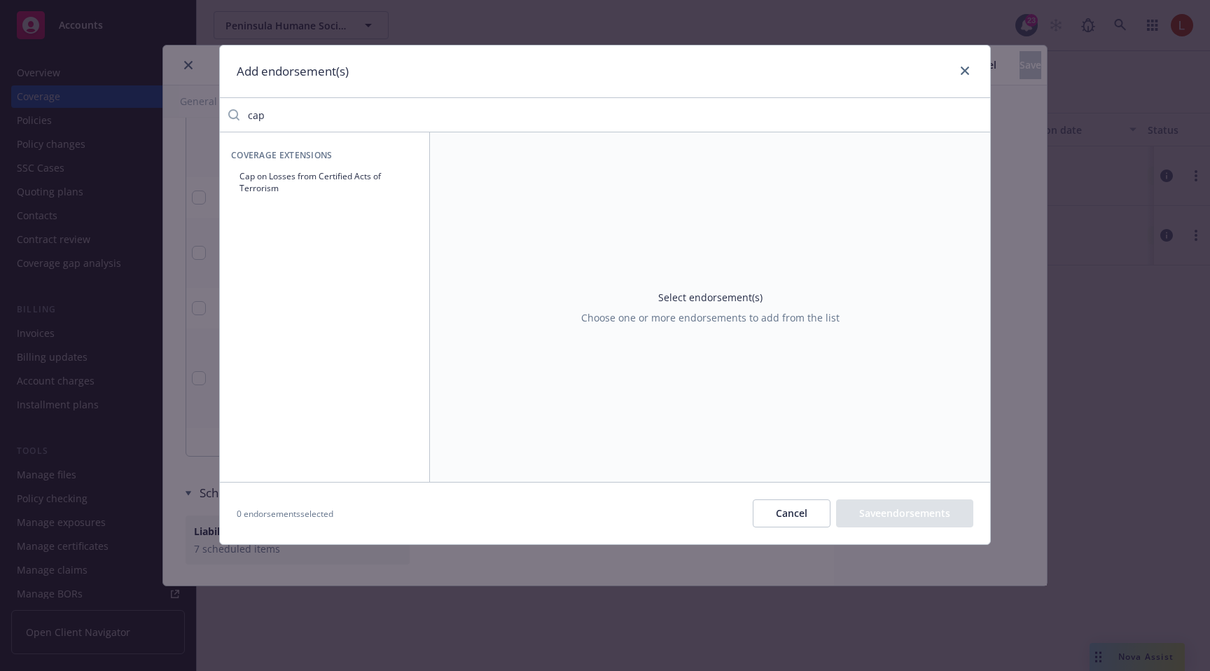
click at [363, 170] on button "Cap on Losses from Certified Acts of Terrorism" at bounding box center [324, 182] width 187 height 35
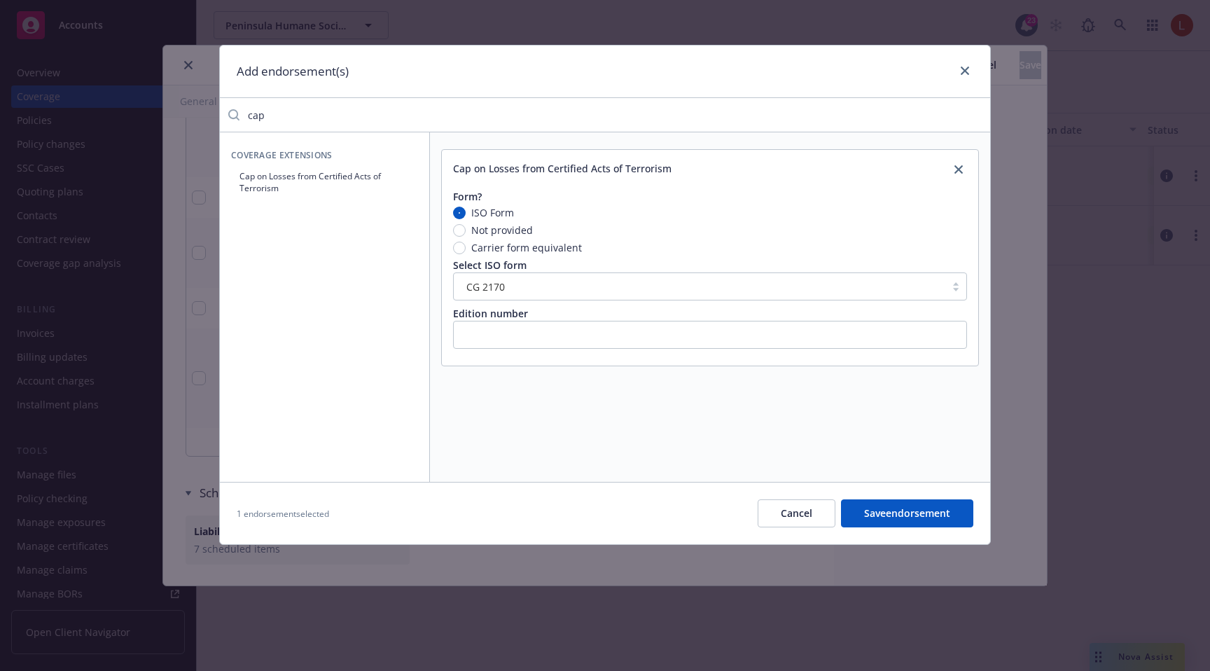
click at [676, 109] on input "cap" at bounding box center [614, 115] width 750 height 28
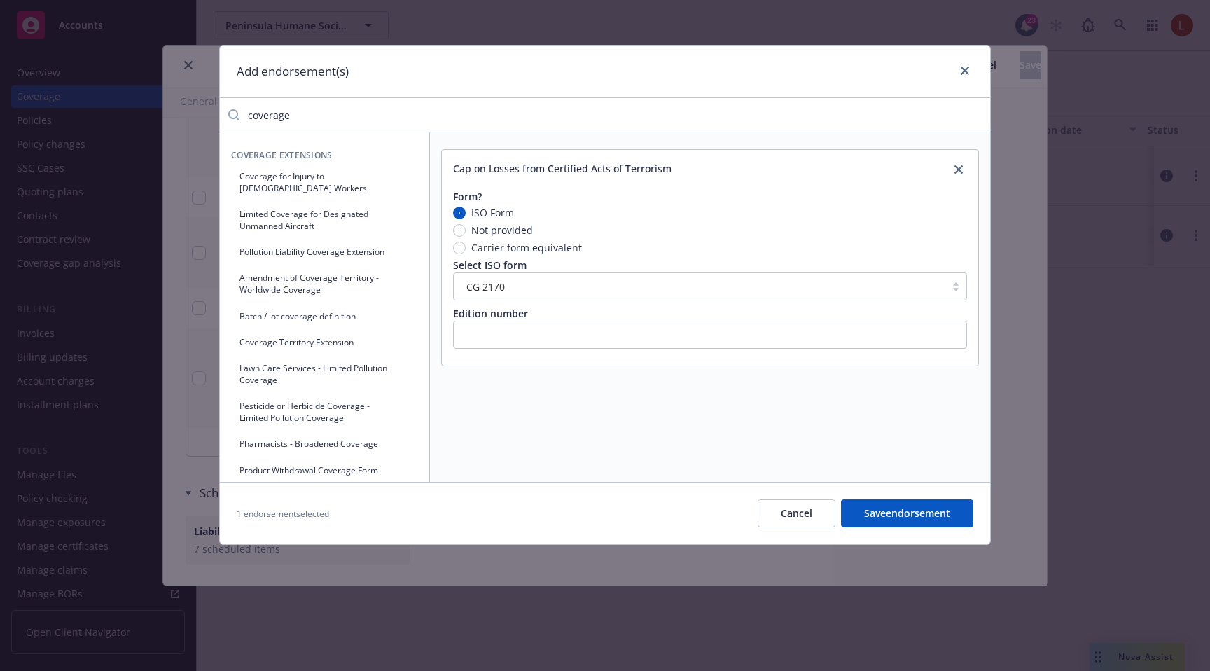
click at [375, 172] on button "Coverage for Injury to [DEMOGRAPHIC_DATA] Workers" at bounding box center [324, 182] width 187 height 35
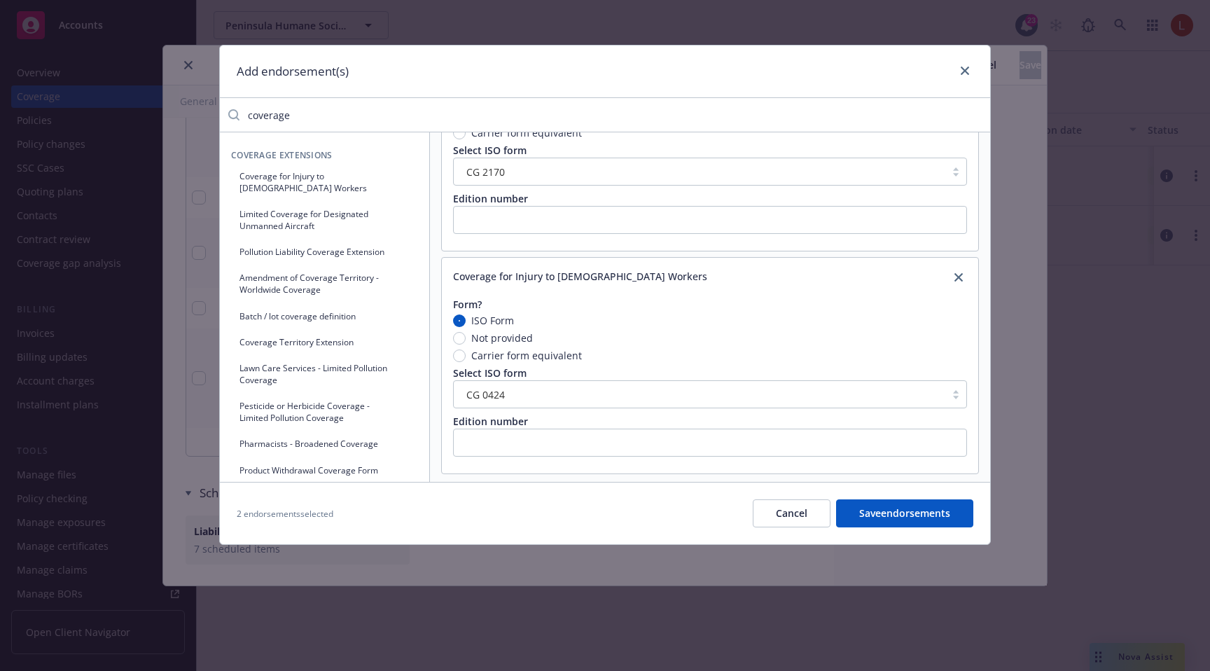
scroll to position [124, 0]
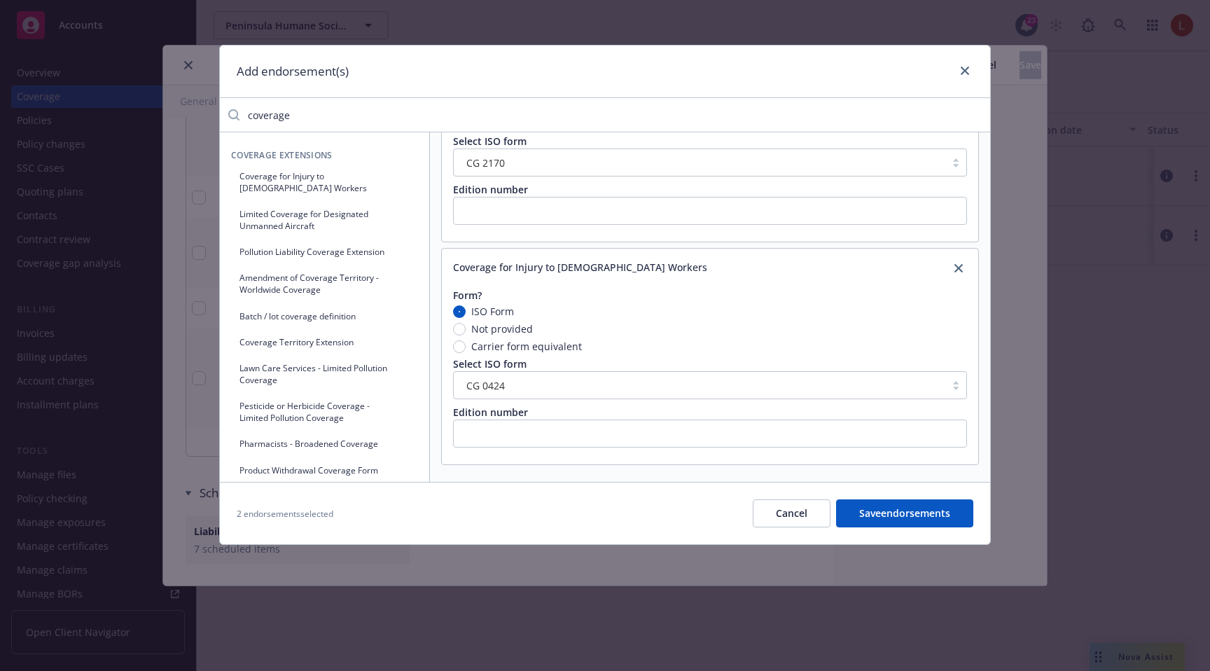
click at [455, 116] on input "coverage" at bounding box center [614, 115] width 750 height 28
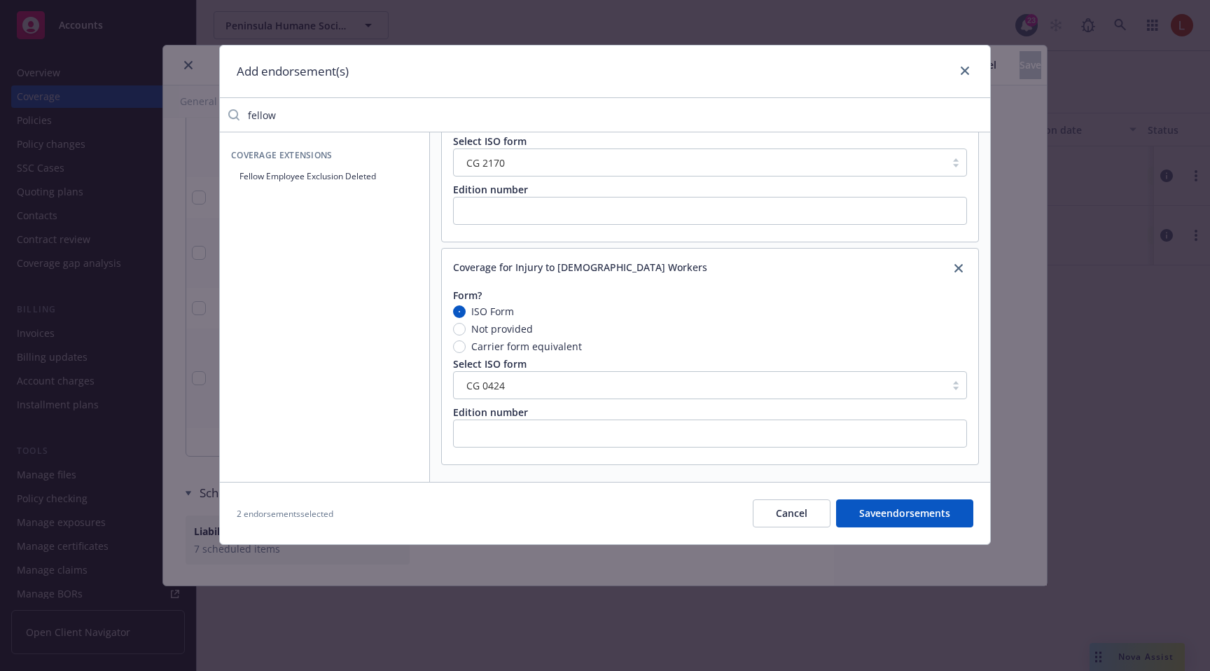
click at [305, 172] on button "Fellow Employee Exclusion Deleted" at bounding box center [324, 176] width 187 height 23
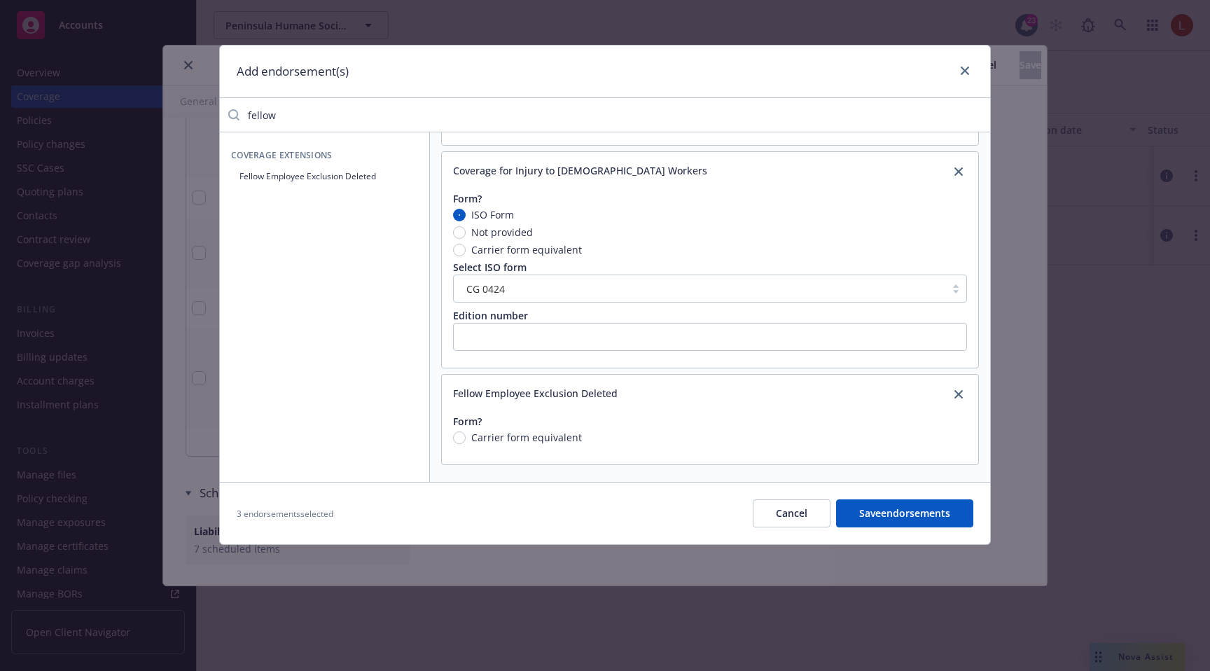
click at [620, 119] on input "fellow" at bounding box center [614, 115] width 750 height 28
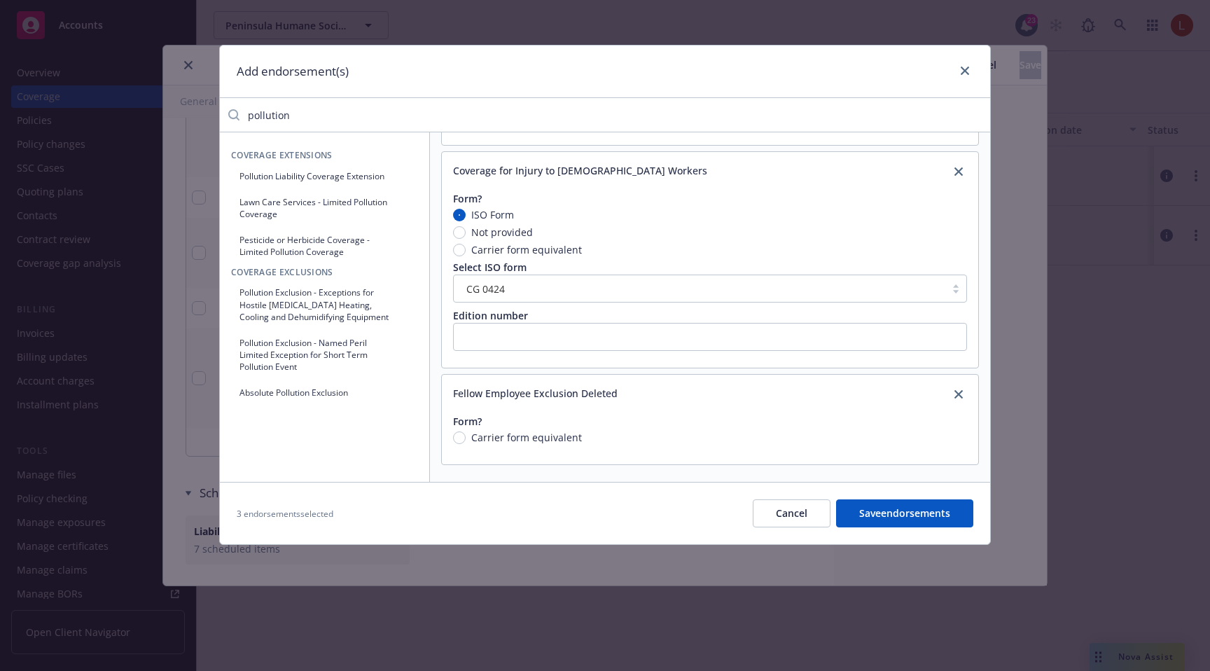
type input "pollution"
click at [348, 176] on button "Pollution Liability Coverage Extension" at bounding box center [324, 176] width 187 height 23
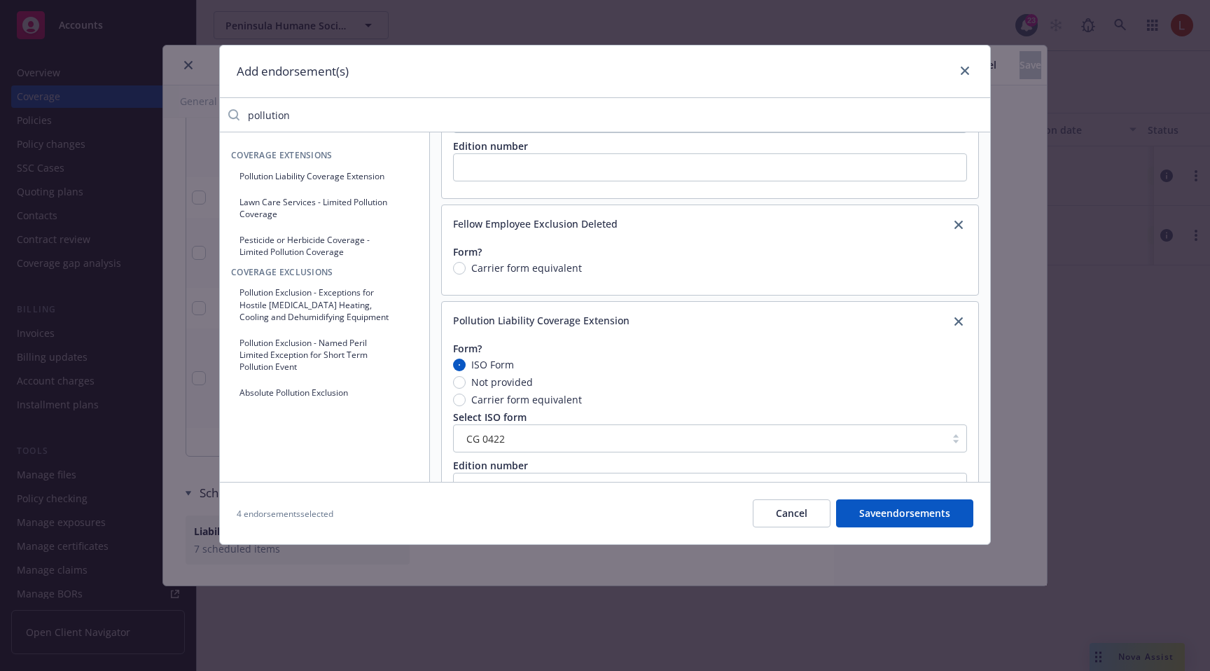
scroll to position [443, 0]
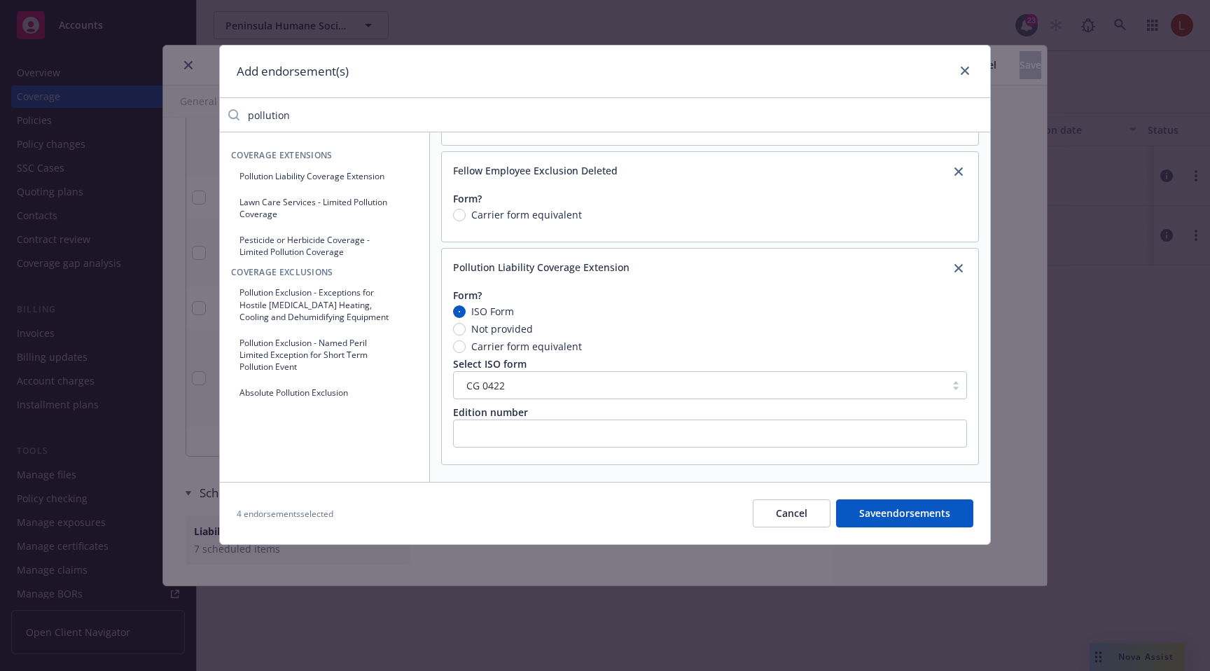
click at [789, 519] on button "Cancel" at bounding box center [792, 513] width 78 height 28
